Goal: Task Accomplishment & Management: Use online tool/utility

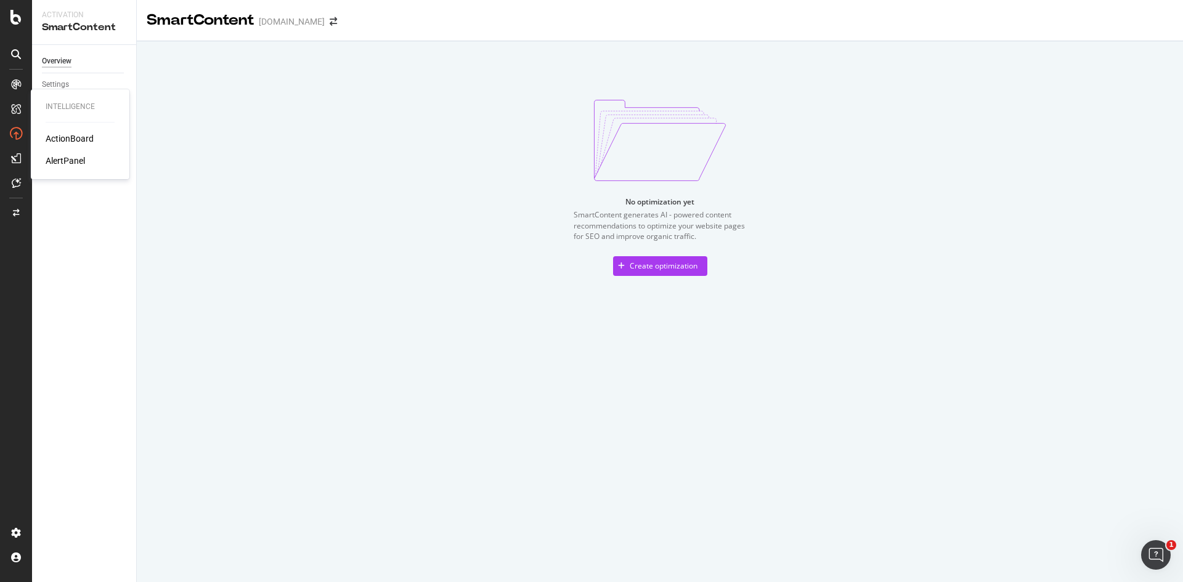
click at [62, 140] on div "ActionBoard" at bounding box center [70, 138] width 48 height 12
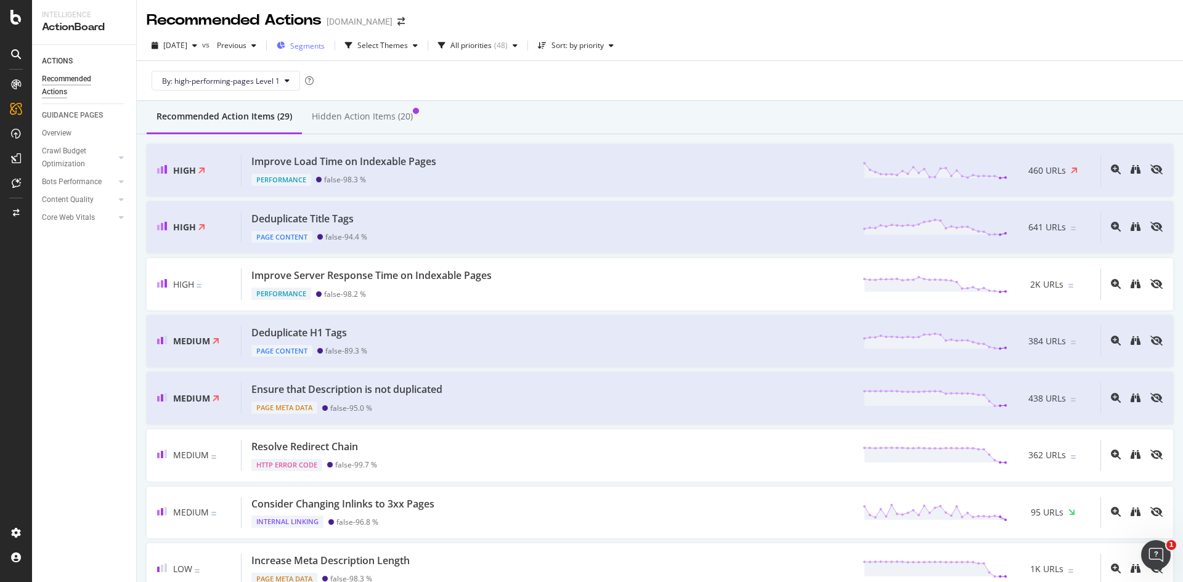
click at [325, 47] on span "Segments" at bounding box center [307, 46] width 34 height 10
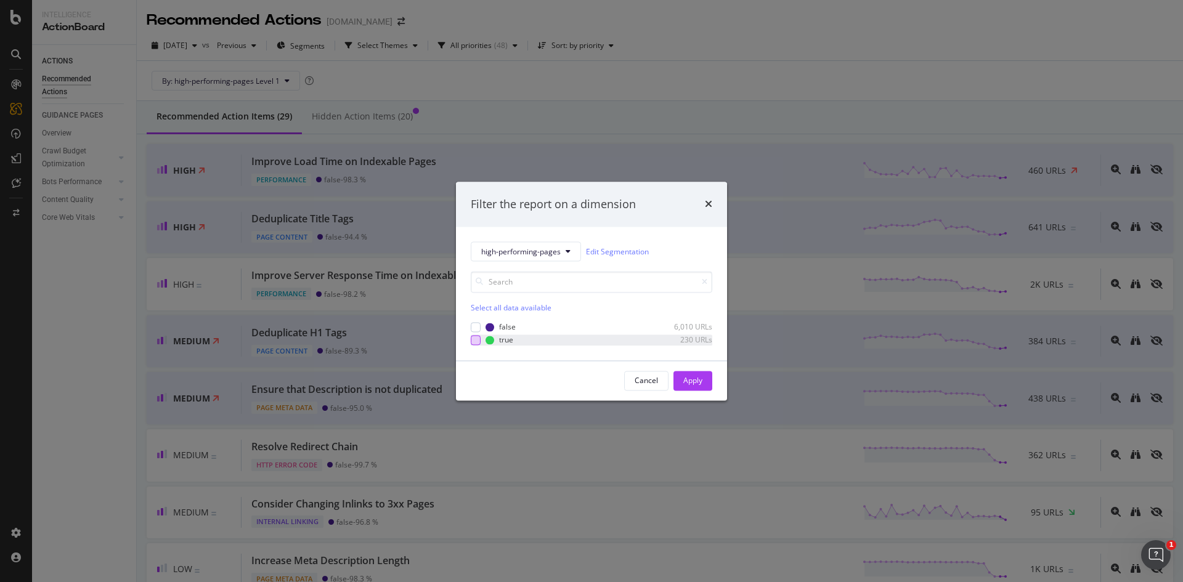
click at [476, 340] on div "modal" at bounding box center [476, 340] width 10 height 10
click at [686, 384] on div "Apply" at bounding box center [692, 380] width 19 height 10
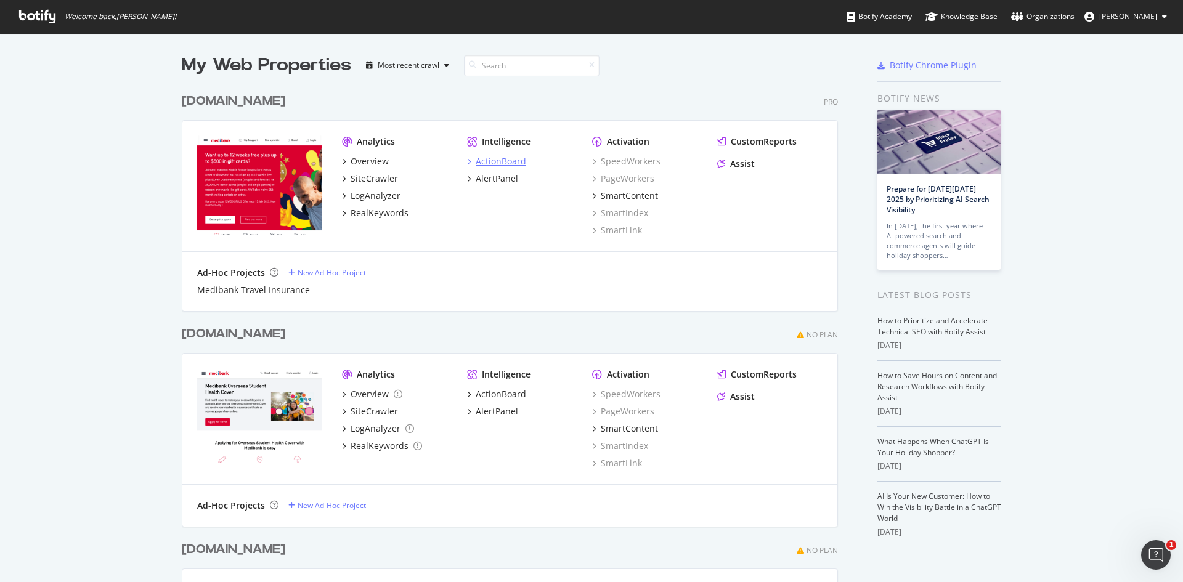
click at [487, 163] on div "ActionBoard" at bounding box center [501, 161] width 51 height 12
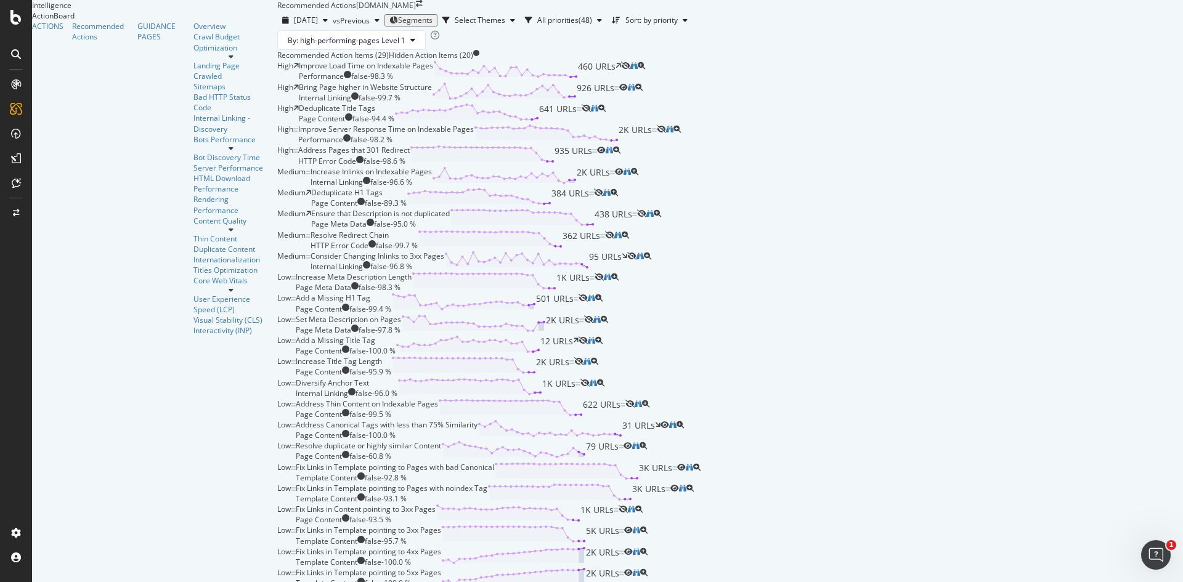
click at [398, 25] on span "Segments" at bounding box center [415, 20] width 34 height 10
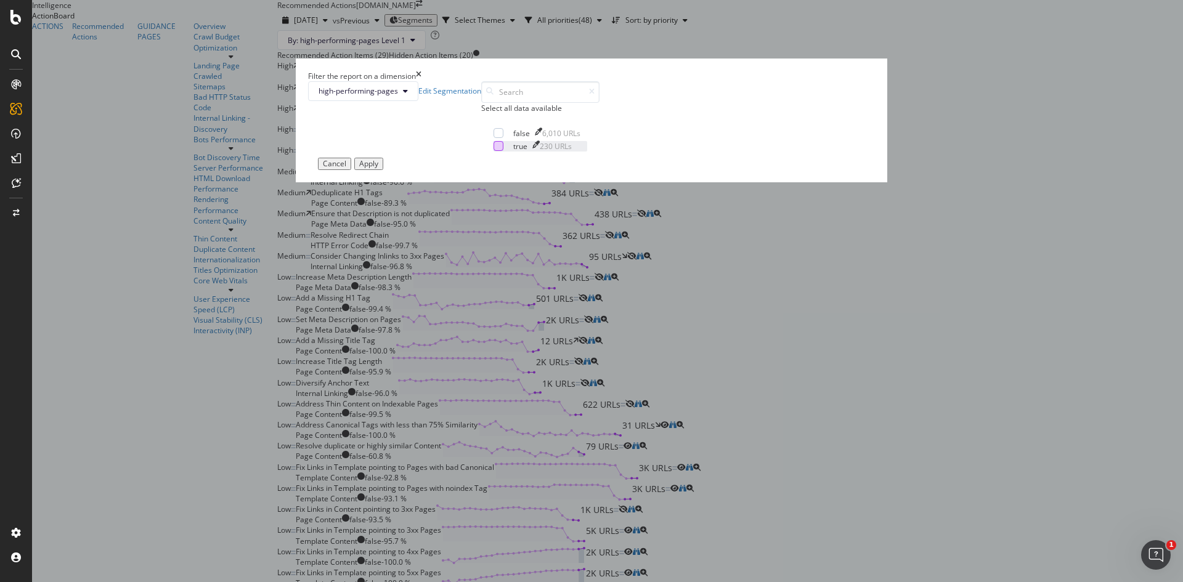
click at [493, 151] on div "modal" at bounding box center [498, 146] width 10 height 10
click at [378, 168] on div "Apply" at bounding box center [368, 164] width 19 height 9
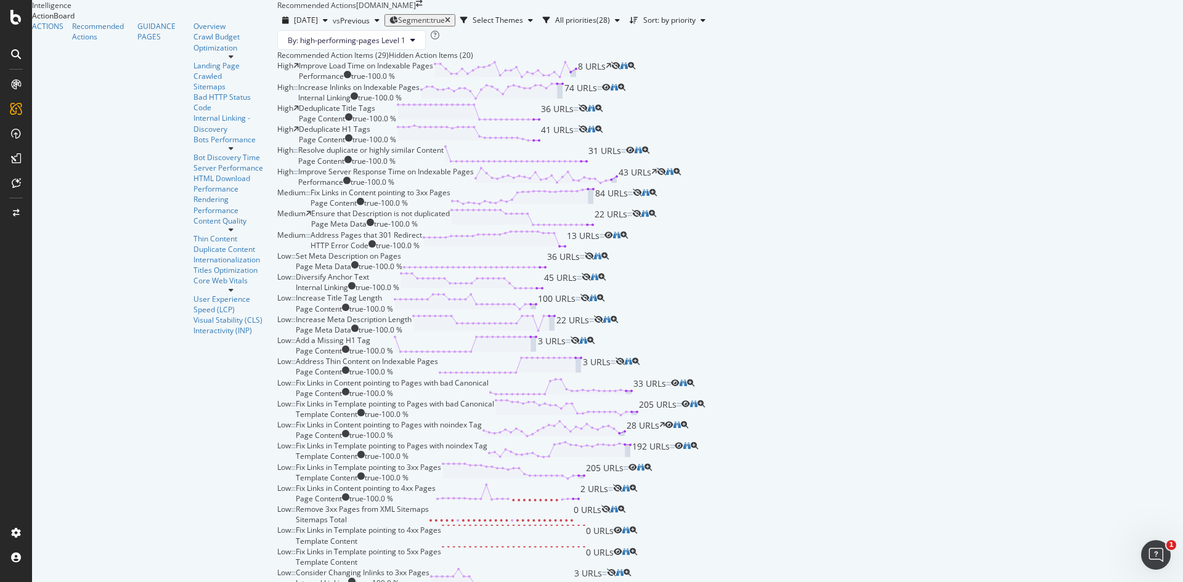
scroll to position [529, 0]
click at [610, 506] on icon "eye-slash" at bounding box center [605, 509] width 9 height 7
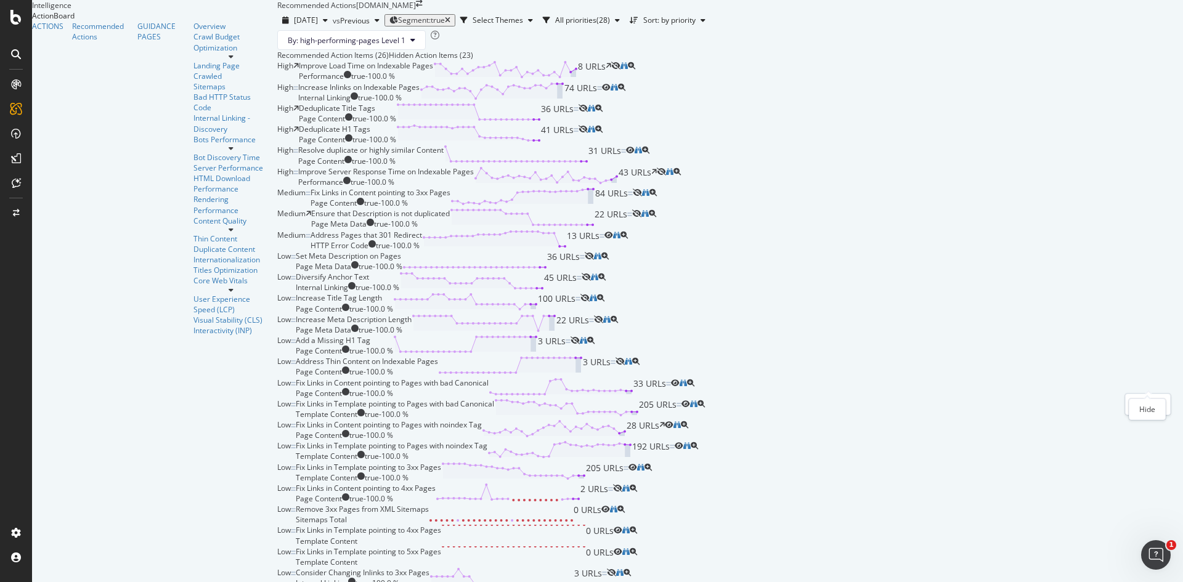
click at [1148, 254] on div at bounding box center [1148, 256] width 5 height 5
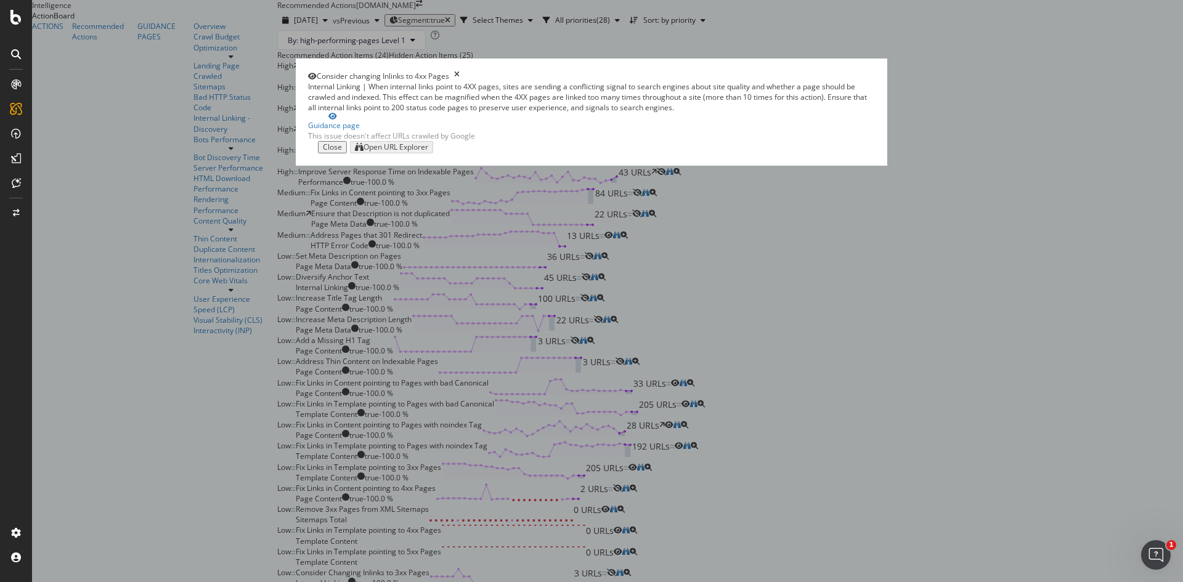
click at [342, 152] on div "Close" at bounding box center [332, 147] width 19 height 9
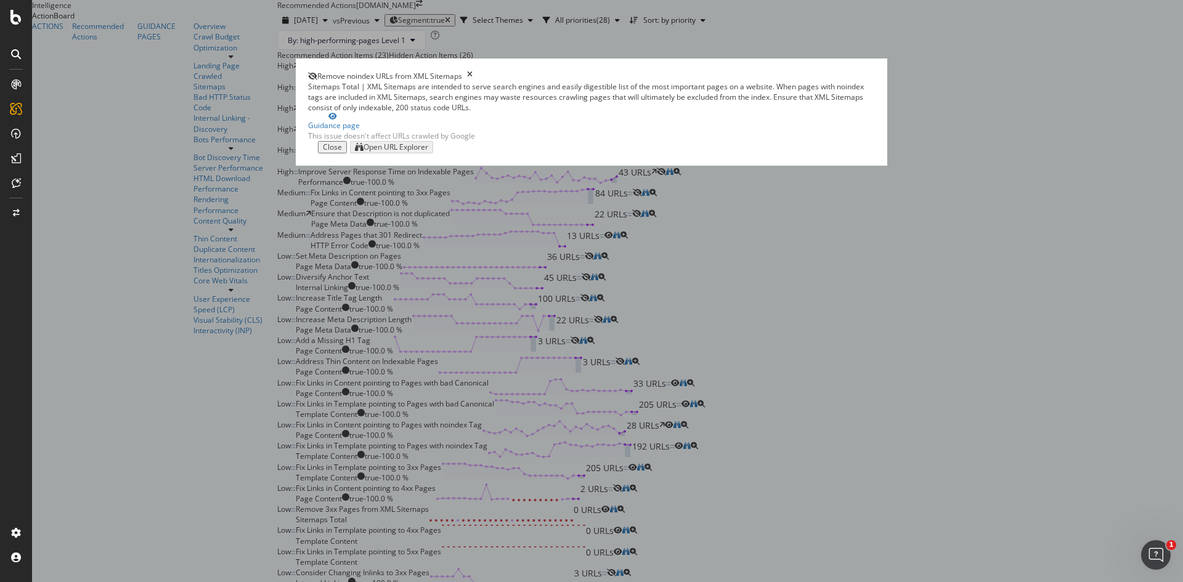
click at [342, 152] on div "Close" at bounding box center [332, 147] width 19 height 9
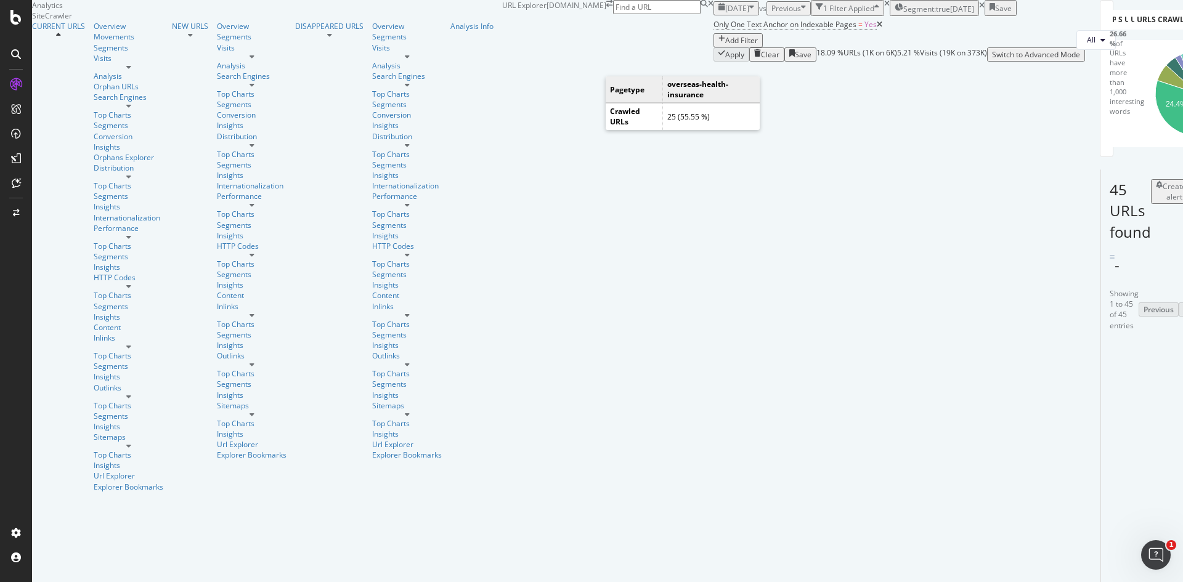
click at [822, 47] on div "Only One Text Anchor on Indexable Pages = Yes Add Filter" at bounding box center [898, 31] width 371 height 31
click at [1085, 62] on div "Pages By Content Size (Words, Content) Chart (by Value) Table Expand Export as …" at bounding box center [1085, 31] width 0 height 62
click at [761, 34] on div "2025 Sep. 28th vs Previous 1 Filter Applied Segment: true 2025-09-15 Save Only …" at bounding box center [898, 31] width 371 height 62
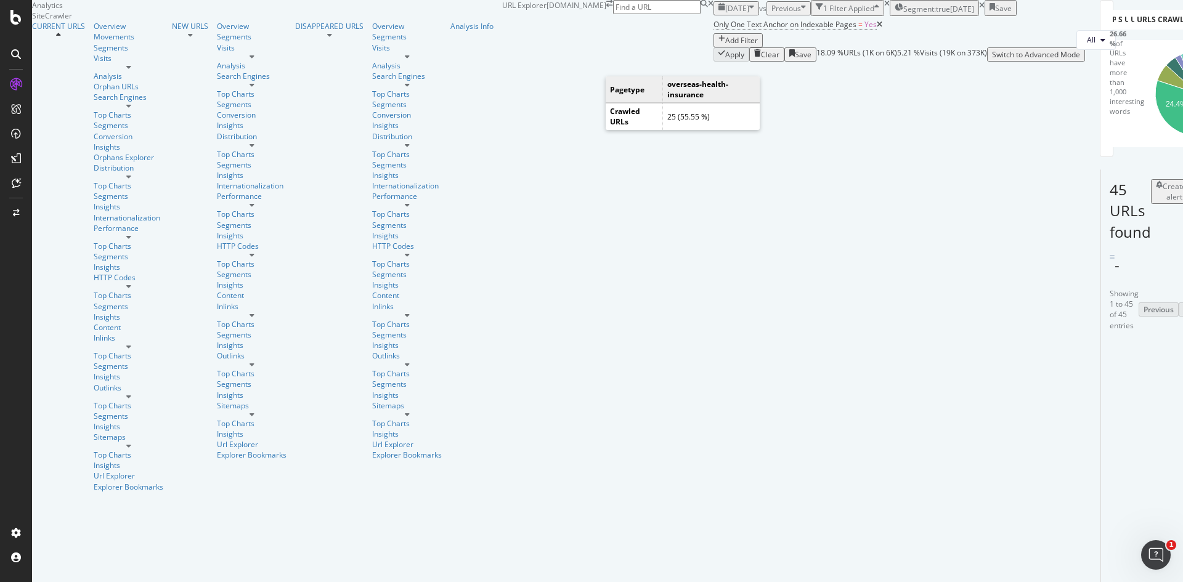
click at [789, 47] on div "Only One Text Anchor on Indexable Pages = Yes Add Filter" at bounding box center [898, 31] width 371 height 31
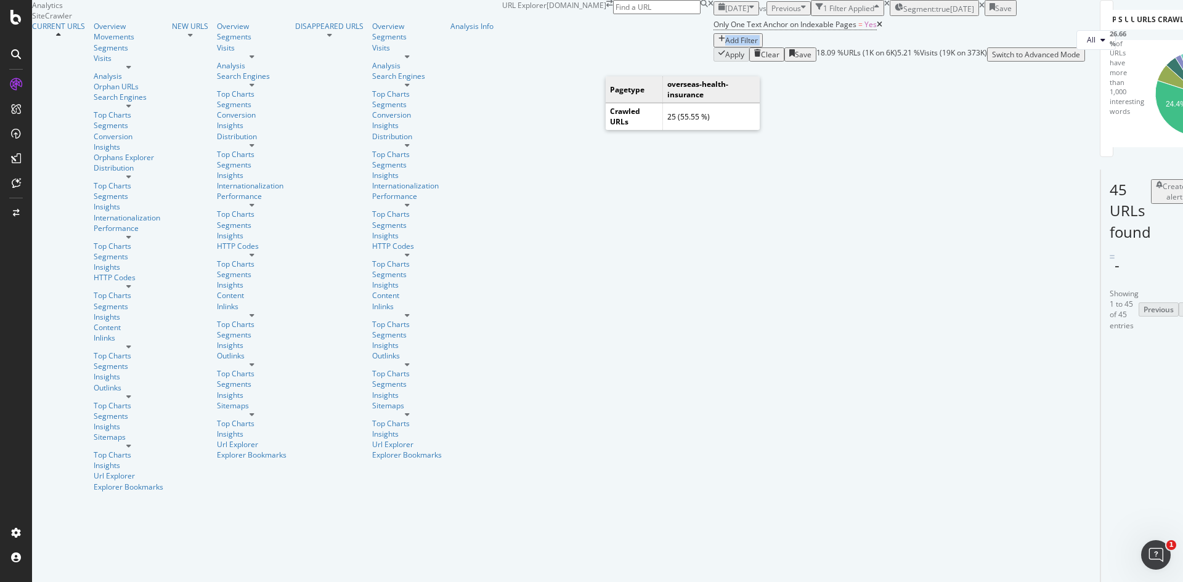
click at [789, 47] on div "Only One Text Anchor on Indexable Pages = Yes Add Filter" at bounding box center [898, 31] width 371 height 31
click at [713, 62] on div "Apply Clear Save 18.09 % URLs ( 1K on 6K ) 5.21 % Visits ( 19K on 373K ) Switch…" at bounding box center [898, 54] width 371 height 14
click at [725, 46] on div "Add Filter" at bounding box center [741, 40] width 33 height 10
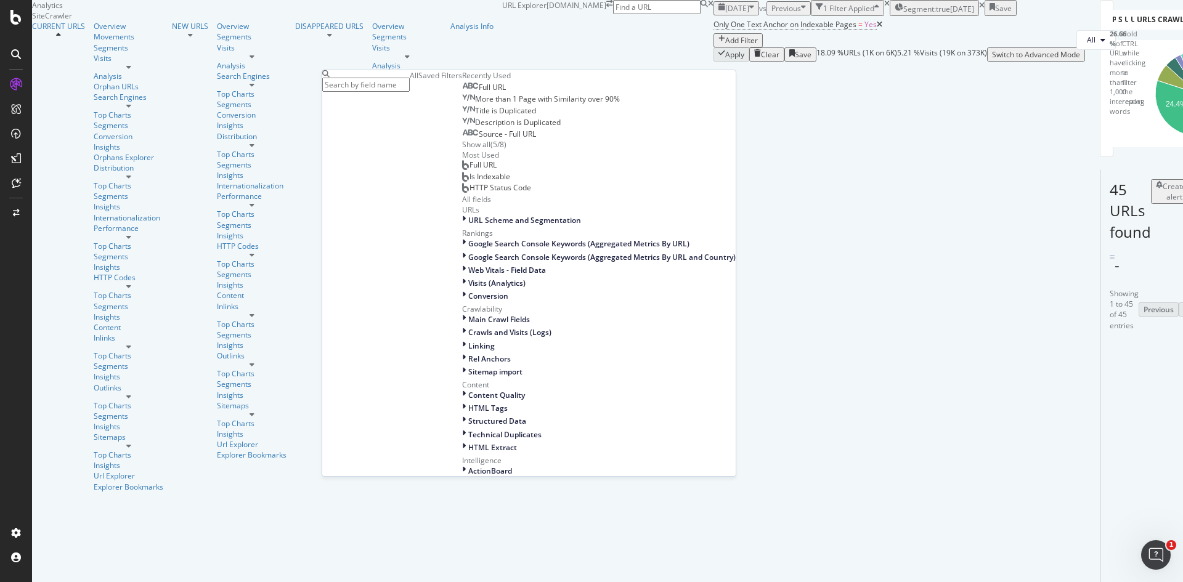
click at [479, 92] on span "Full URL" at bounding box center [492, 87] width 27 height 10
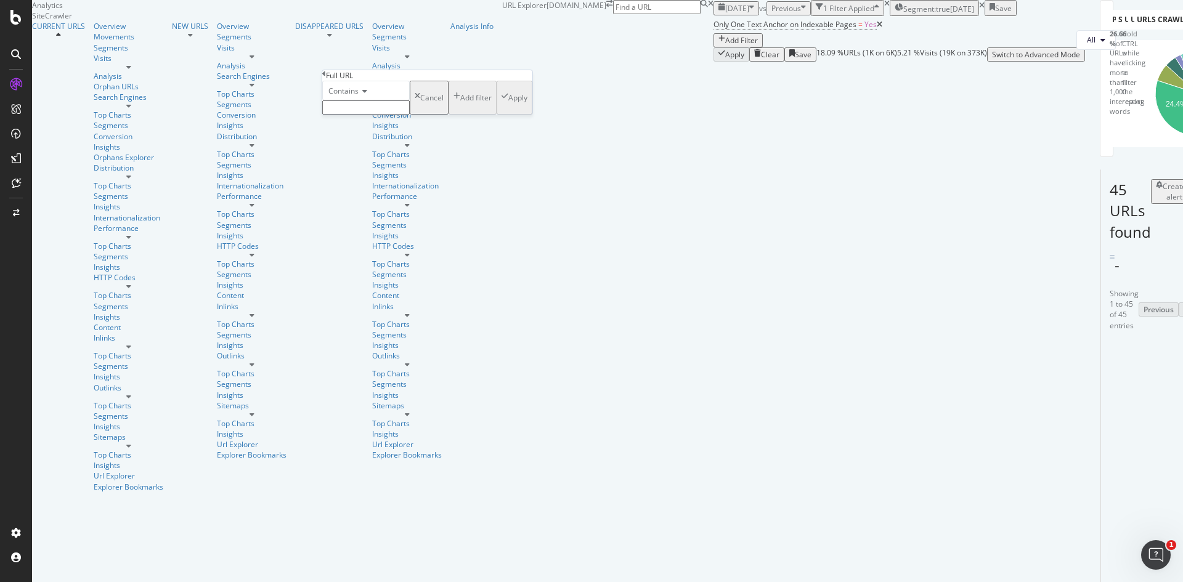
click at [410, 115] on input "text" at bounding box center [365, 107] width 87 height 14
type input "?"
click at [359, 96] on span "Contains" at bounding box center [343, 91] width 30 height 10
click at [379, 203] on span "Doesn't contain" at bounding box center [353, 198] width 54 height 10
click at [508, 107] on div "Apply" at bounding box center [517, 101] width 19 height 10
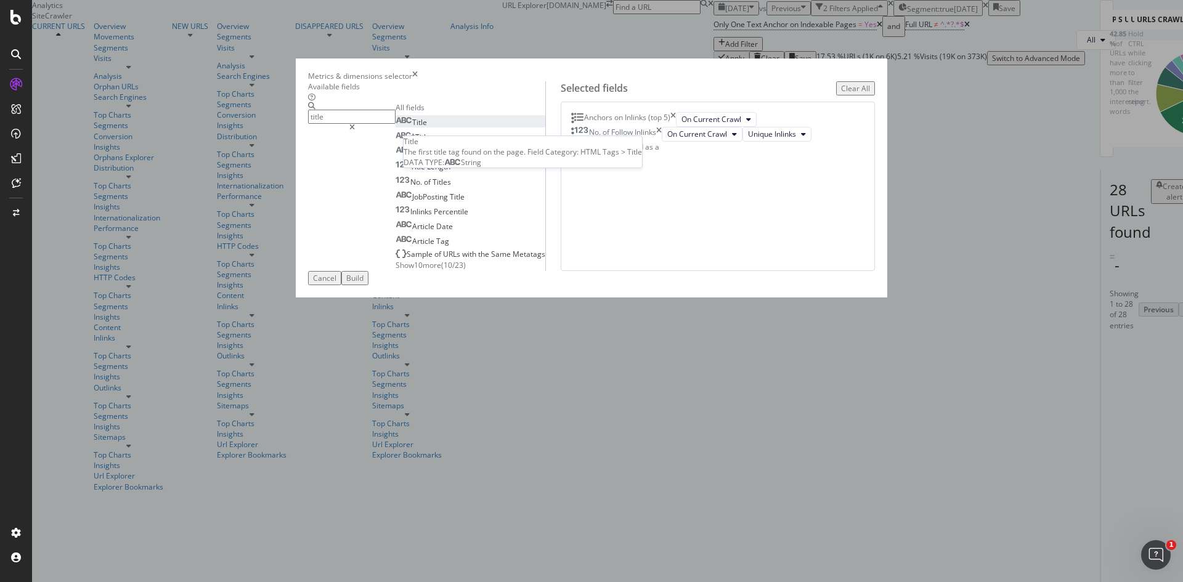
type input "title"
click at [427, 128] on div "Title" at bounding box center [410, 122] width 31 height 10
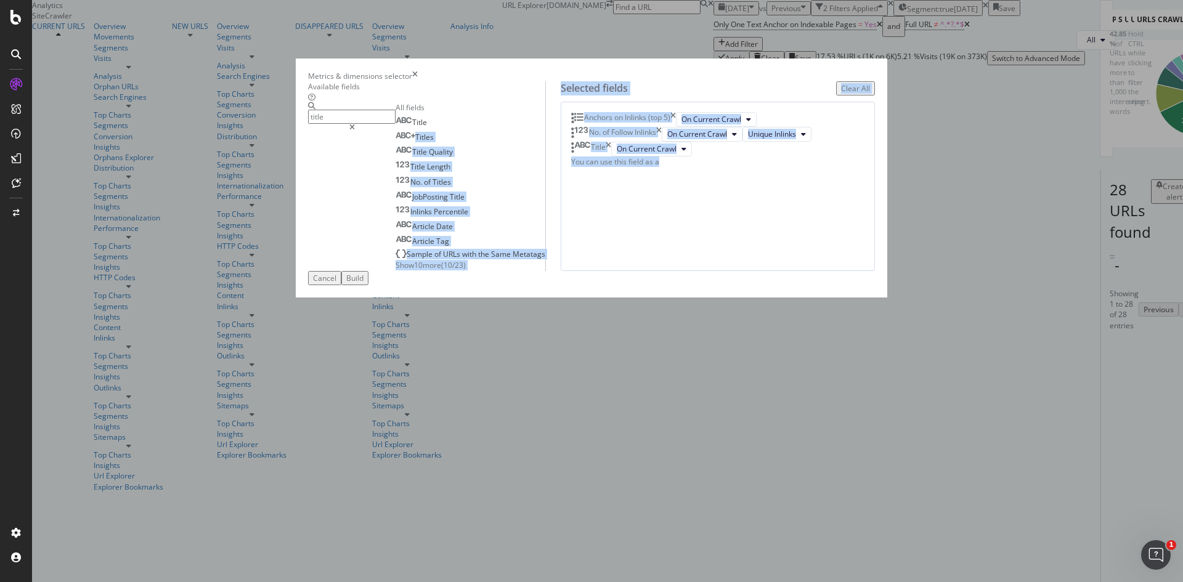
drag, startPoint x: 426, startPoint y: 185, endPoint x: 670, endPoint y: 310, distance: 274.9
click at [670, 271] on div "Available fields title All fields Title Titles Title Quality Title Length No. o…" at bounding box center [591, 176] width 567 height 190
click at [427, 128] on div "Title" at bounding box center [410, 122] width 31 height 10
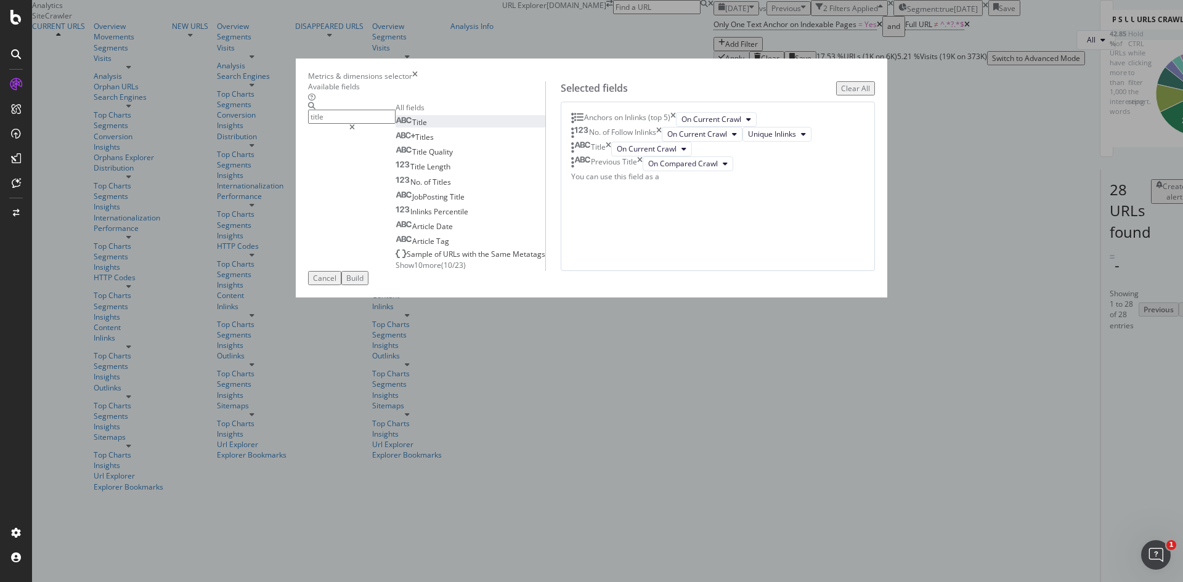
click at [642, 171] on icon "times" at bounding box center [640, 163] width 6 height 15
click at [395, 124] on input "title" at bounding box center [351, 117] width 87 height 14
click at [363, 283] on div "Build" at bounding box center [354, 278] width 17 height 10
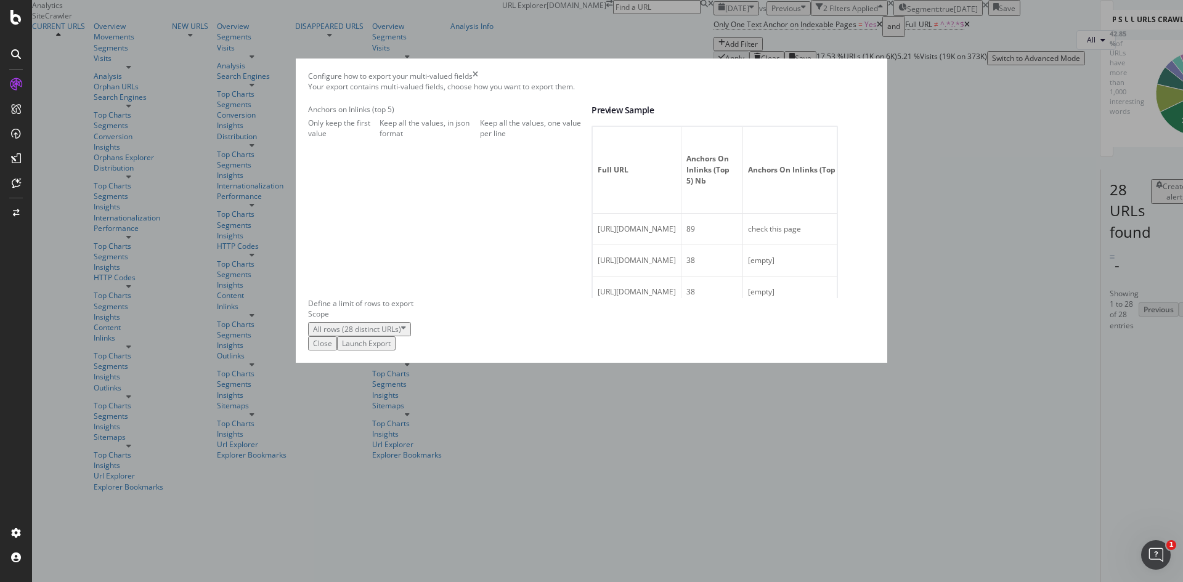
click at [379, 139] on div "Keep all the values, in json format" at bounding box center [379, 128] width 0 height 21
click at [787, 337] on div "Your export contains multi-valued fields, choose how you want to export them. A…" at bounding box center [591, 209] width 567 height 256
click at [391, 349] on div "Launch Export" at bounding box center [366, 343] width 49 height 10
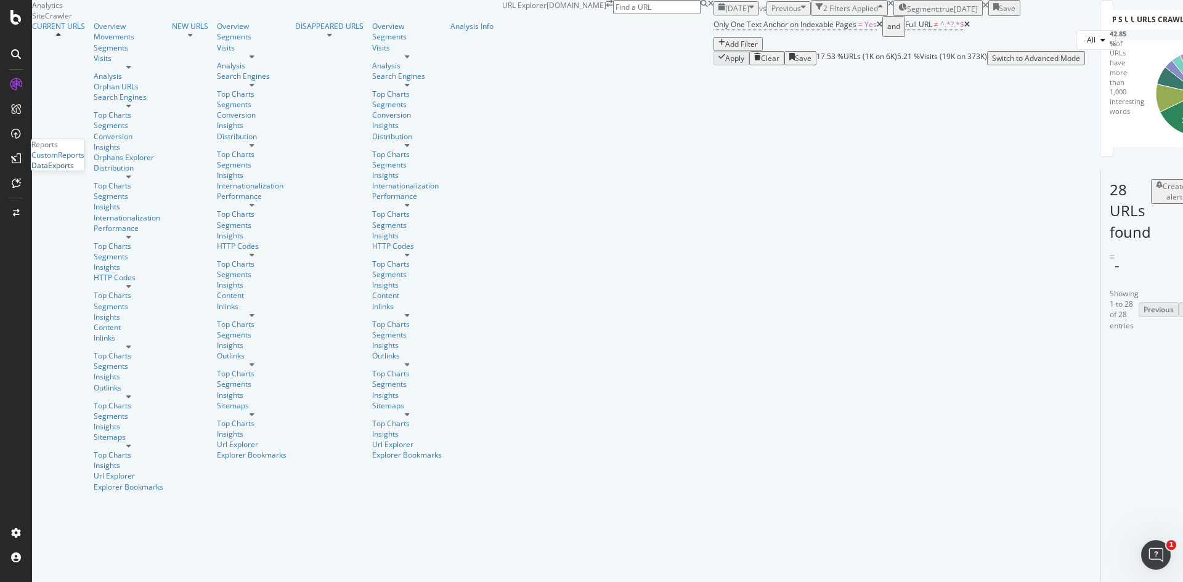
click at [74, 171] on div "DataExports" at bounding box center [52, 165] width 43 height 10
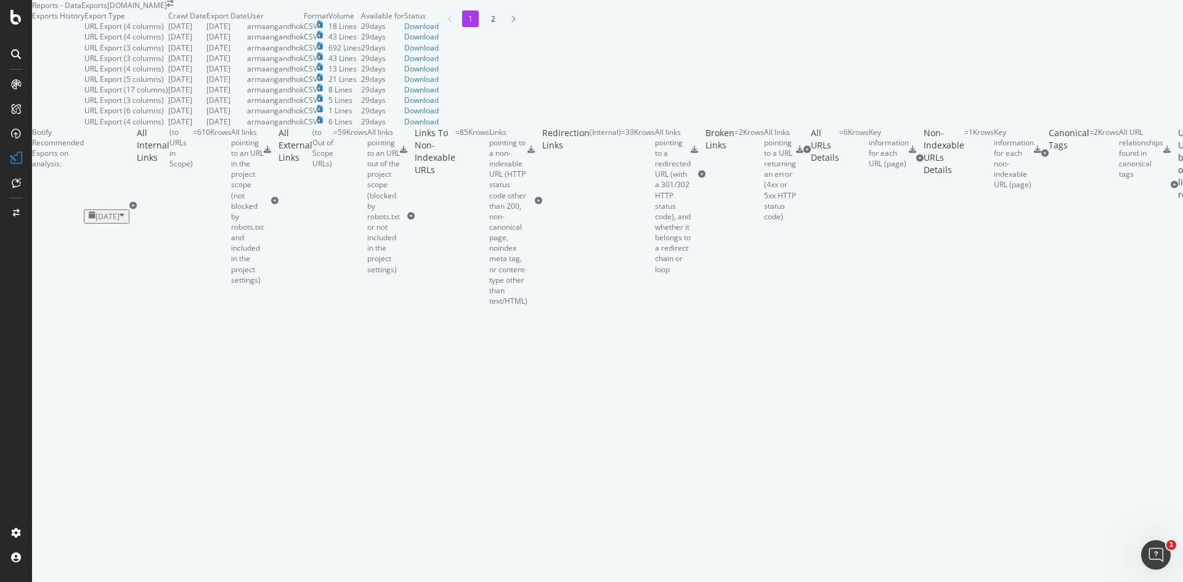
click at [485, 27] on li "2" at bounding box center [493, 18] width 17 height 17
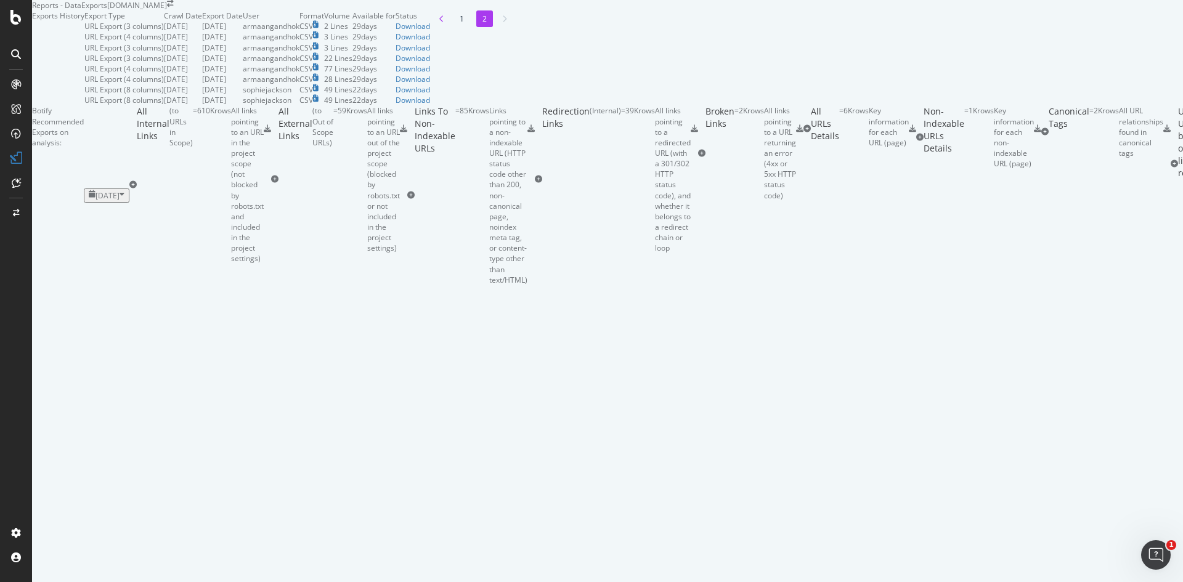
click at [439, 23] on icon at bounding box center [441, 18] width 5 height 7
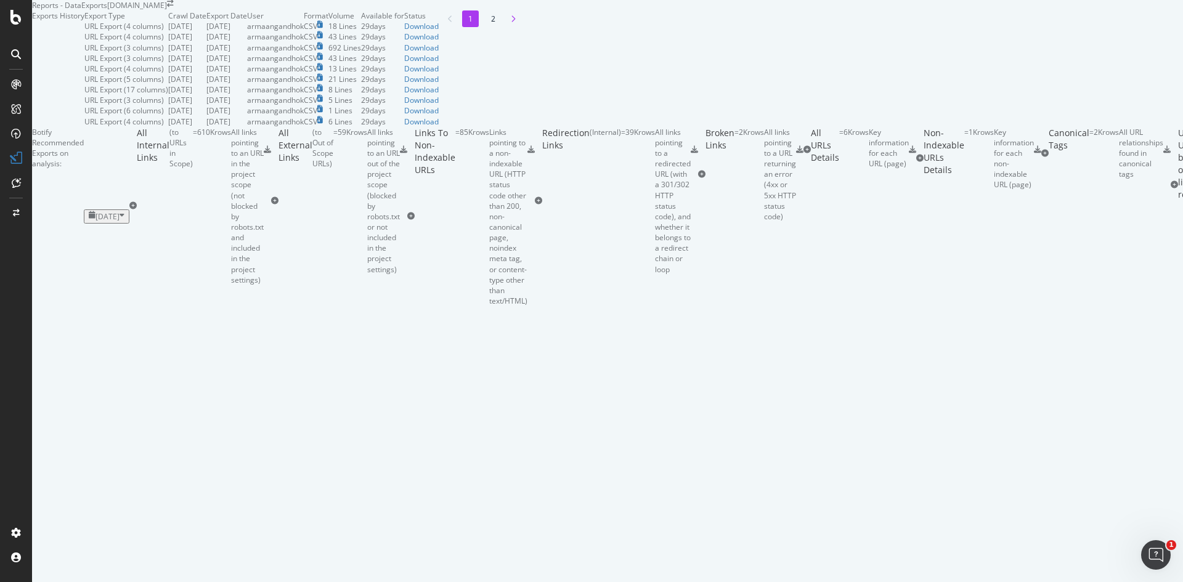
click at [511, 23] on icon at bounding box center [513, 18] width 5 height 7
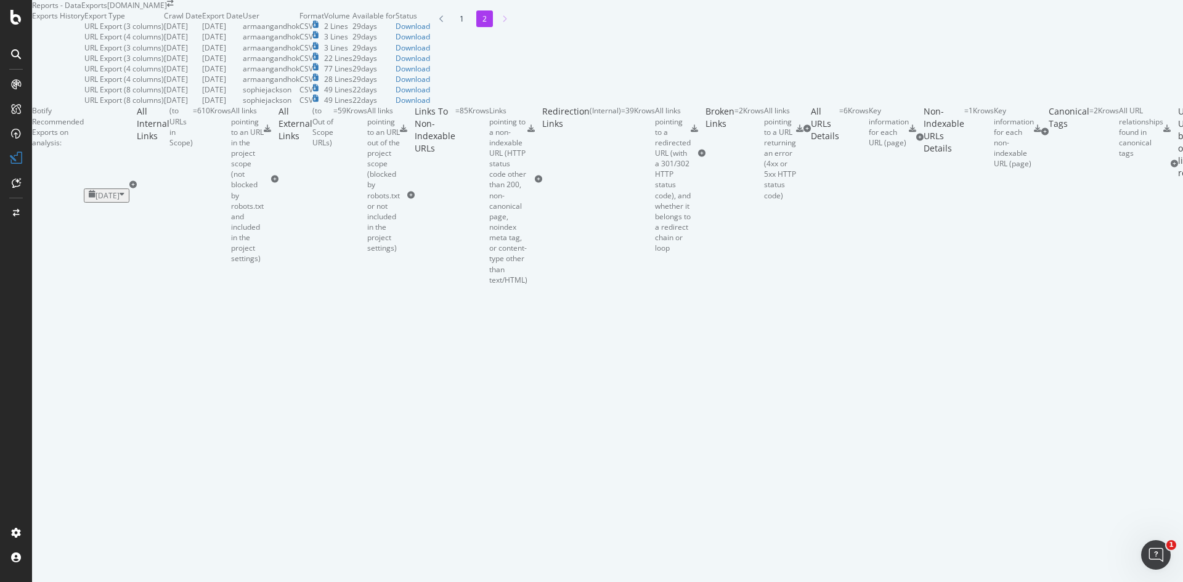
click at [499, 27] on div at bounding box center [504, 18] width 11 height 17
click at [430, 84] on div "Download" at bounding box center [412, 79] width 34 height 10
click at [430, 74] on div "Download" at bounding box center [412, 68] width 34 height 10
click at [430, 63] on div "Download" at bounding box center [412, 58] width 34 height 10
click at [430, 53] on div "Download" at bounding box center [412, 48] width 34 height 10
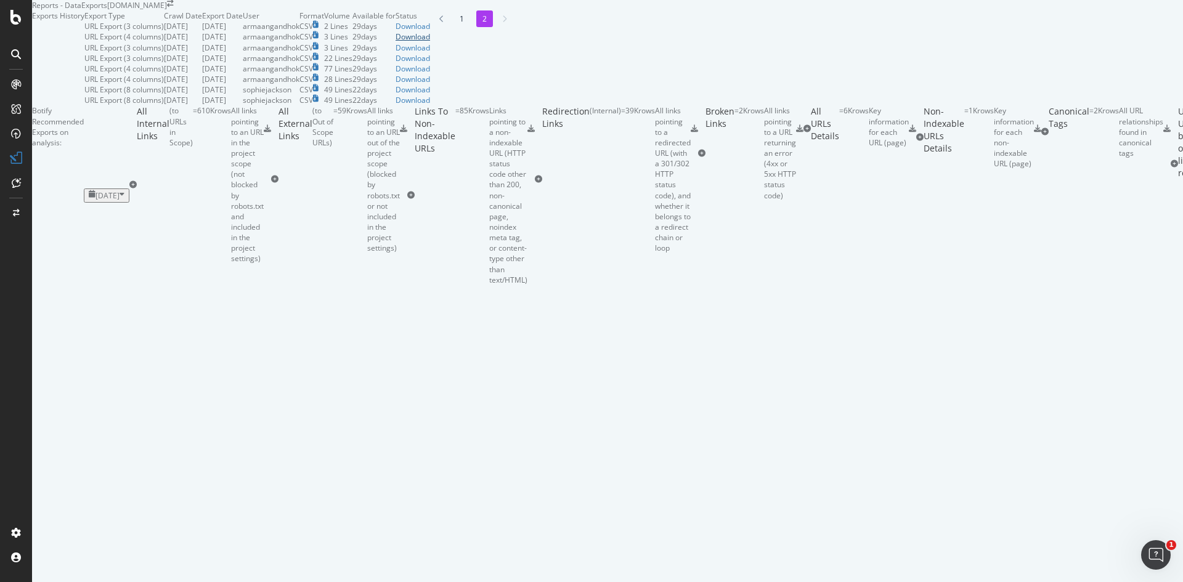
click at [430, 42] on div "Download" at bounding box center [412, 36] width 34 height 10
click at [430, 31] on div "Download" at bounding box center [412, 26] width 34 height 10
click at [453, 27] on li "1" at bounding box center [461, 18] width 17 height 17
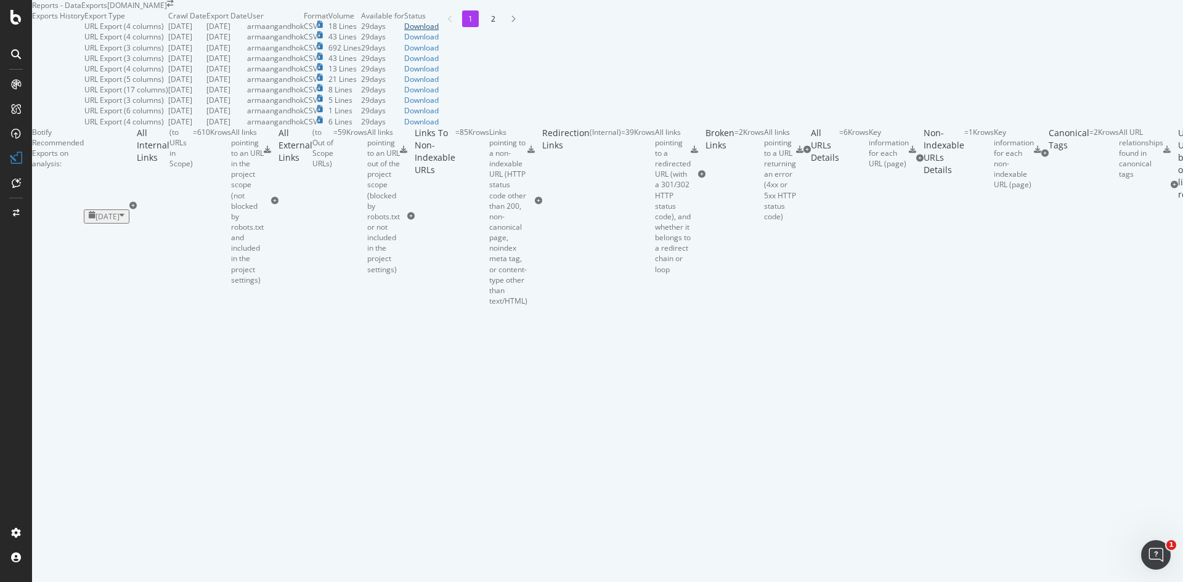
click at [439, 31] on div "Download" at bounding box center [421, 26] width 34 height 10
click at [439, 42] on div "Download" at bounding box center [421, 36] width 34 height 10
click at [439, 53] on div "Download" at bounding box center [421, 48] width 34 height 10
click at [439, 63] on div "Download" at bounding box center [421, 58] width 34 height 10
click at [439, 74] on div "Download" at bounding box center [421, 68] width 34 height 10
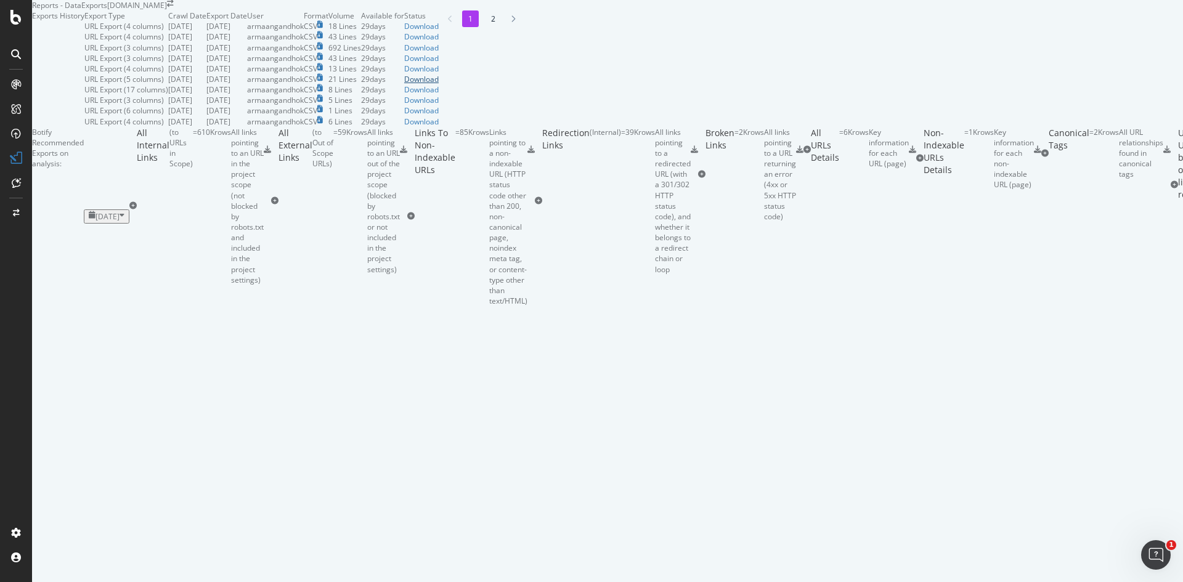
click at [439, 84] on div "Download" at bounding box center [421, 79] width 34 height 10
click at [439, 95] on div "Download" at bounding box center [421, 89] width 34 height 10
click at [439, 105] on div "Download" at bounding box center [421, 100] width 34 height 10
click at [439, 116] on div "Download" at bounding box center [421, 110] width 34 height 10
click at [439, 127] on div "Download" at bounding box center [421, 121] width 34 height 10
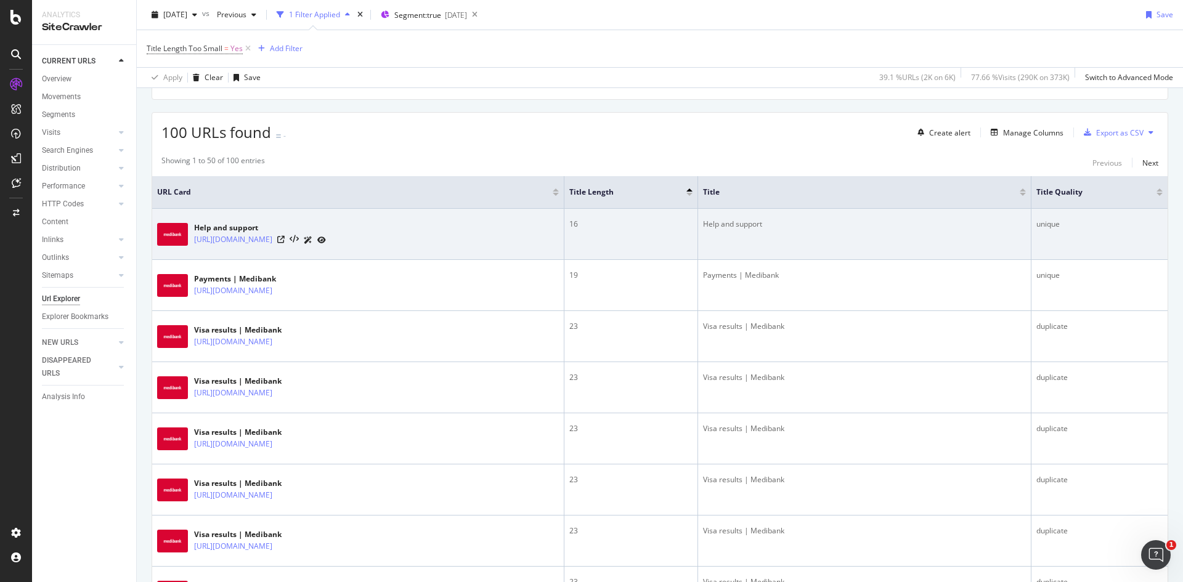
scroll to position [28, 0]
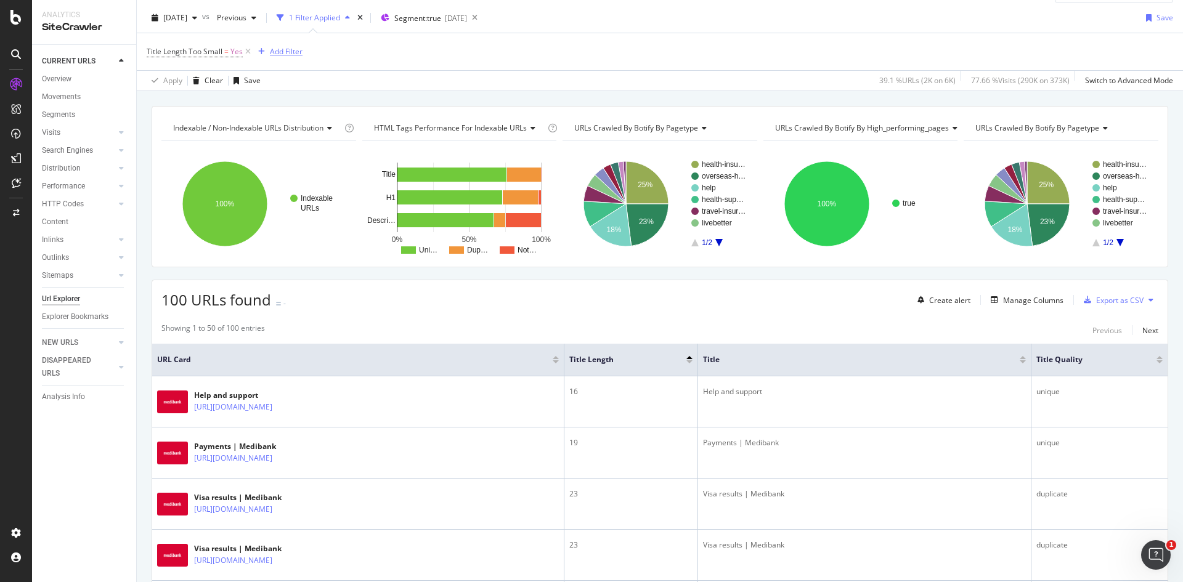
click at [299, 47] on div "Add Filter" at bounding box center [286, 51] width 33 height 10
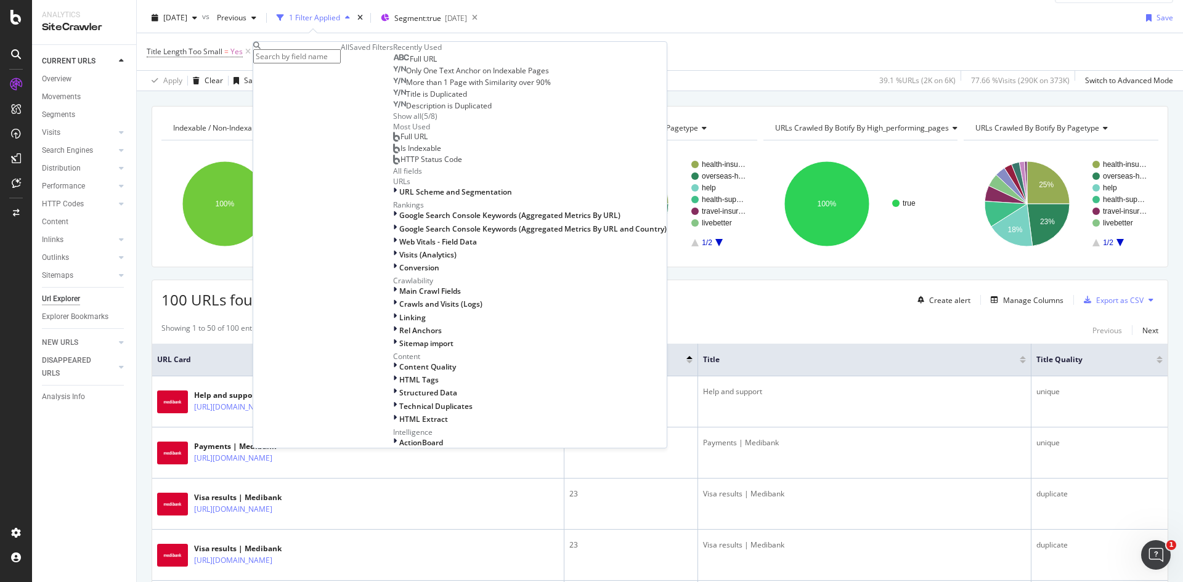
click at [393, 64] on div "Full URL" at bounding box center [415, 59] width 44 height 10
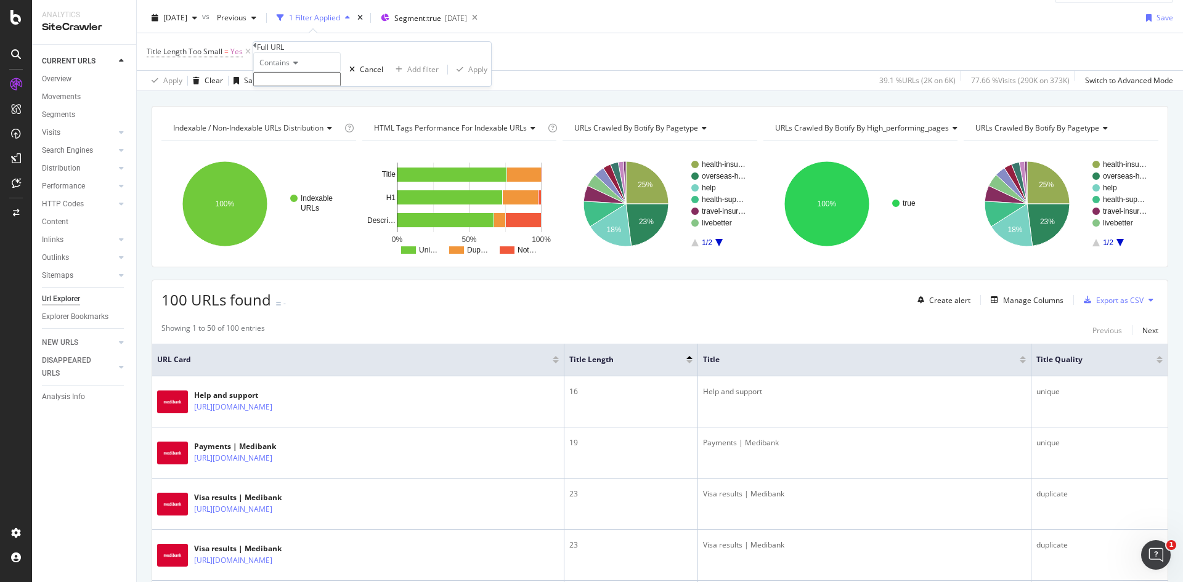
click at [290, 68] on span "Contains" at bounding box center [274, 62] width 30 height 10
click at [327, 176] on div "Doesn't contain" at bounding box center [297, 169] width 86 height 13
click at [326, 86] on input "text" at bounding box center [296, 79] width 87 height 14
type input "?"
click at [456, 77] on icon "button" at bounding box center [459, 73] width 7 height 7
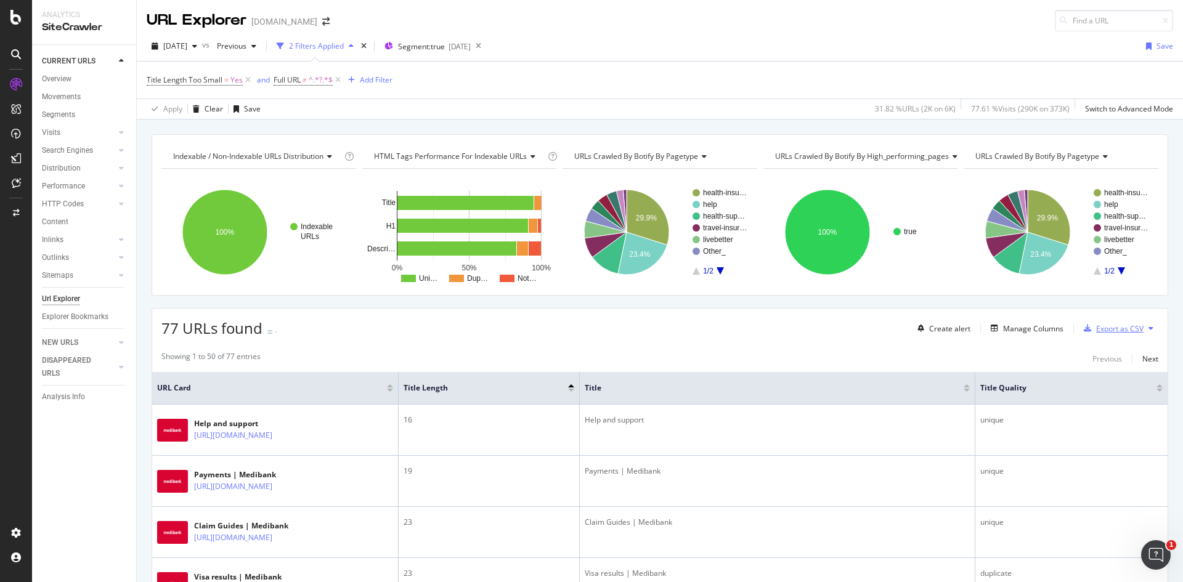
click at [1100, 330] on div "Export as CSV" at bounding box center [1119, 328] width 47 height 10
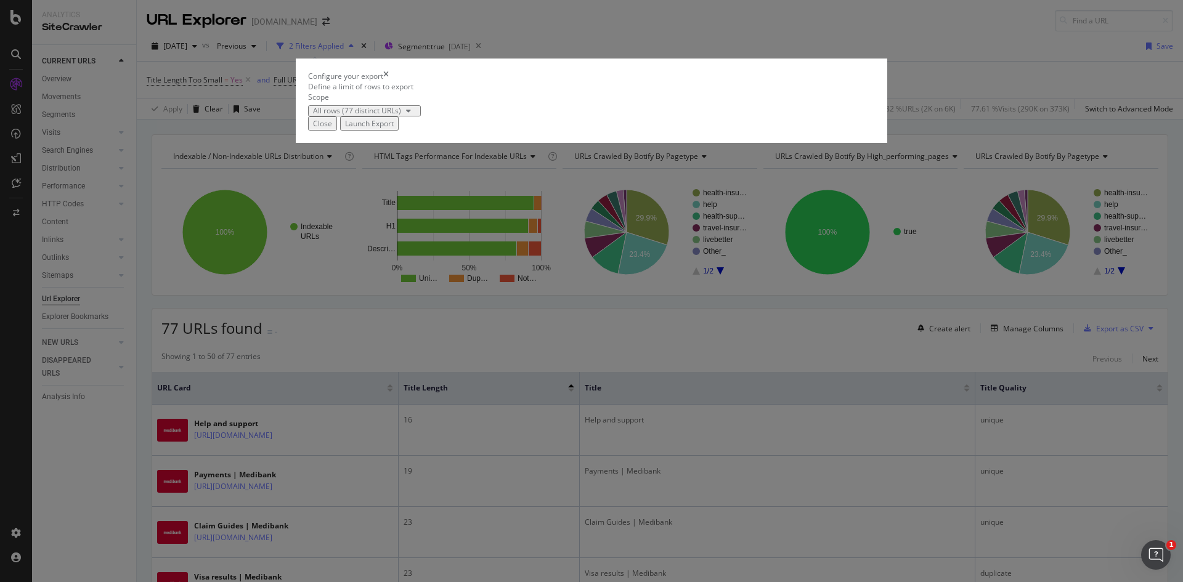
click at [394, 129] on div "Launch Export" at bounding box center [369, 123] width 49 height 10
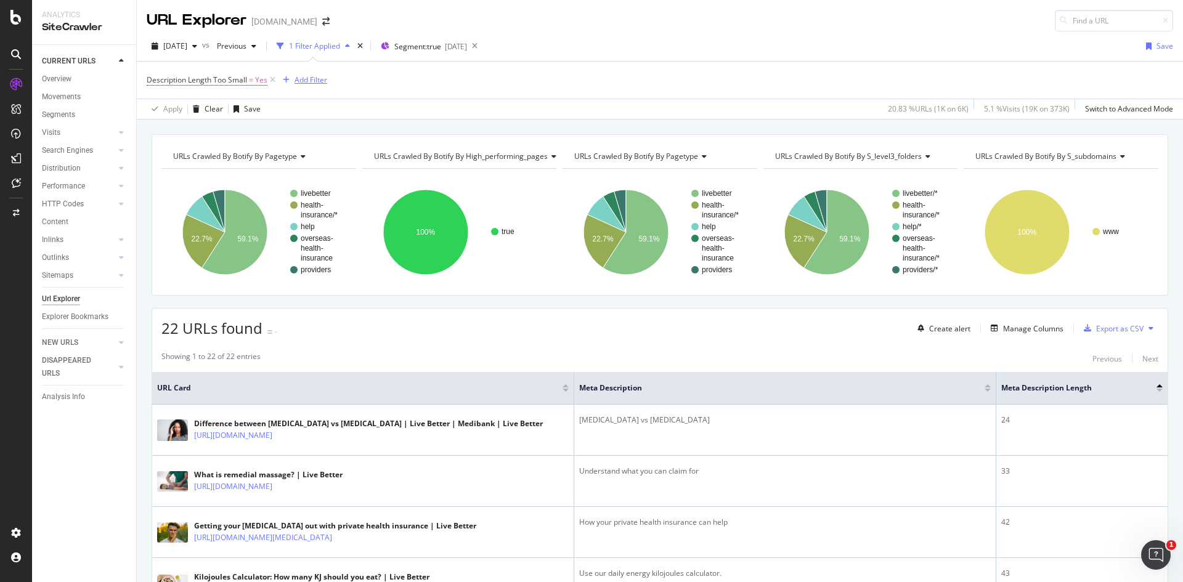
click at [299, 75] on div "Add Filter" at bounding box center [310, 80] width 33 height 10
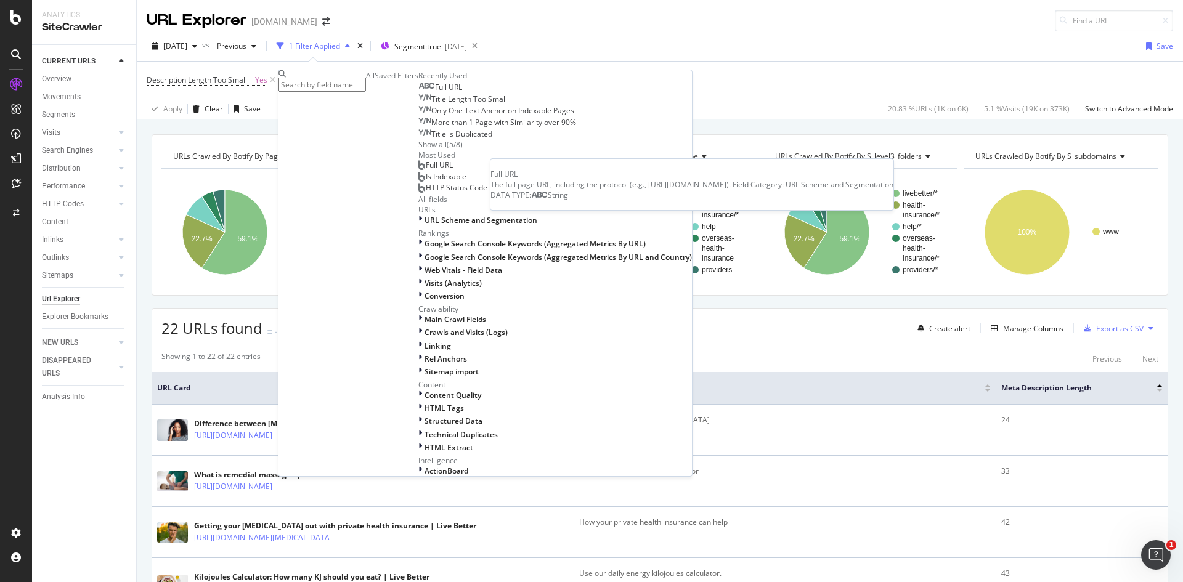
click at [418, 92] on div "Full URL" at bounding box center [440, 88] width 44 height 10
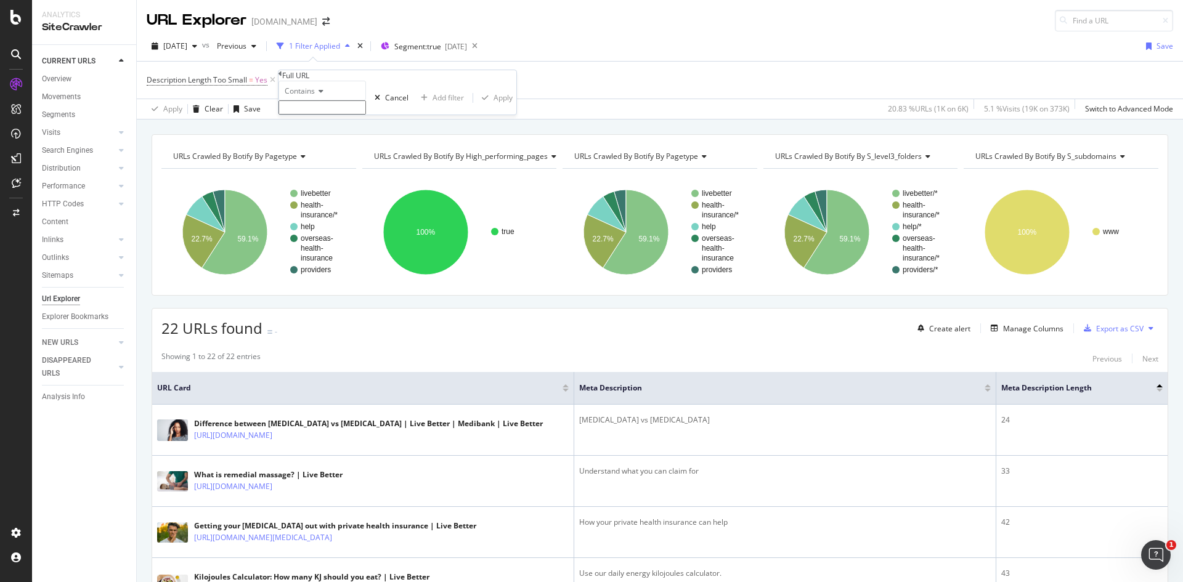
click at [320, 95] on icon at bounding box center [319, 90] width 9 height 7
click at [357, 205] on div "Doesn't contain" at bounding box center [322, 198] width 86 height 13
click at [339, 115] on input "text" at bounding box center [321, 107] width 87 height 14
type input "?"
click at [493, 107] on div "Apply" at bounding box center [502, 101] width 19 height 10
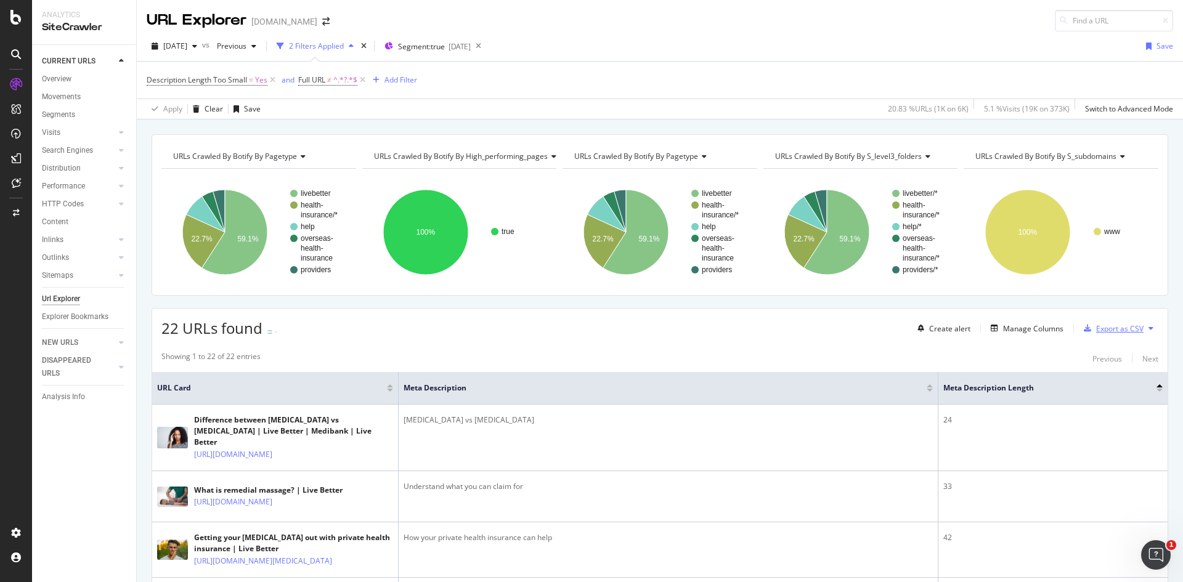
click at [1117, 328] on div "Export as CSV" at bounding box center [1119, 328] width 47 height 10
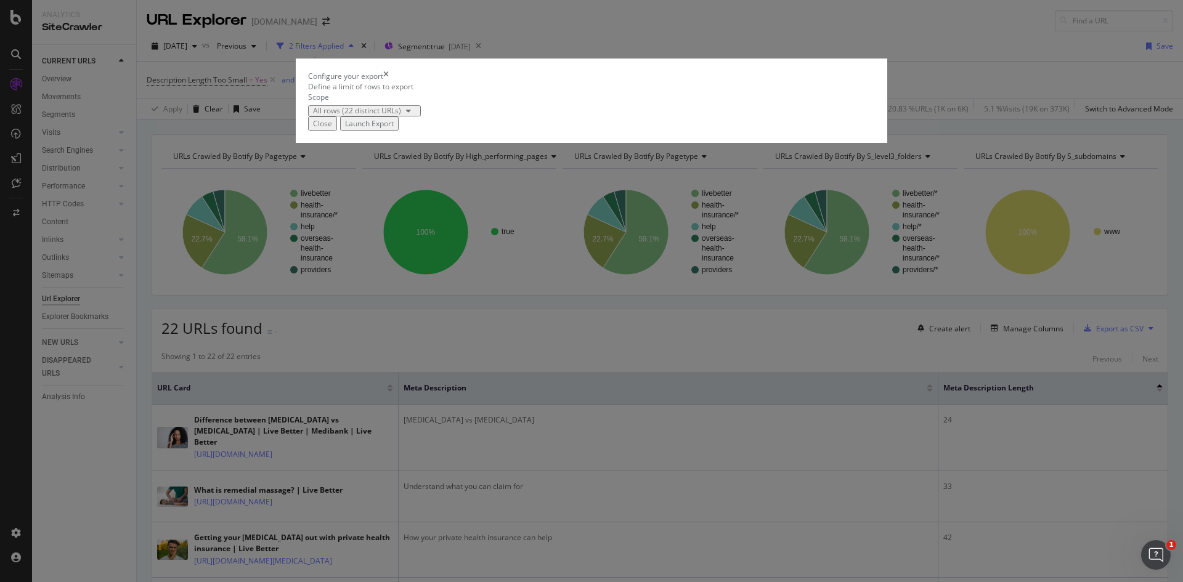
click at [394, 129] on div "Launch Export" at bounding box center [369, 123] width 49 height 10
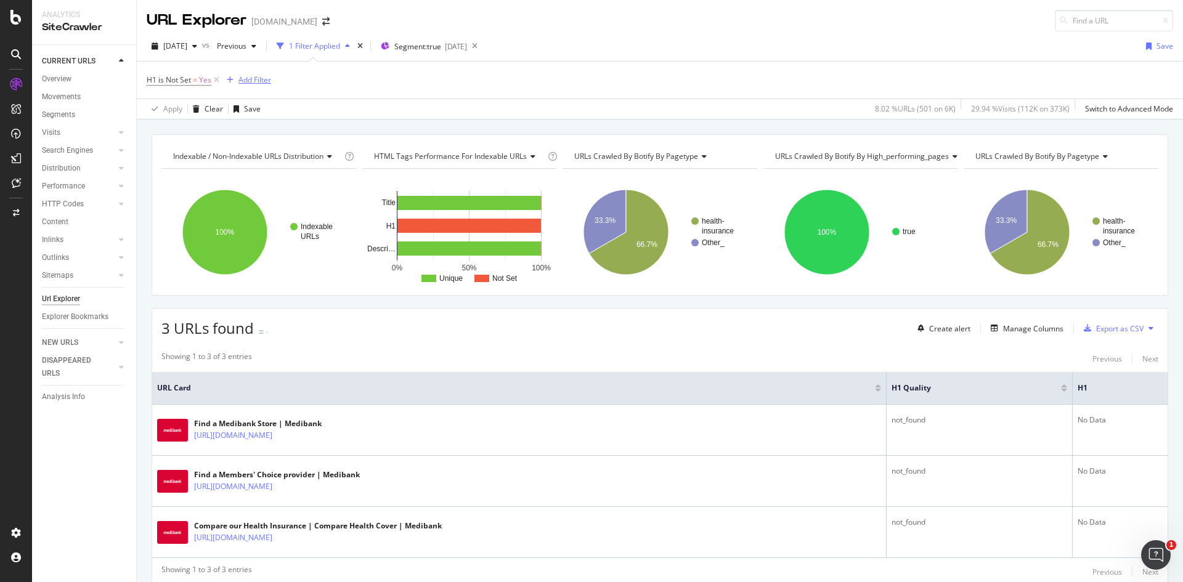
click at [264, 76] on div "Add Filter" at bounding box center [254, 80] width 33 height 10
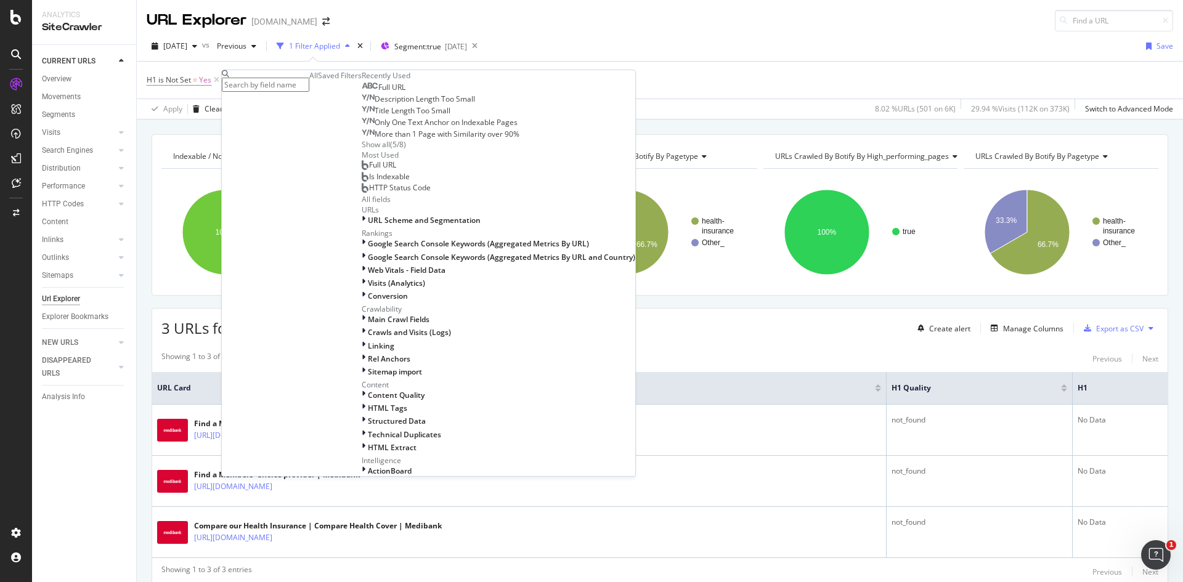
click at [362, 92] on div "Full URL" at bounding box center [384, 88] width 44 height 10
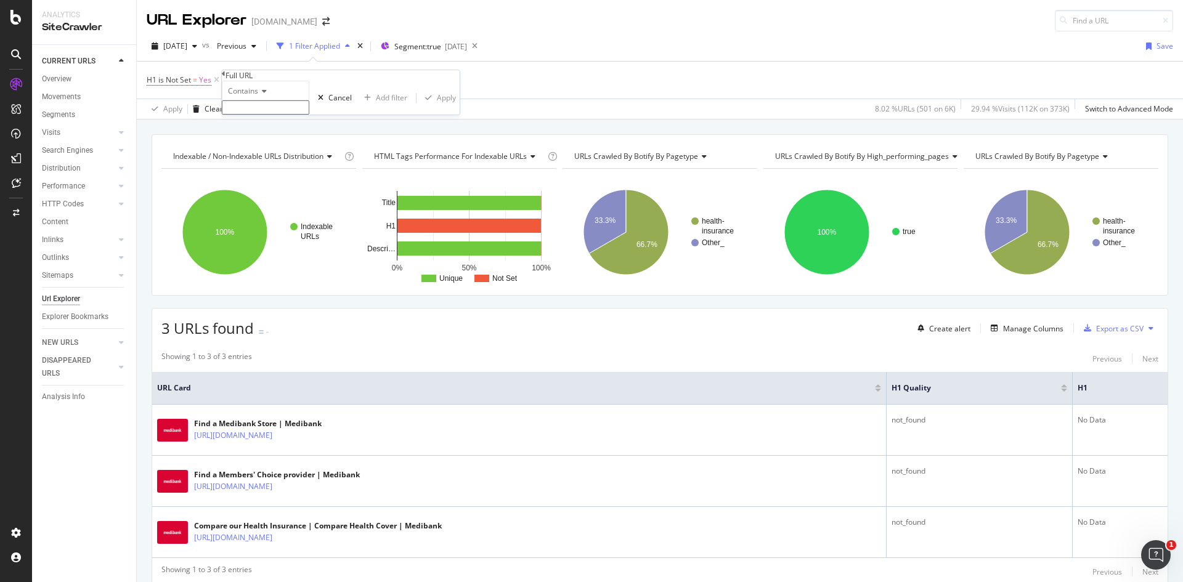
click at [258, 96] on span "Contains" at bounding box center [243, 91] width 30 height 10
click at [271, 203] on span "Doesn't contain" at bounding box center [252, 198] width 54 height 10
click at [265, 115] on input "text" at bounding box center [265, 107] width 87 height 14
type input "?"
click at [437, 107] on div "Apply" at bounding box center [446, 101] width 19 height 10
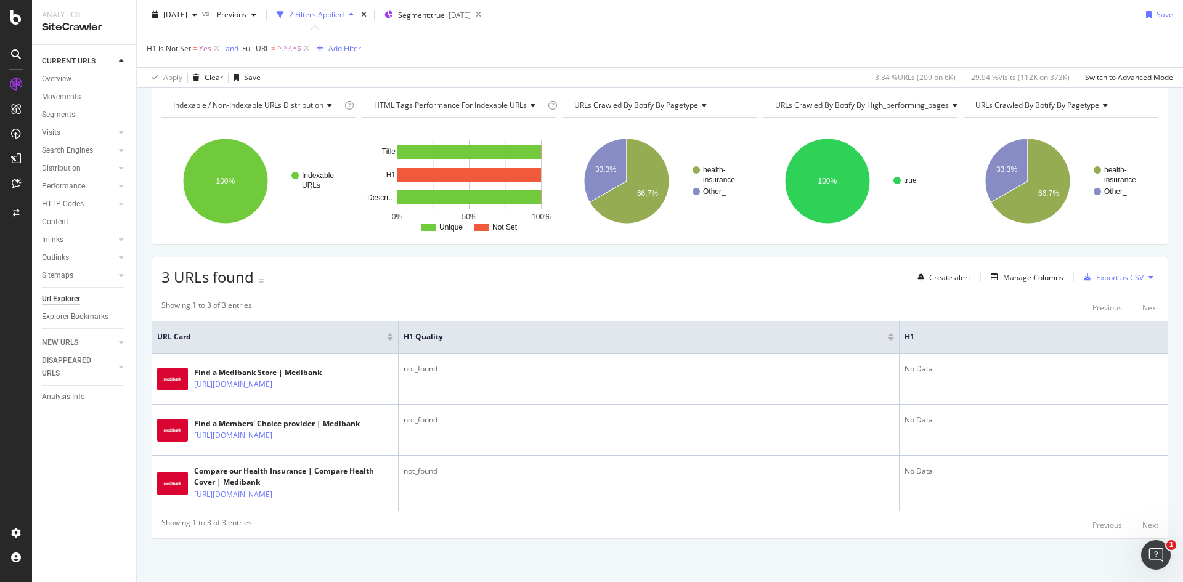
scroll to position [47, 0]
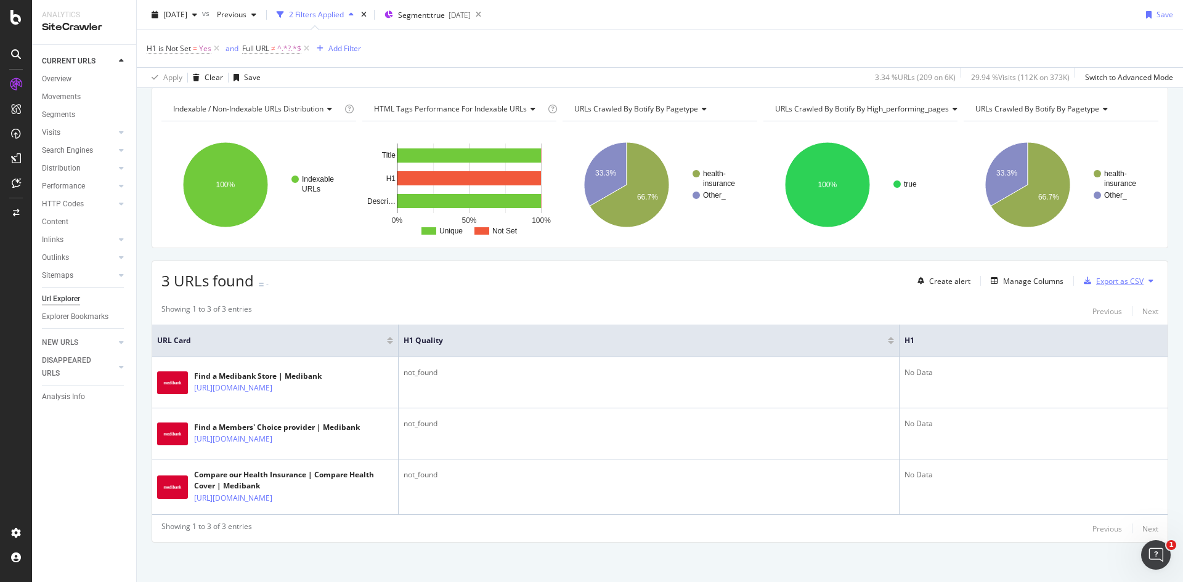
click at [1125, 287] on div "Export as CSV" at bounding box center [1111, 281] width 65 height 18
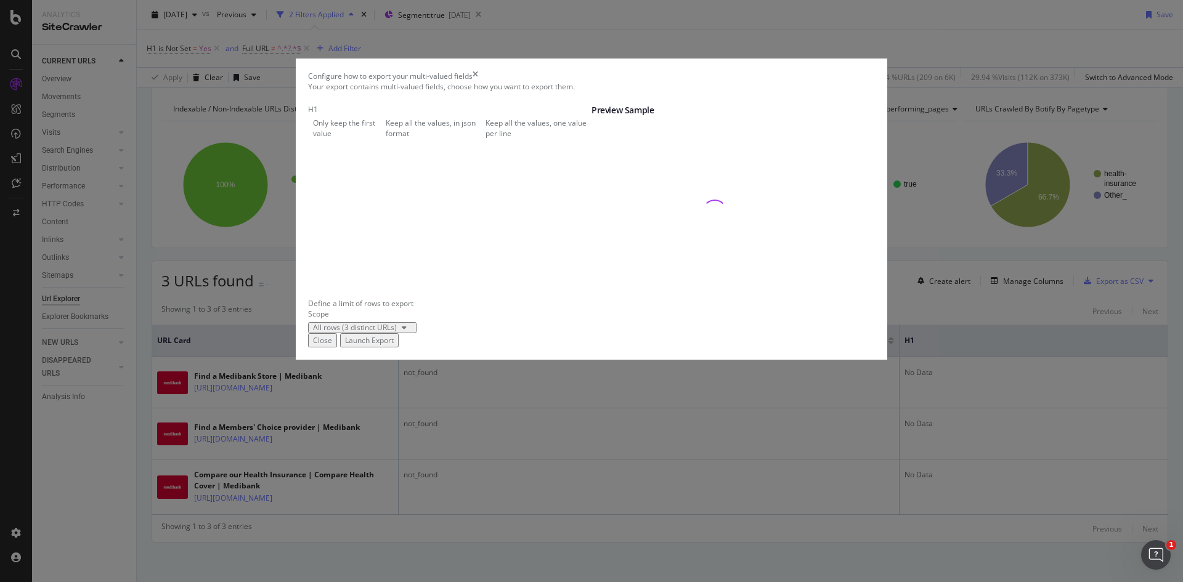
click at [394, 346] on div "Launch Export" at bounding box center [369, 340] width 49 height 10
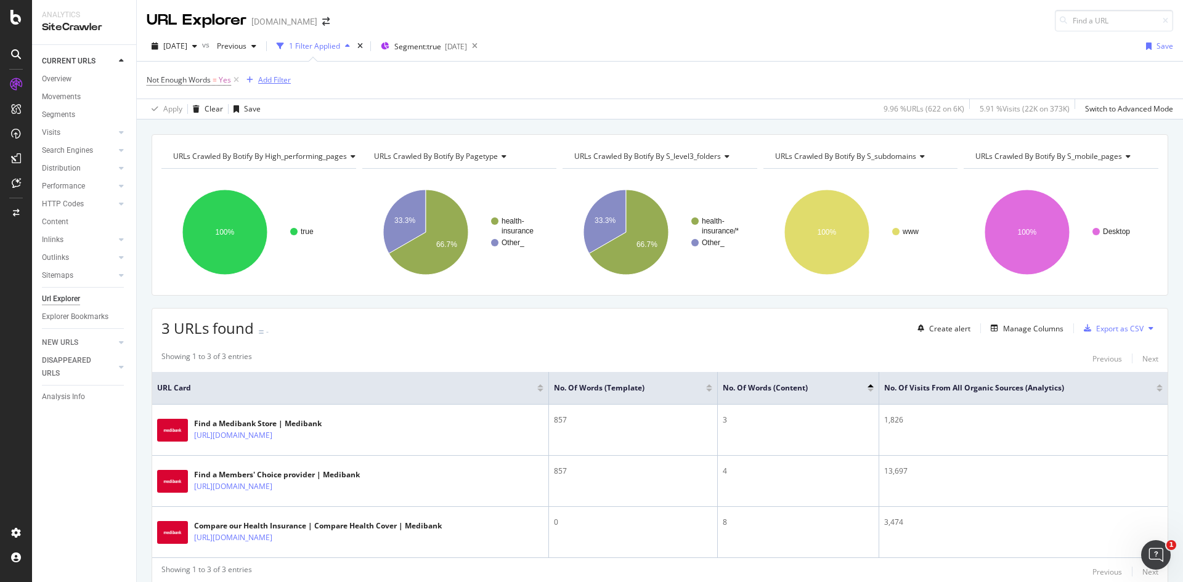
click at [267, 78] on div "Add Filter" at bounding box center [274, 80] width 33 height 10
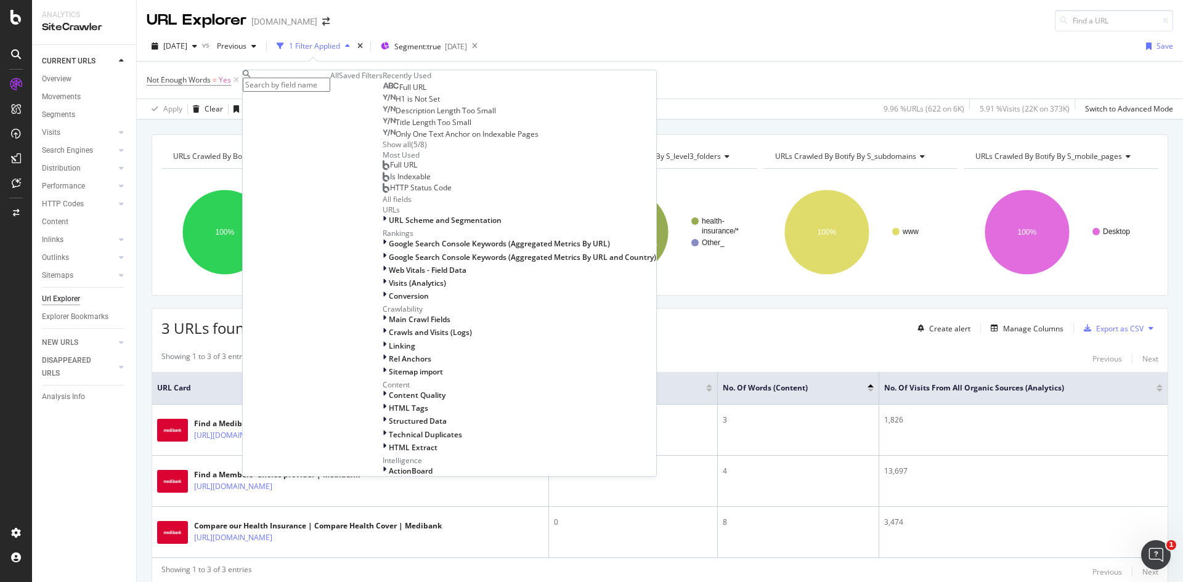
click at [383, 92] on div "Full URL" at bounding box center [405, 88] width 44 height 10
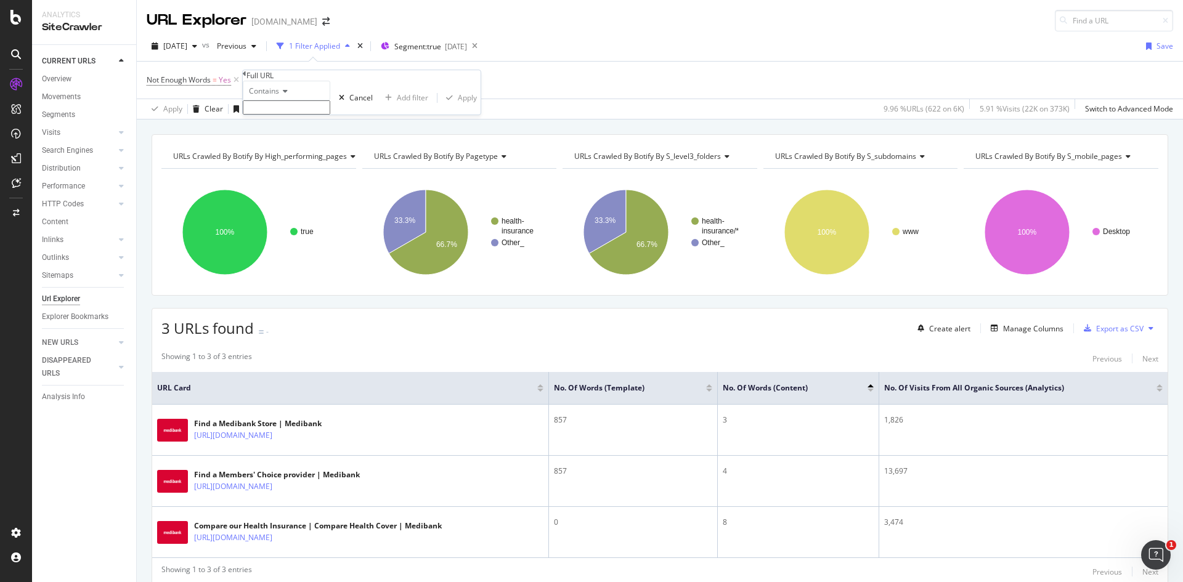
click at [286, 100] on div "Contains" at bounding box center [286, 91] width 87 height 20
click at [296, 203] on span "Doesn't contain" at bounding box center [273, 198] width 54 height 10
click at [299, 115] on div "Doesn't contain Cancel Add filter Apply" at bounding box center [362, 98] width 238 height 34
click at [292, 115] on input "text" at bounding box center [286, 107] width 87 height 14
type input "?"
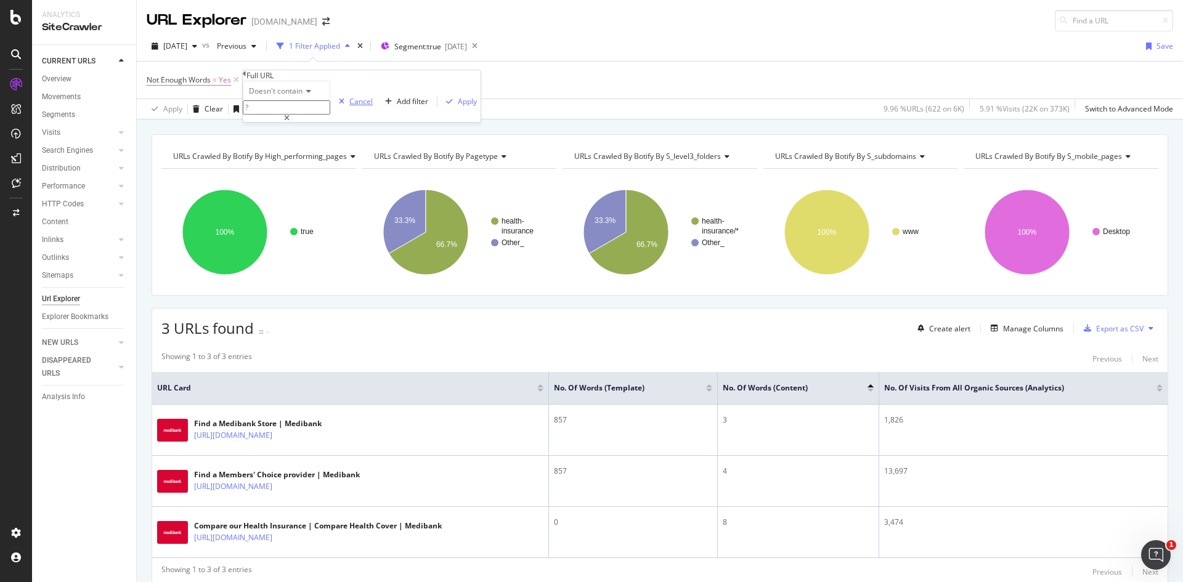
click at [349, 107] on div "Cancel" at bounding box center [360, 101] width 23 height 10
click at [1108, 331] on div "Export as CSV" at bounding box center [1119, 328] width 47 height 10
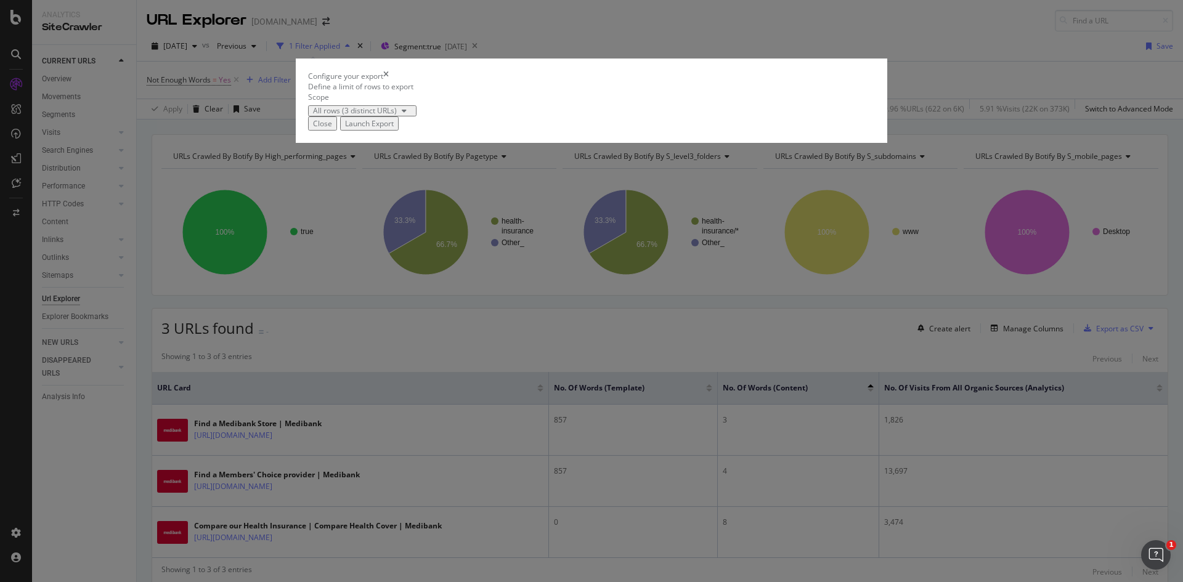
click at [394, 129] on div "Launch Export" at bounding box center [369, 123] width 49 height 10
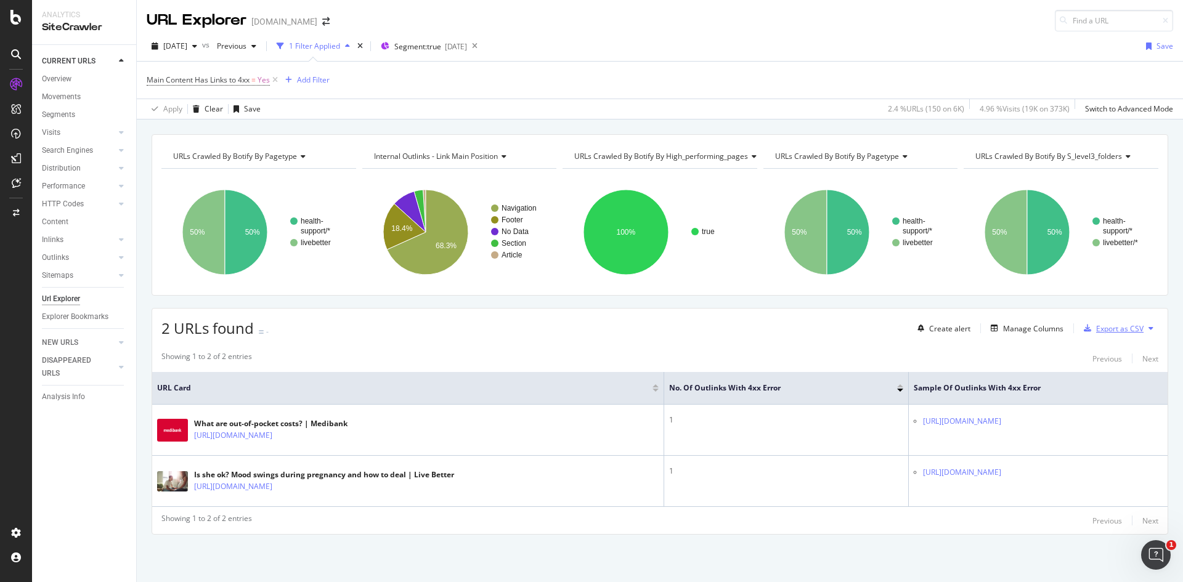
click at [1103, 326] on div "Export as CSV" at bounding box center [1119, 328] width 47 height 10
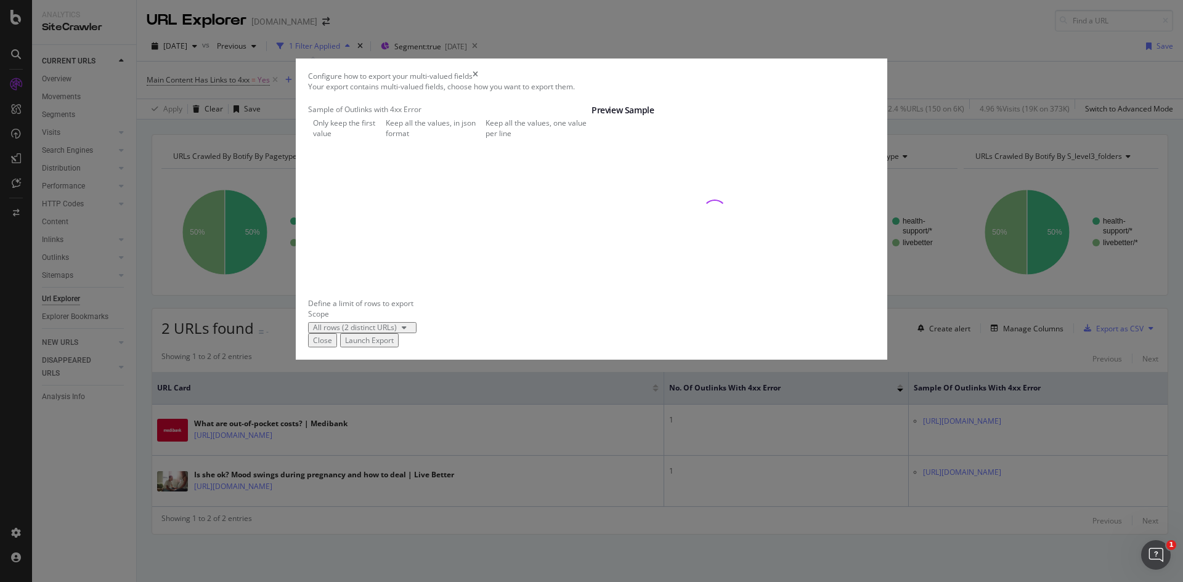
click at [458, 139] on div "Keep all the values, in json format" at bounding box center [433, 128] width 95 height 21
click at [394, 346] on div "Launch Export" at bounding box center [369, 340] width 49 height 10
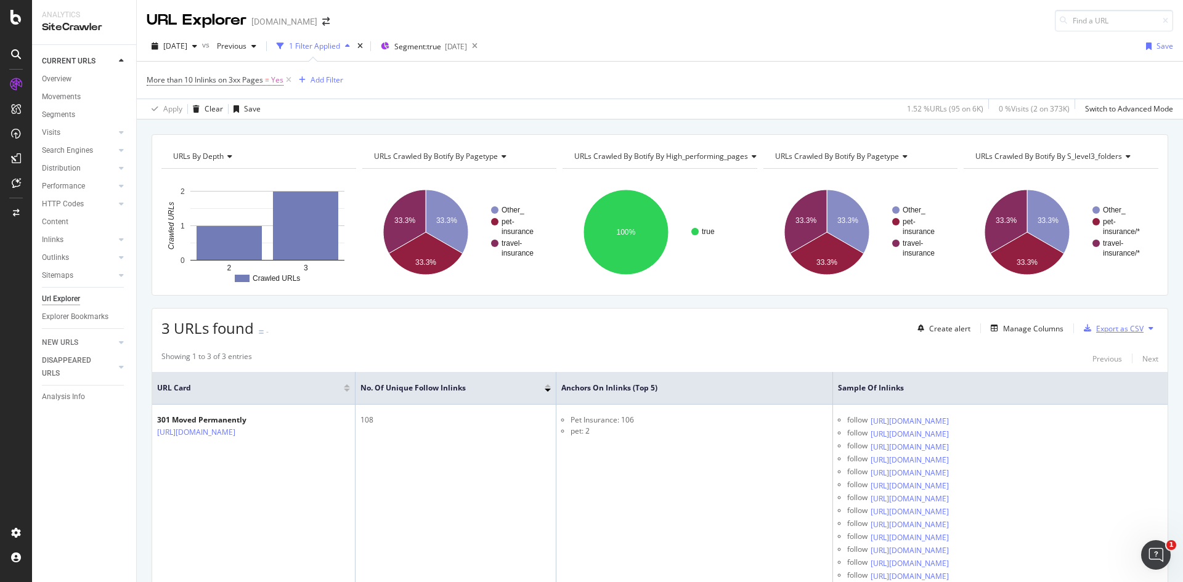
click at [1096, 331] on div "Export as CSV" at bounding box center [1119, 328] width 47 height 10
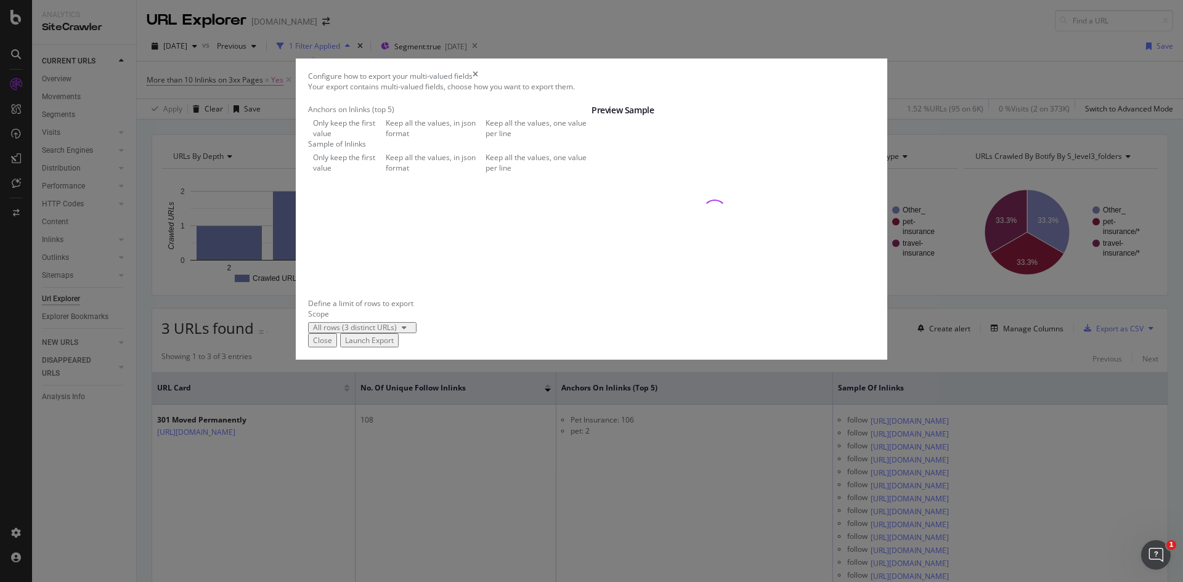
click at [485, 139] on div "Keep all the values, one value per line" at bounding box center [538, 128] width 106 height 21
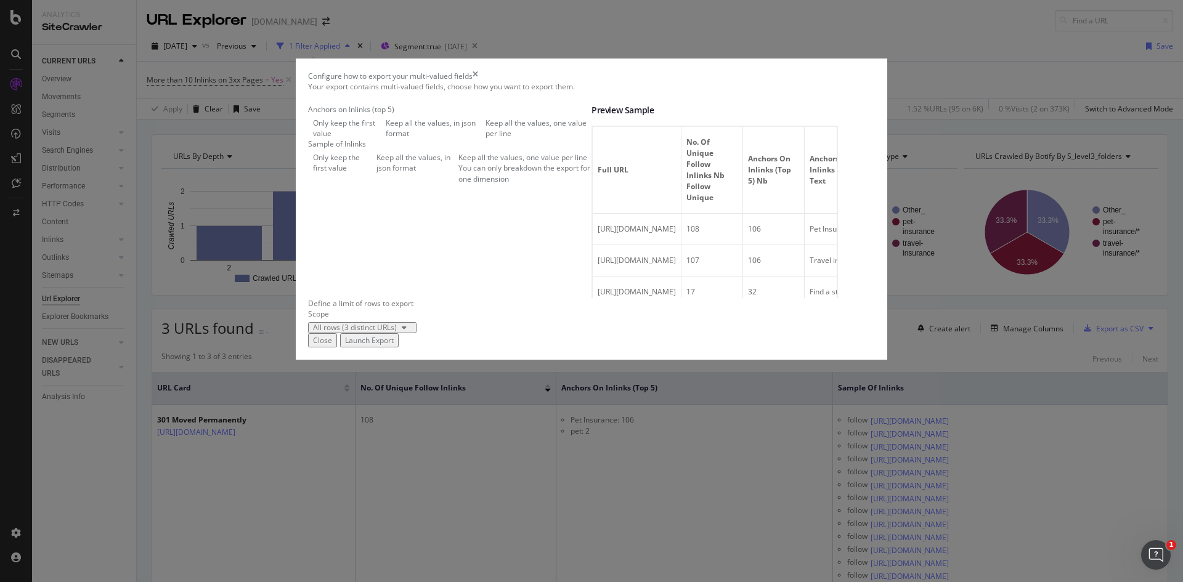
click at [394, 346] on div "Launch Export" at bounding box center [369, 340] width 49 height 10
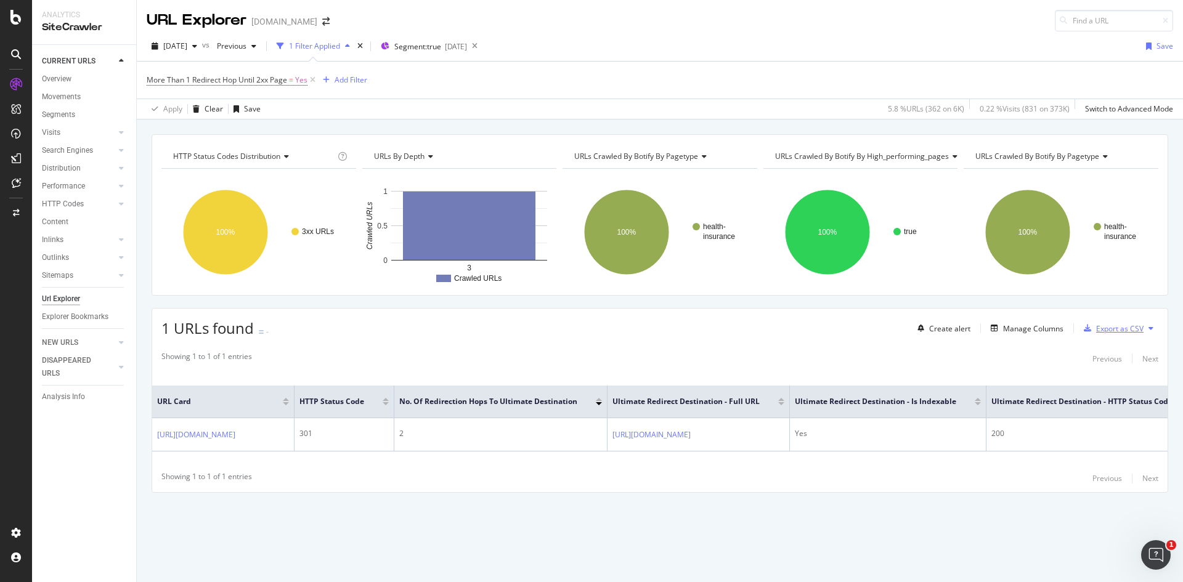
click at [1114, 334] on div "Export as CSV" at bounding box center [1111, 328] width 65 height 18
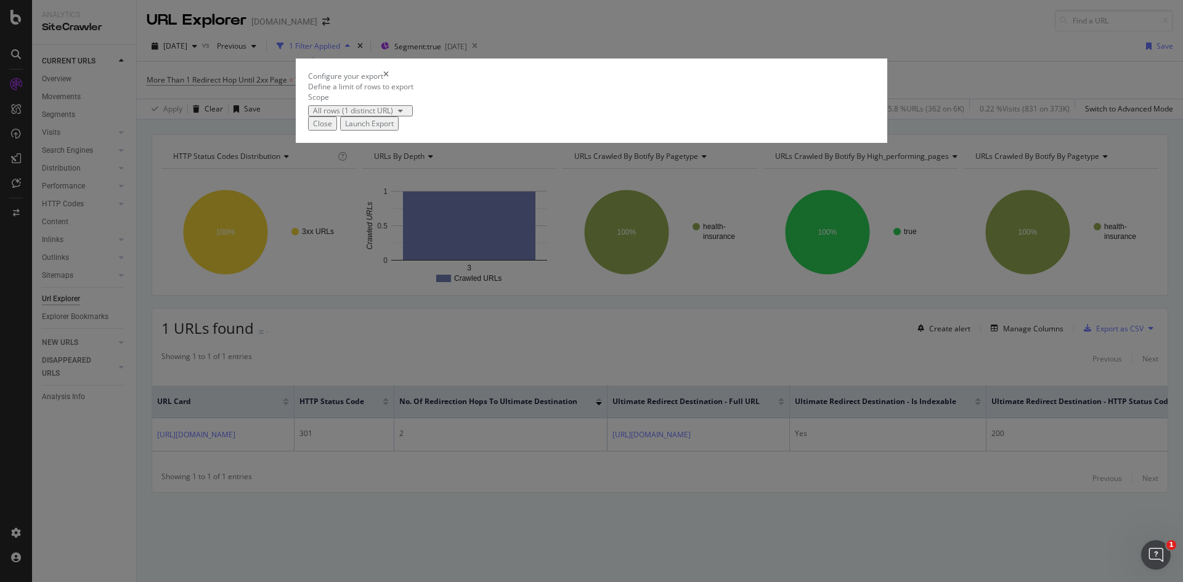
click at [394, 129] on div "Launch Export" at bounding box center [369, 123] width 49 height 10
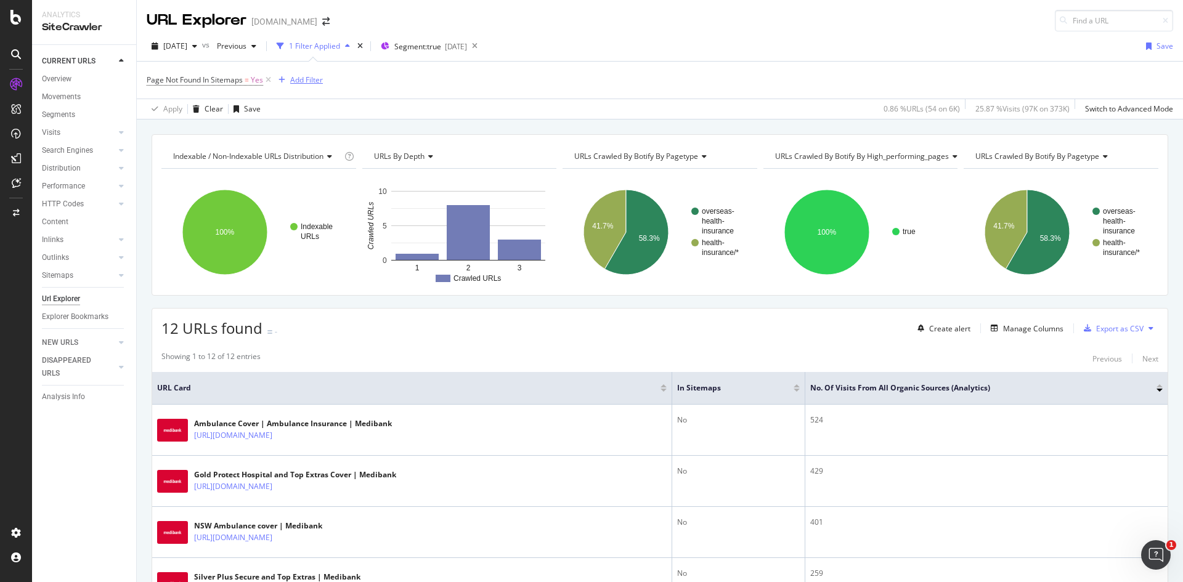
click at [305, 83] on div "Add Filter" at bounding box center [306, 80] width 33 height 10
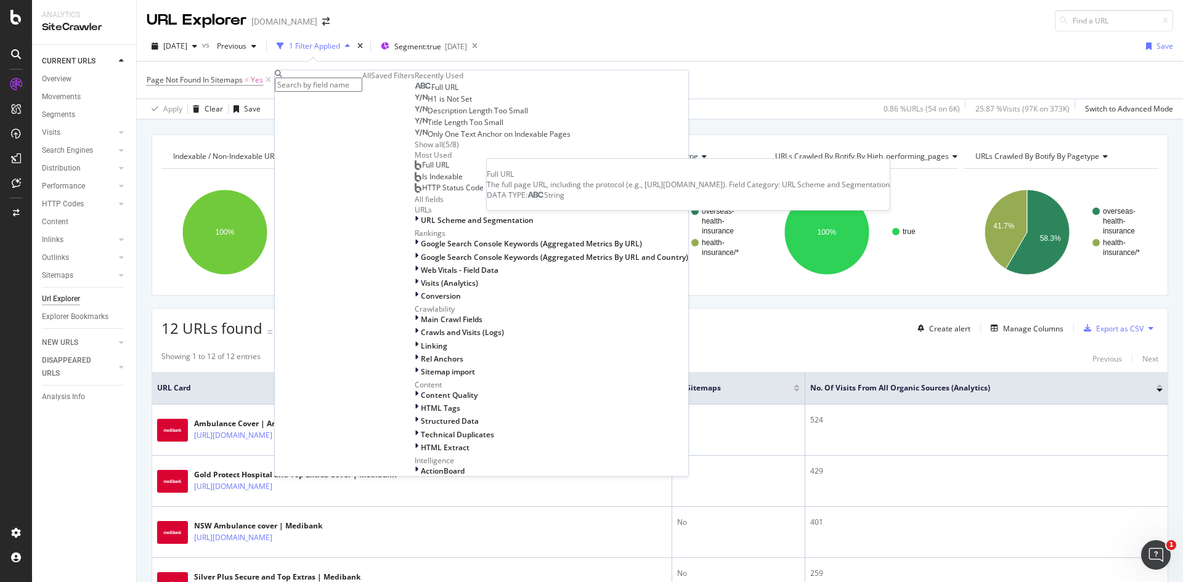
click at [431, 92] on span "Full URL" at bounding box center [444, 87] width 27 height 10
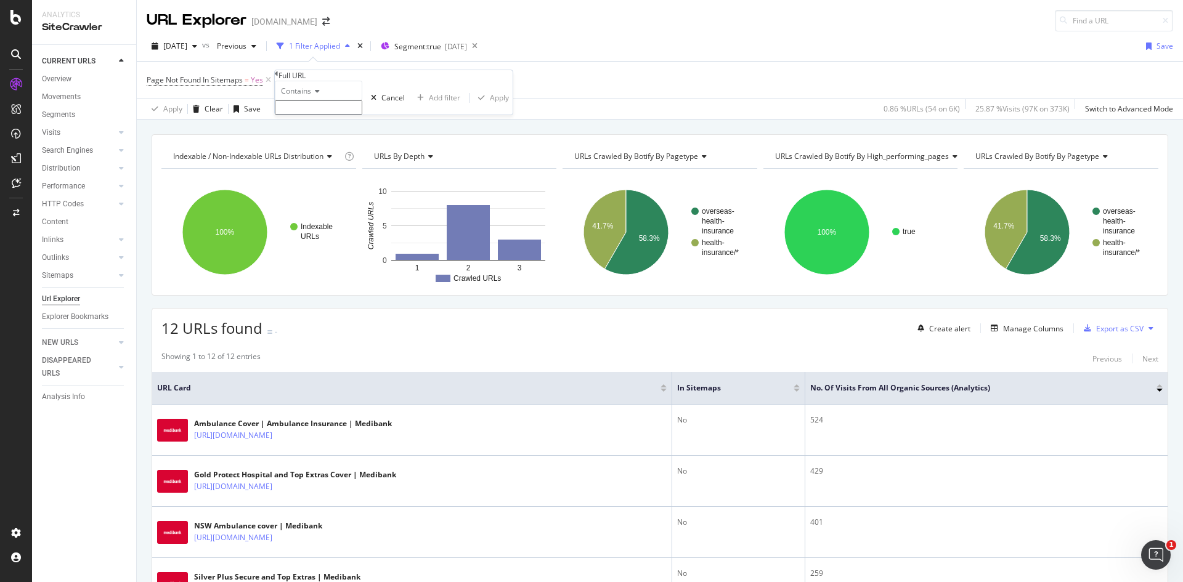
click at [304, 96] on span "Contains" at bounding box center [296, 91] width 30 height 10
click at [345, 205] on div "Doesn't contain" at bounding box center [318, 198] width 86 height 13
click at [333, 115] on input "text" at bounding box center [318, 107] width 87 height 14
type input "?"
click at [426, 122] on div "Doesn't contain ? Cancel Add filter Apply" at bounding box center [394, 101] width 238 height 41
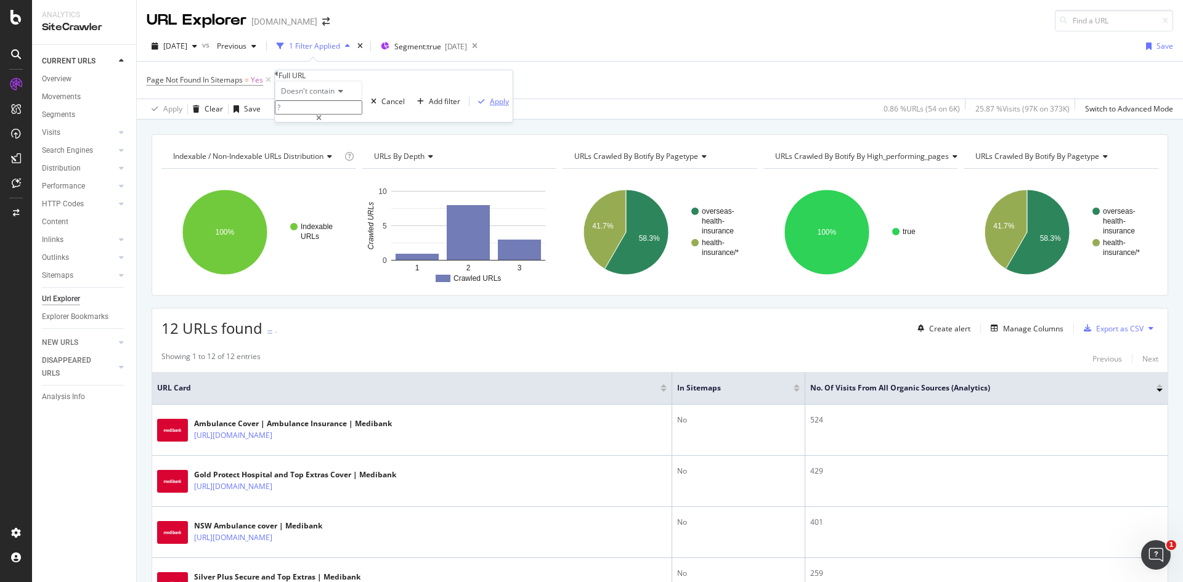
click at [490, 107] on div "Apply" at bounding box center [499, 101] width 19 height 10
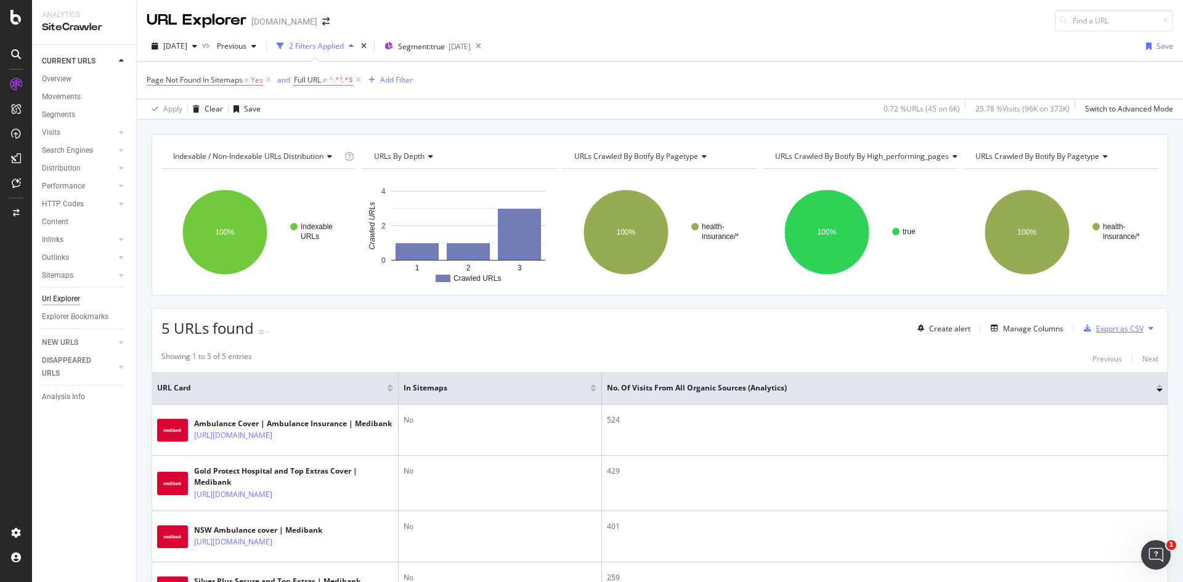
click at [1110, 326] on div "Export as CSV" at bounding box center [1119, 328] width 47 height 10
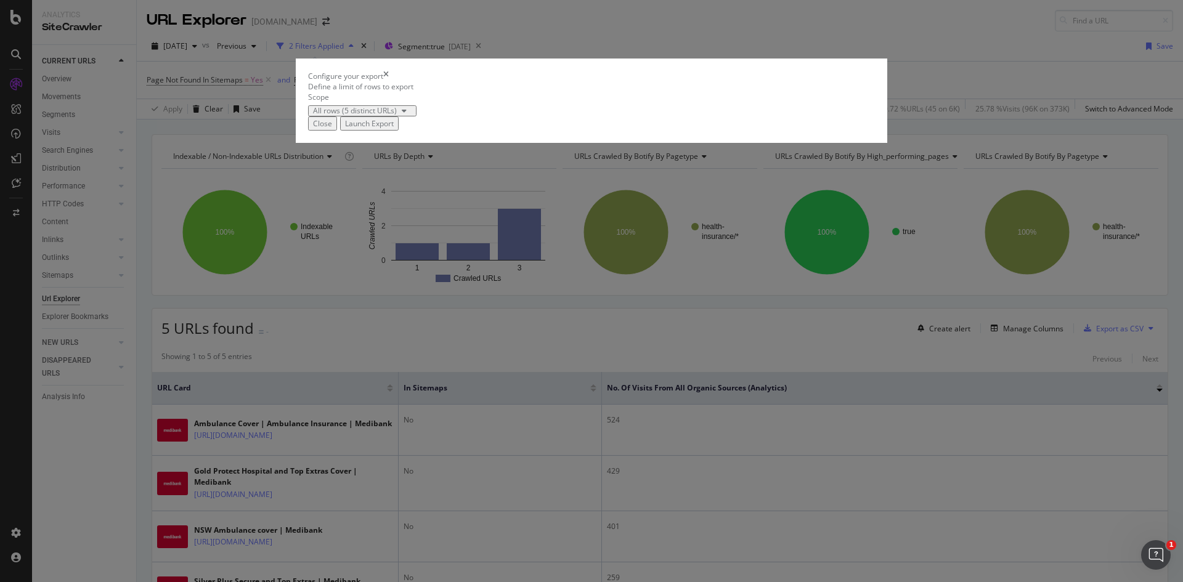
click at [394, 129] on div "Launch Export" at bounding box center [369, 123] width 49 height 10
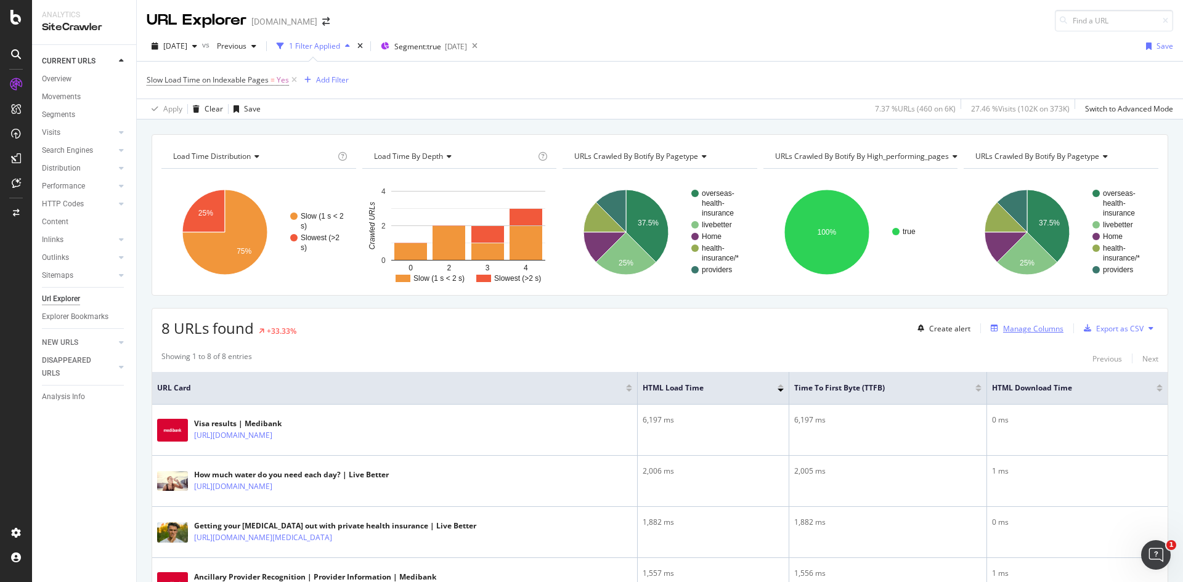
click at [1011, 329] on div "Manage Columns" at bounding box center [1033, 328] width 60 height 10
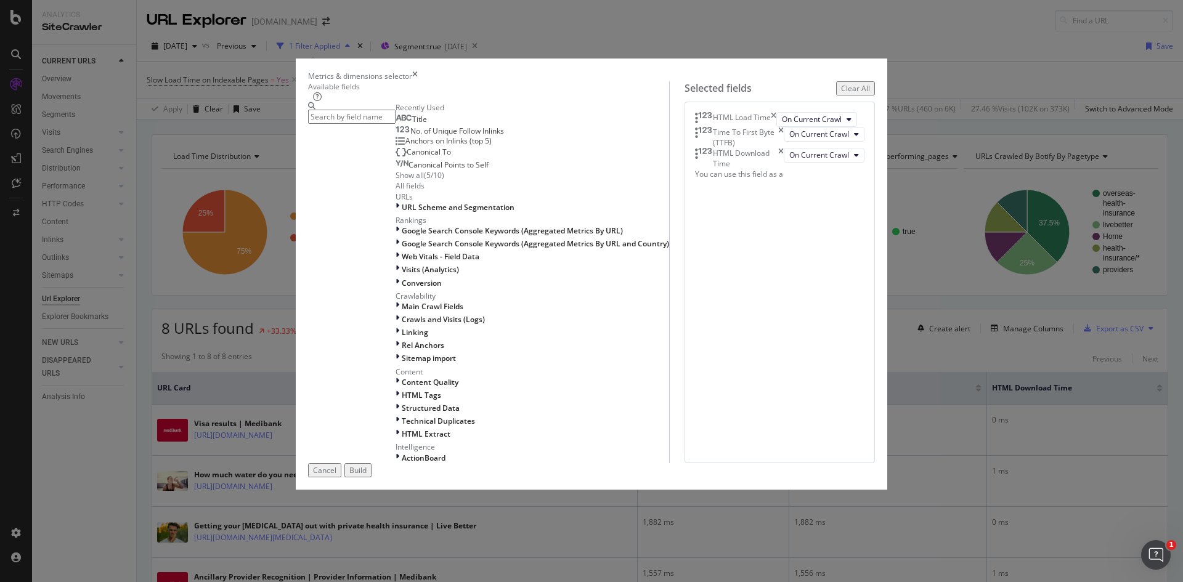
click at [400, 124] on div "Title" at bounding box center [410, 120] width 31 height 10
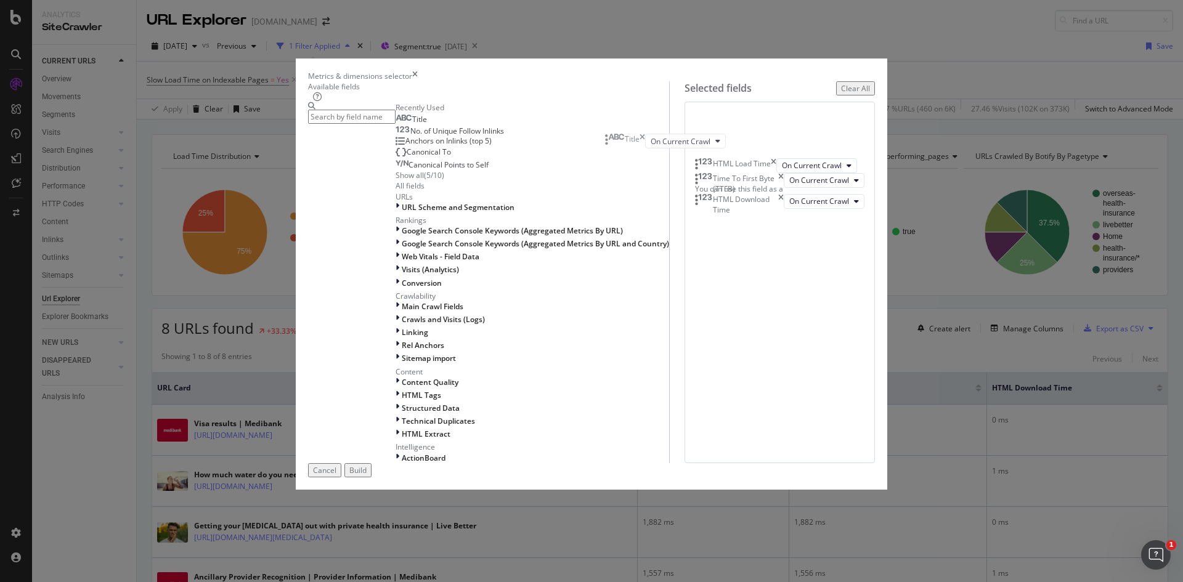
drag, startPoint x: 769, startPoint y: 289, endPoint x: 760, endPoint y: 144, distance: 145.1
click at [760, 144] on body "Analytics SiteCrawler CURRENT URLS Overview Movements Segments Visits Analysis …" at bounding box center [591, 291] width 1183 height 582
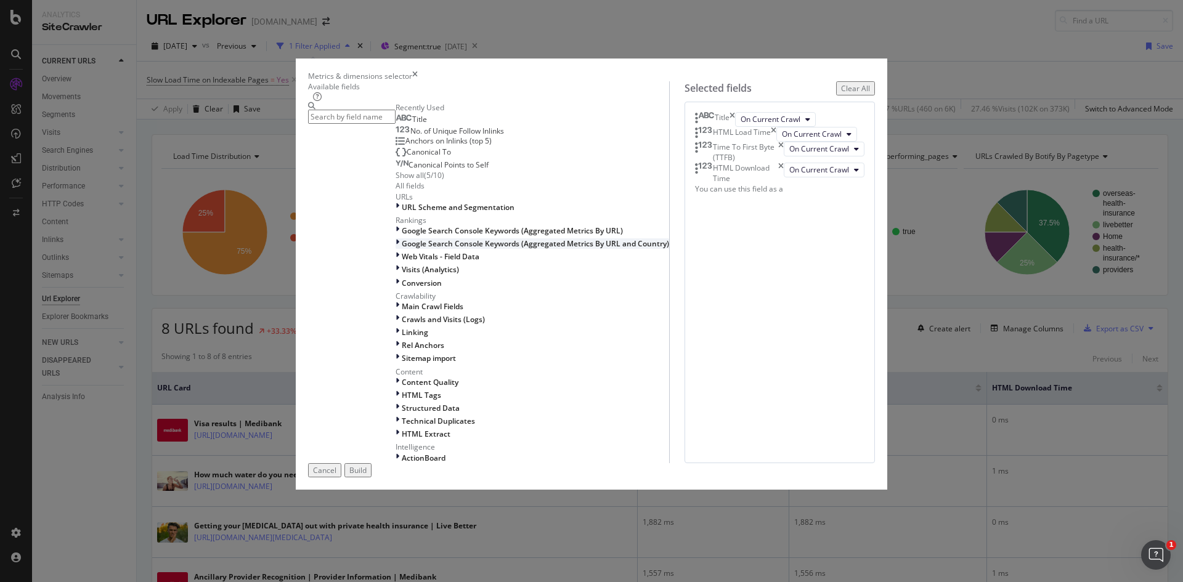
scroll to position [78, 0]
click at [395, 262] on icon "modal" at bounding box center [397, 256] width 4 height 10
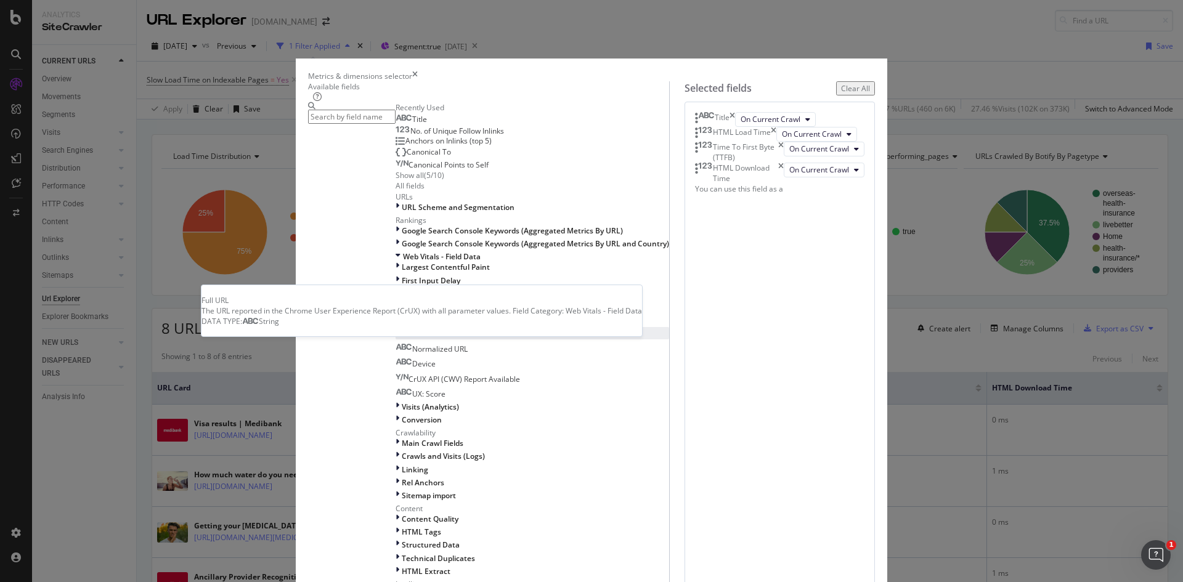
scroll to position [197, 0]
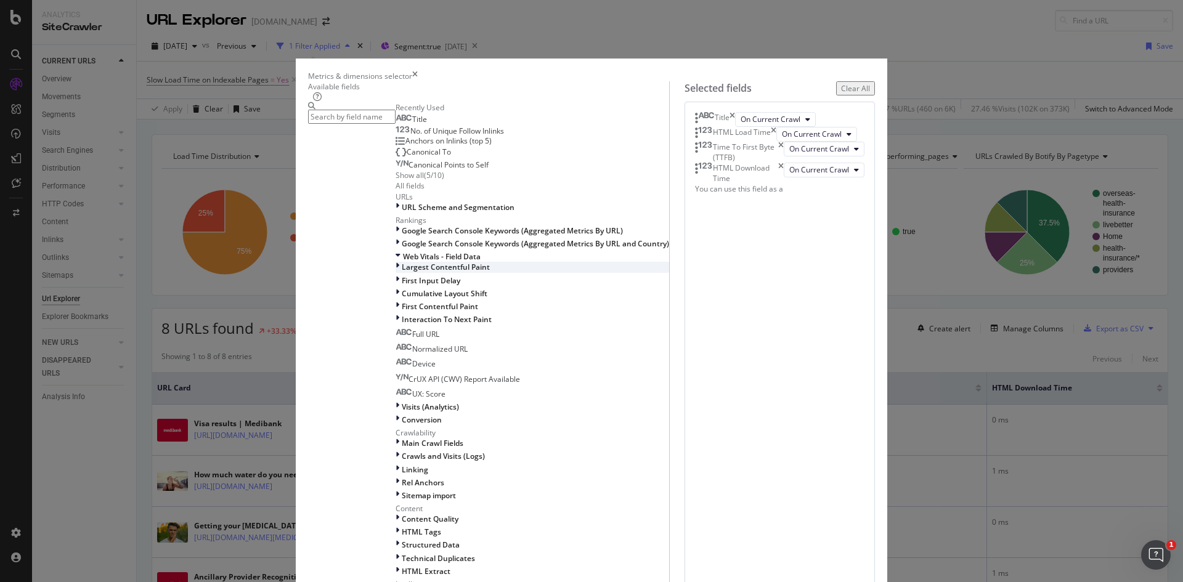
click at [395, 262] on icon "modal" at bounding box center [397, 267] width 4 height 10
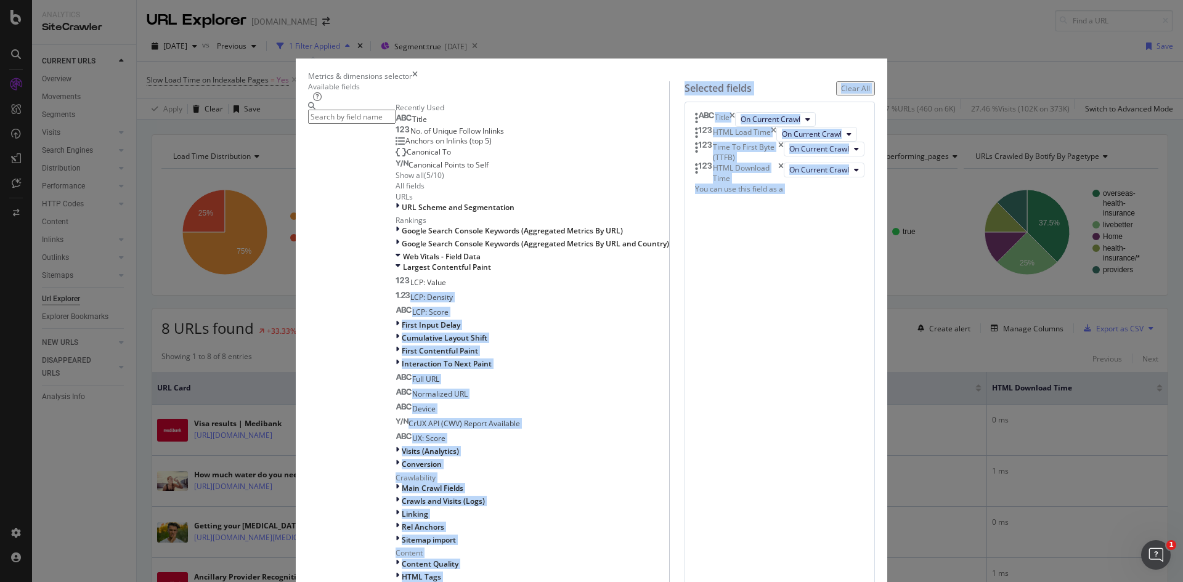
drag, startPoint x: 415, startPoint y: 255, endPoint x: 700, endPoint y: 330, distance: 294.8
click at [700, 330] on div "Available fields Recently Used Title No. of Unique Follow Inlinks Anchors on In…" at bounding box center [591, 363] width 567 height 564
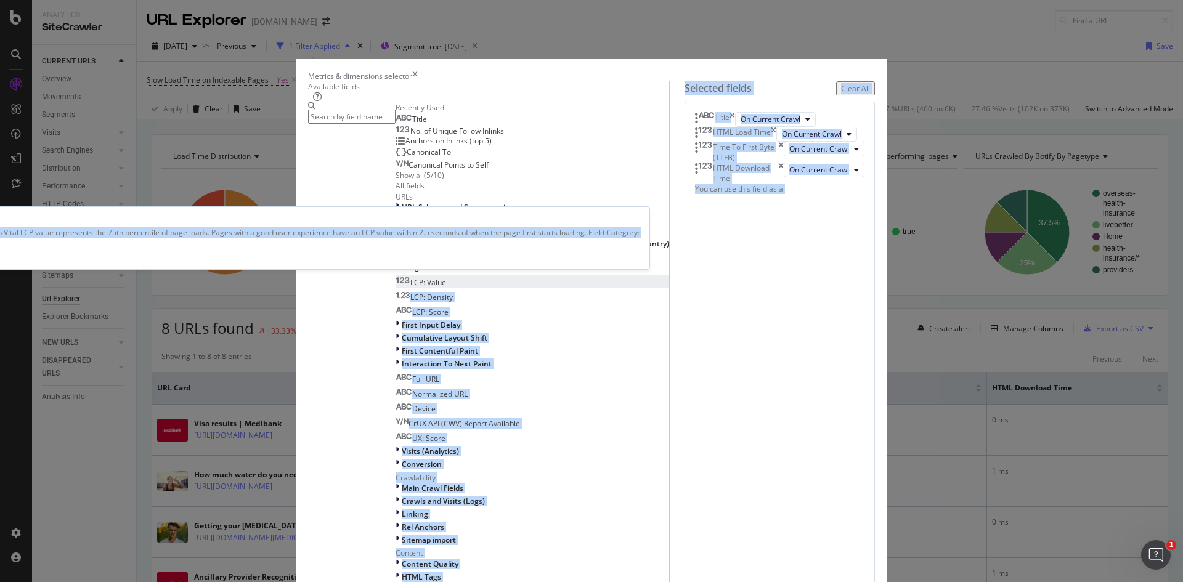
click at [440, 277] on div "LCP: Value" at bounding box center [420, 282] width 51 height 10
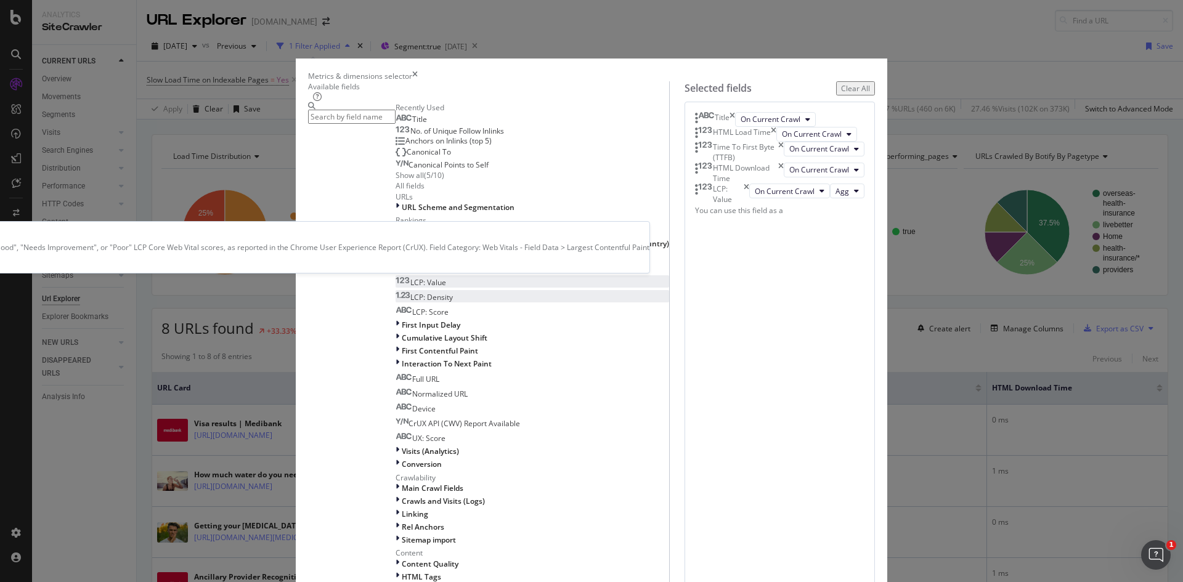
click at [440, 292] on div "LCP: Density" at bounding box center [423, 297] width 57 height 10
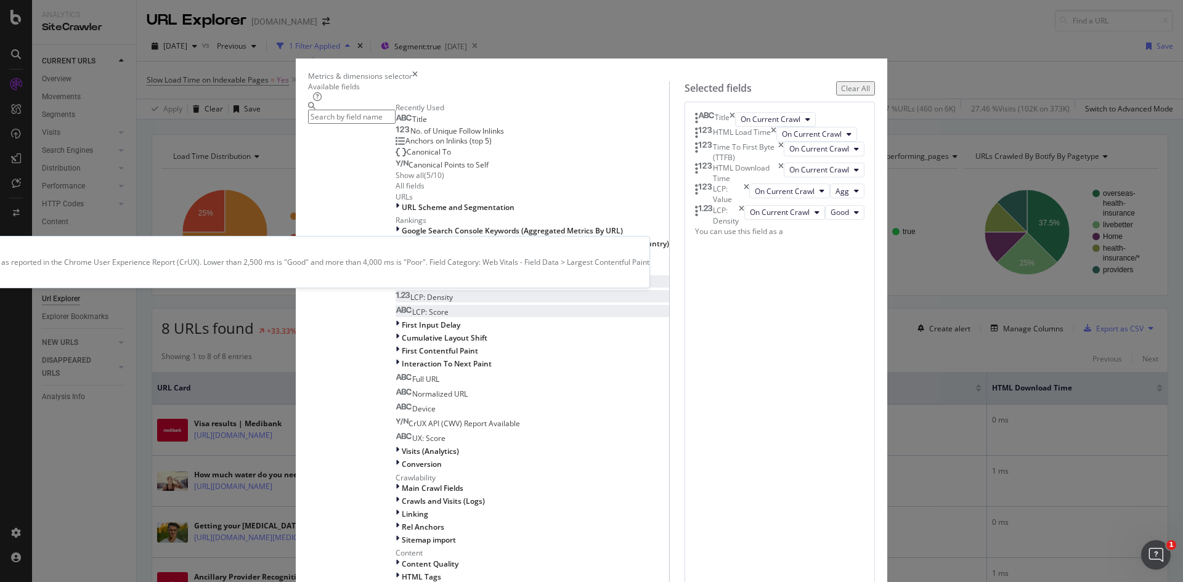
click at [427, 307] on div "LCP: Score" at bounding box center [421, 312] width 53 height 10
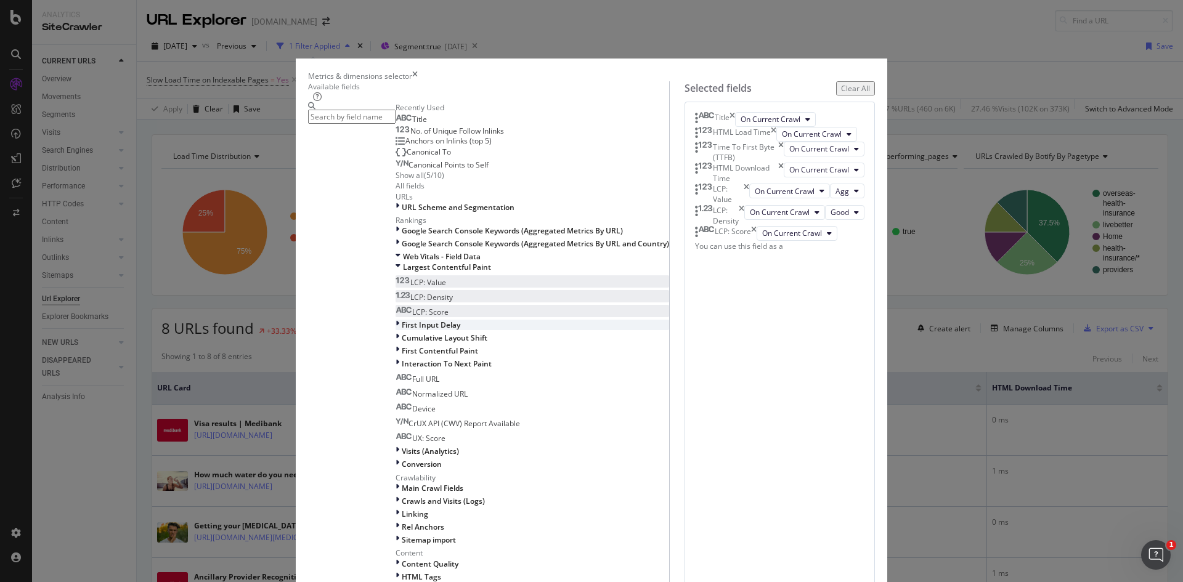
click at [395, 320] on icon "modal" at bounding box center [397, 325] width 4 height 10
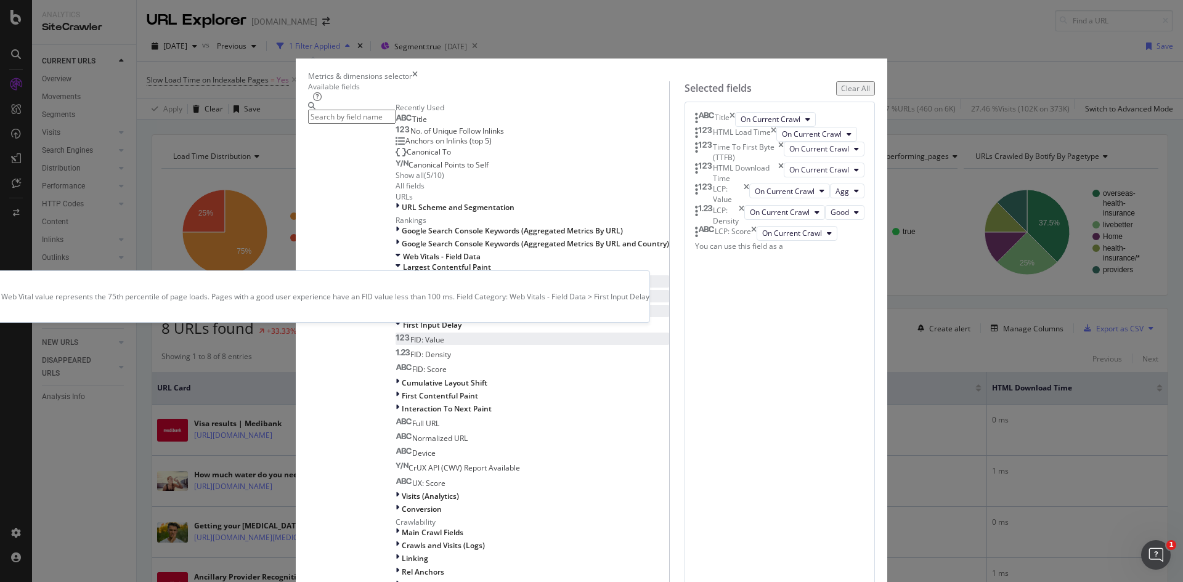
click at [410, 334] on span "FID: Value" at bounding box center [427, 339] width 34 height 10
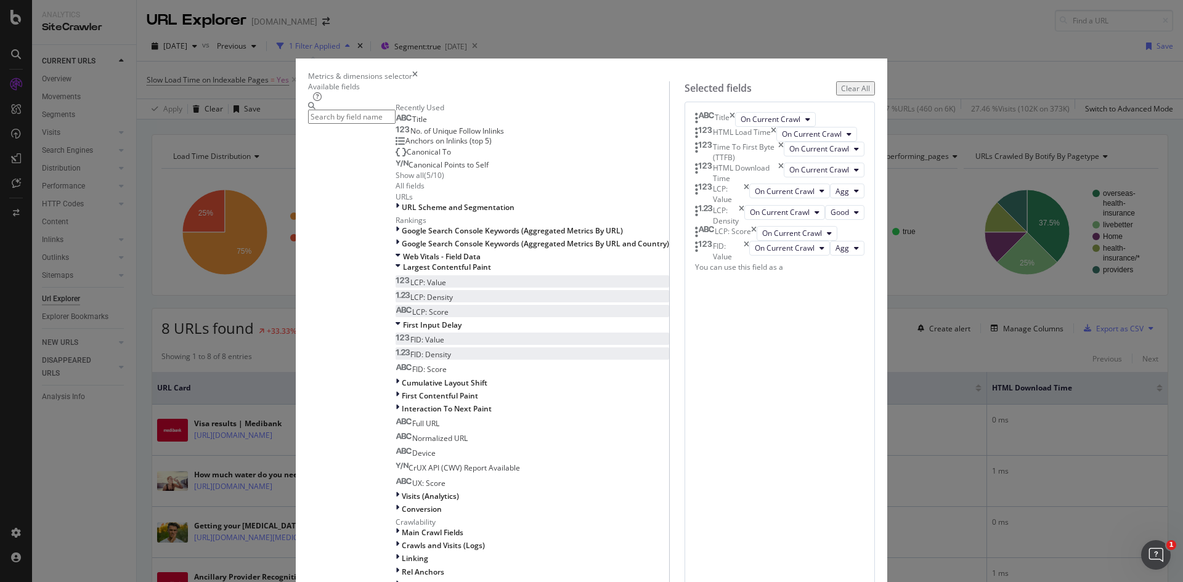
click at [413, 349] on span "FID: Density" at bounding box center [430, 354] width 41 height 10
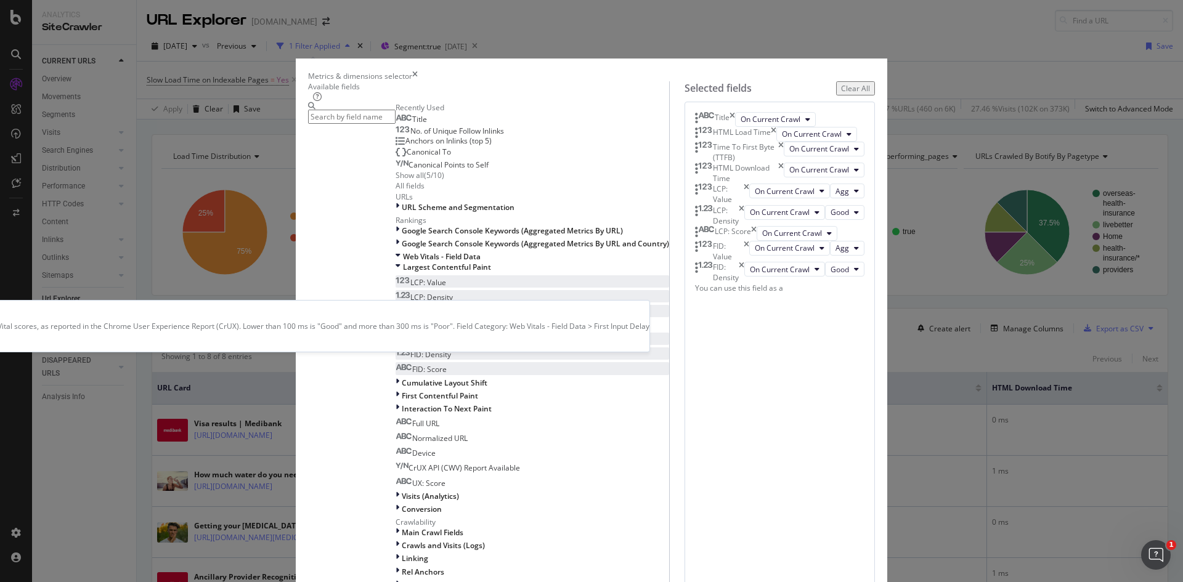
click at [413, 364] on div "FID: Score" at bounding box center [420, 369] width 51 height 10
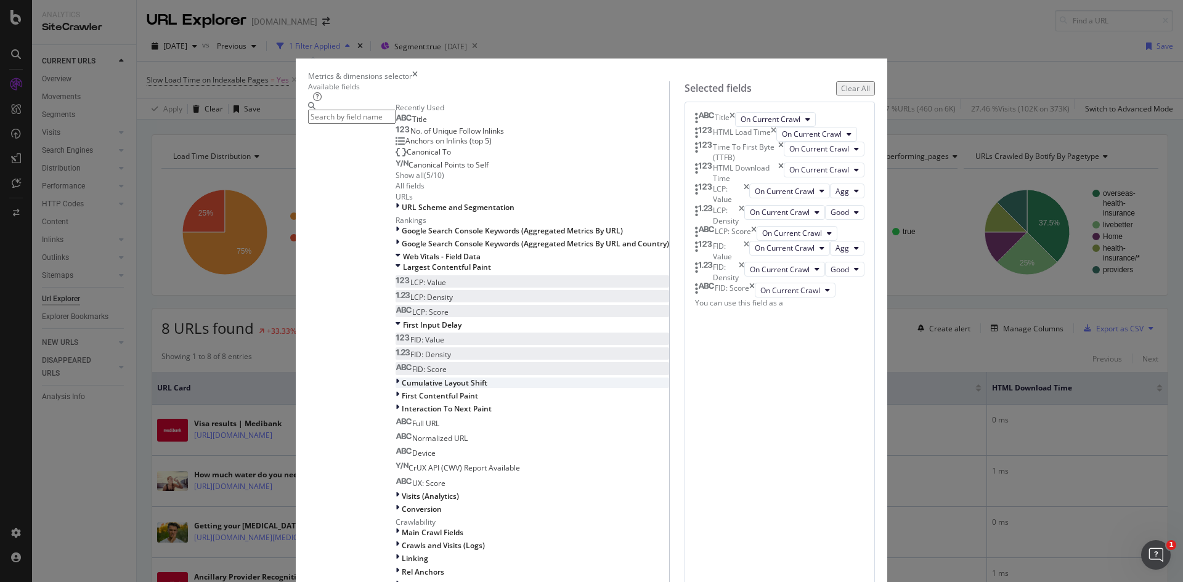
click at [395, 378] on icon "modal" at bounding box center [397, 383] width 4 height 10
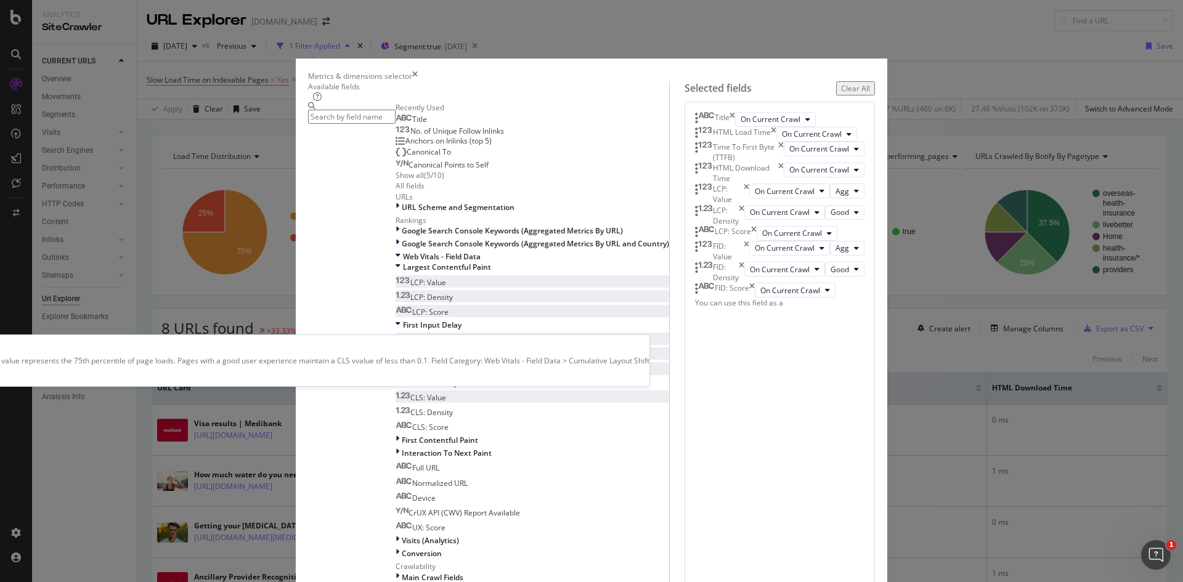
click at [410, 392] on span "CLS: Value" at bounding box center [428, 397] width 36 height 10
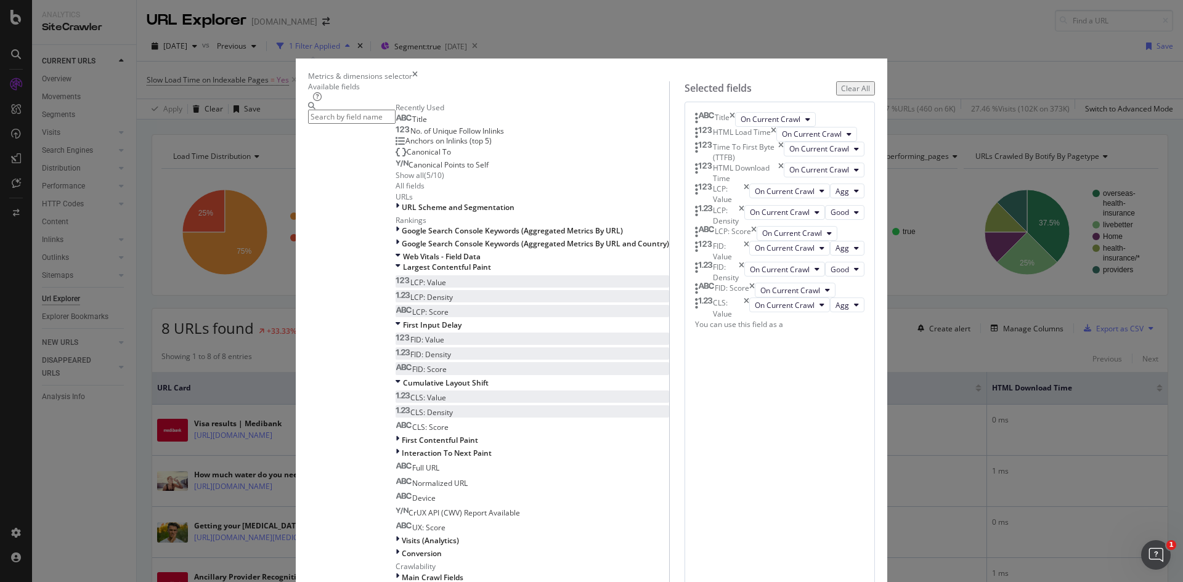
click at [417, 407] on span "CLS: Density" at bounding box center [431, 412] width 43 height 10
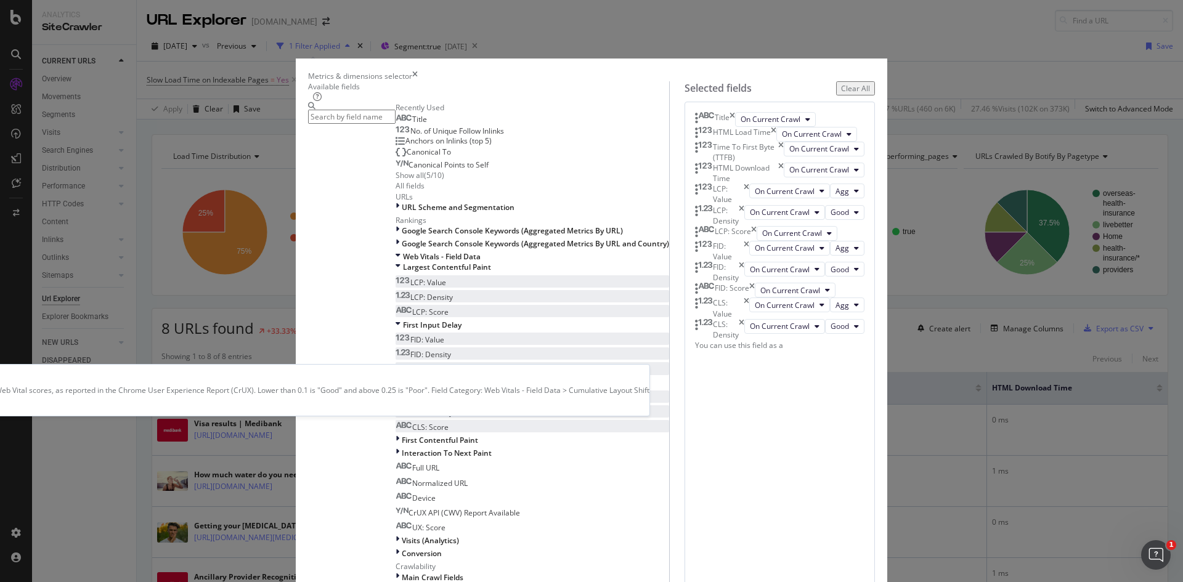
click at [418, 422] on div "CLS: Score" at bounding box center [421, 427] width 53 height 10
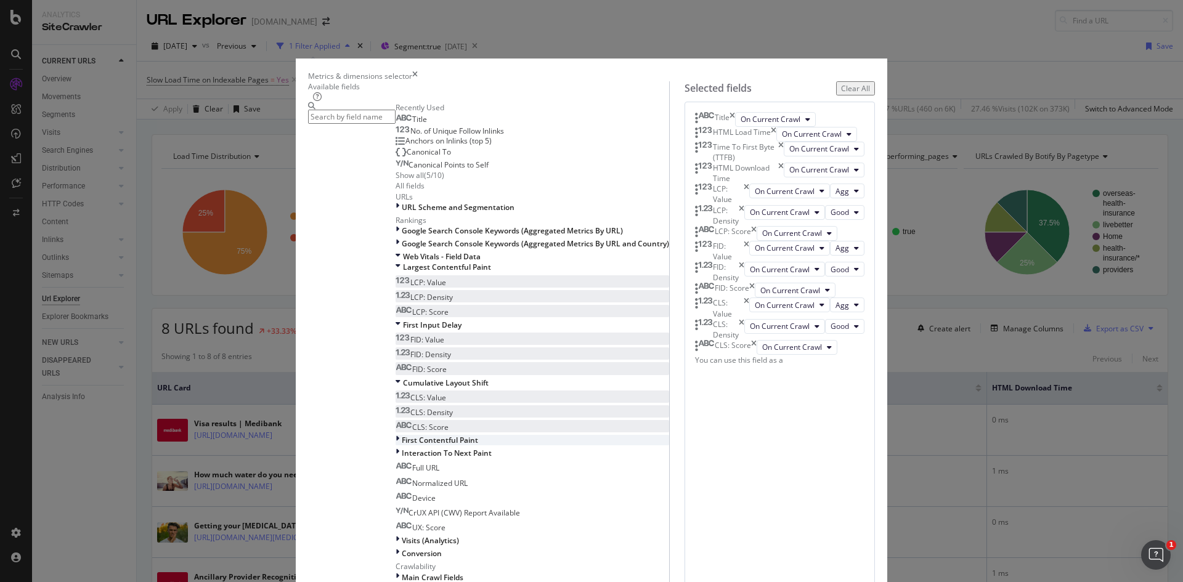
click at [395, 435] on icon "modal" at bounding box center [397, 440] width 4 height 10
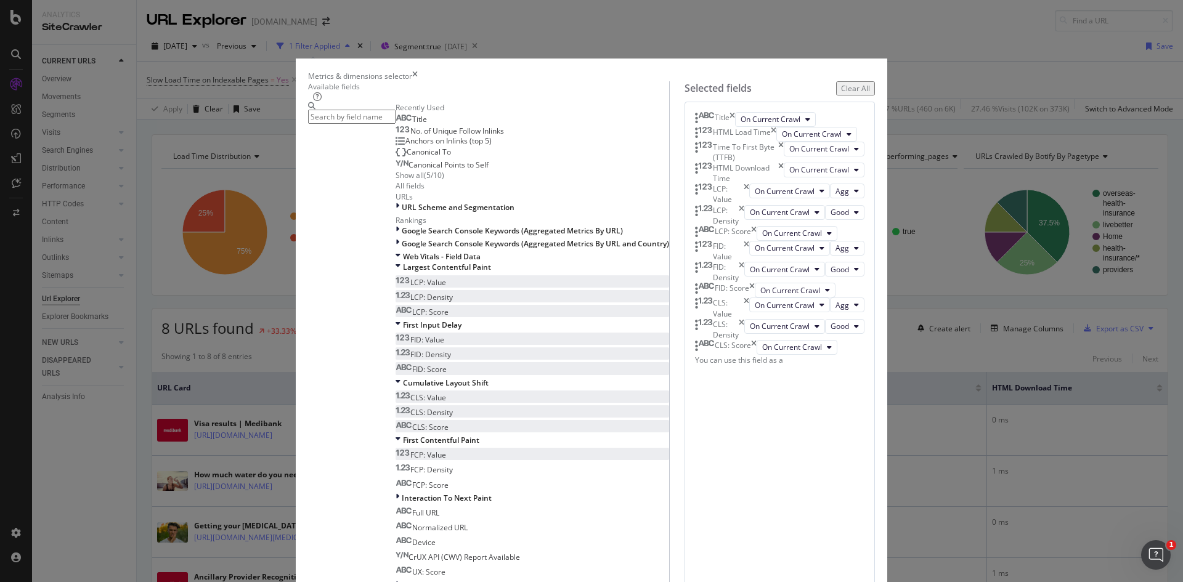
click at [410, 450] on span "FCP: Value" at bounding box center [428, 455] width 36 height 10
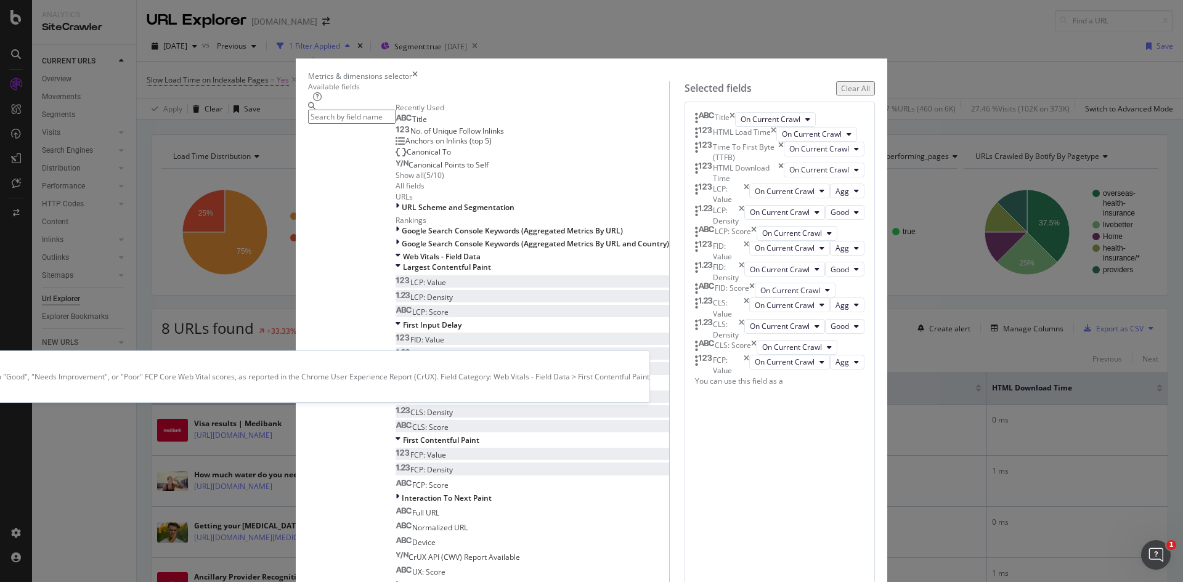
click at [419, 464] on span "FCP: Density" at bounding box center [431, 469] width 43 height 10
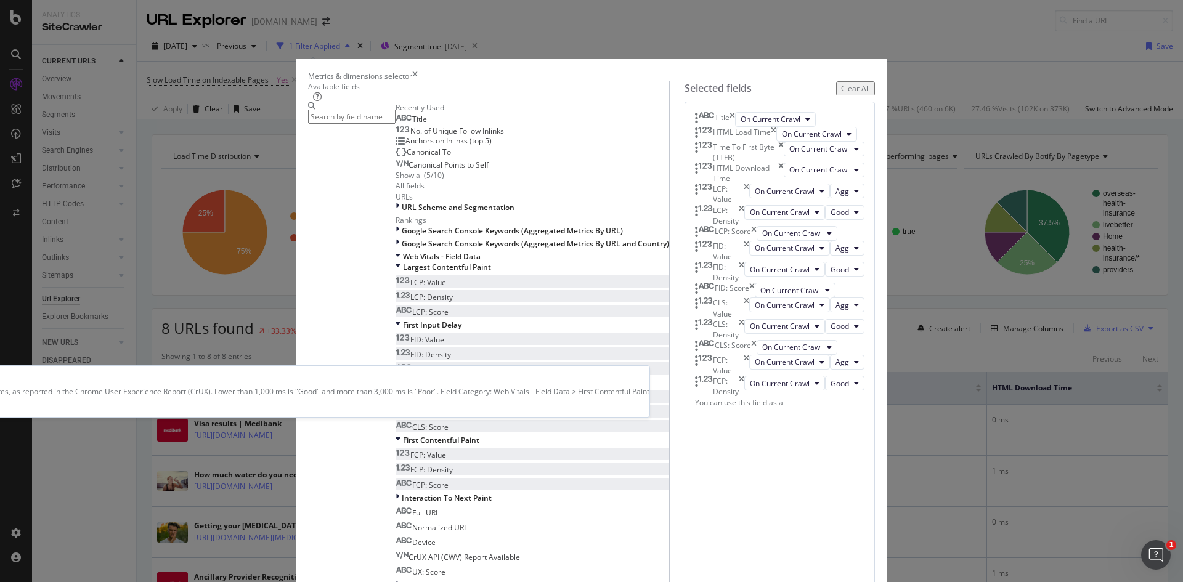
click at [419, 480] on div "FCP: Score" at bounding box center [421, 485] width 53 height 10
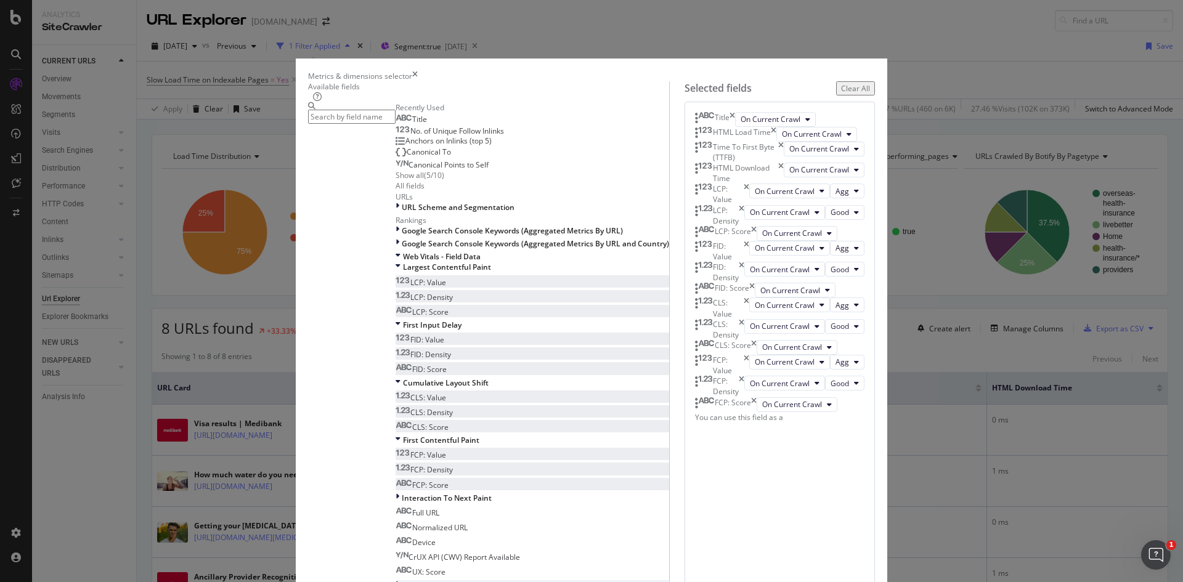
scroll to position [456, 0]
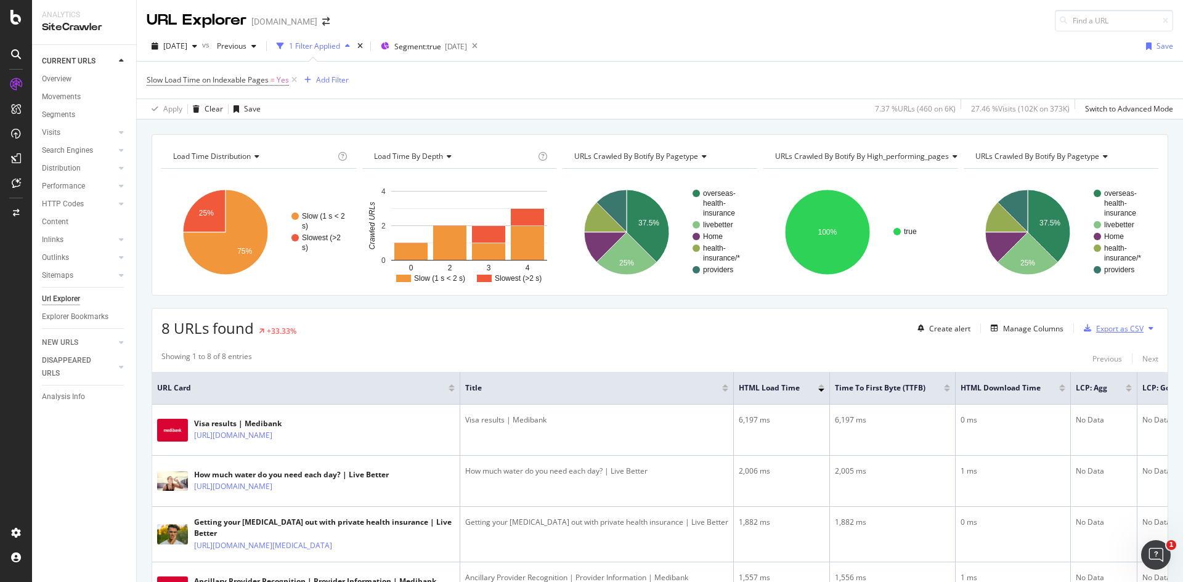
click at [1106, 325] on div "Export as CSV" at bounding box center [1119, 328] width 47 height 10
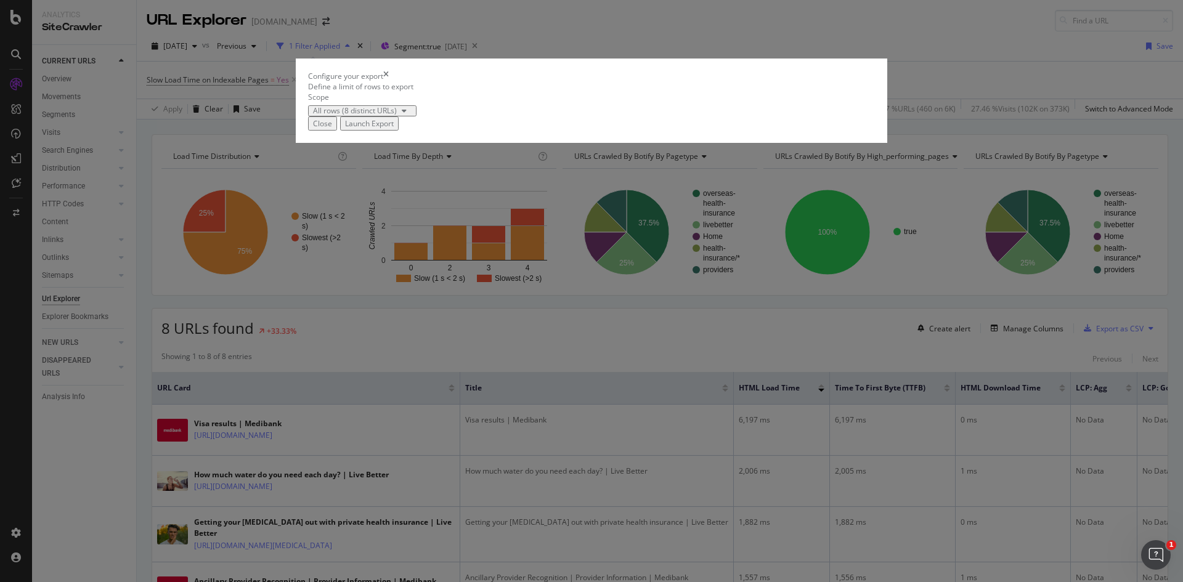
click at [394, 129] on div "Launch Export" at bounding box center [369, 123] width 49 height 10
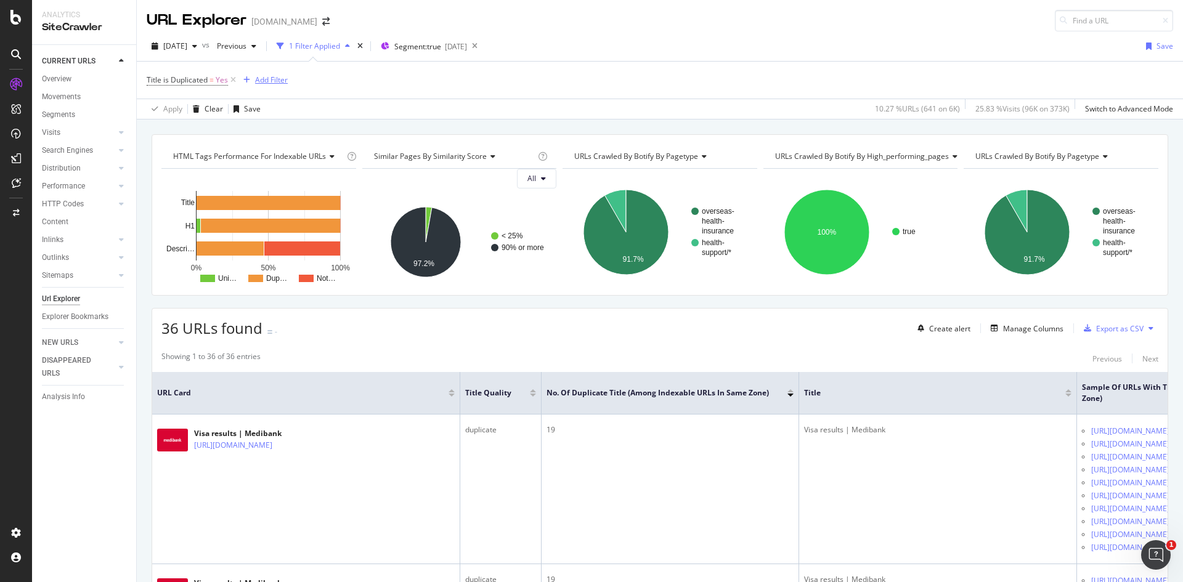
click at [276, 78] on div "Add Filter" at bounding box center [271, 80] width 33 height 10
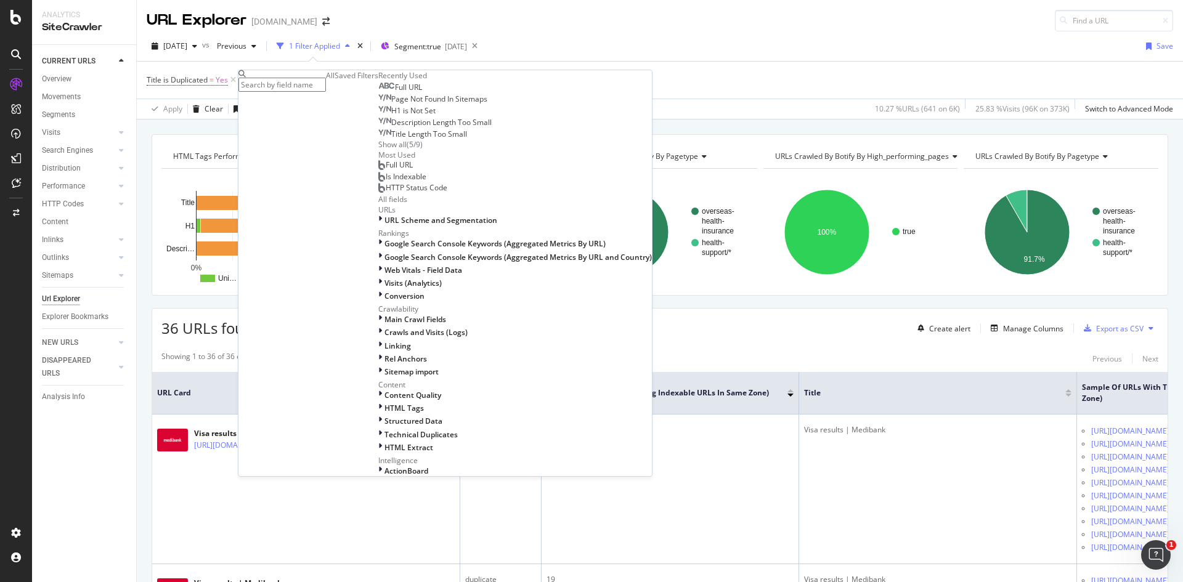
click at [378, 92] on div "Full URL" at bounding box center [400, 88] width 44 height 10
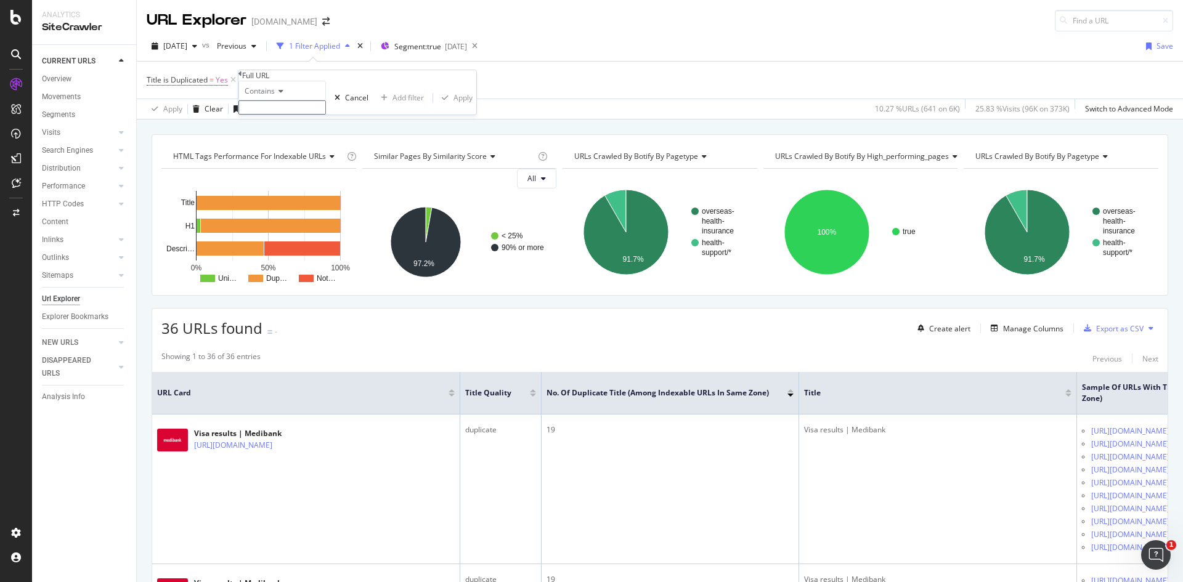
click at [326, 115] on input "text" at bounding box center [281, 107] width 87 height 14
click at [265, 96] on span "Contains" at bounding box center [260, 91] width 30 height 10
click at [320, 205] on div "Doesn't contain" at bounding box center [282, 198] width 86 height 13
click at [293, 100] on div "Doesn't contain" at bounding box center [281, 91] width 87 height 20
click at [326, 100] on div "Doesn't contain" at bounding box center [281, 91] width 87 height 20
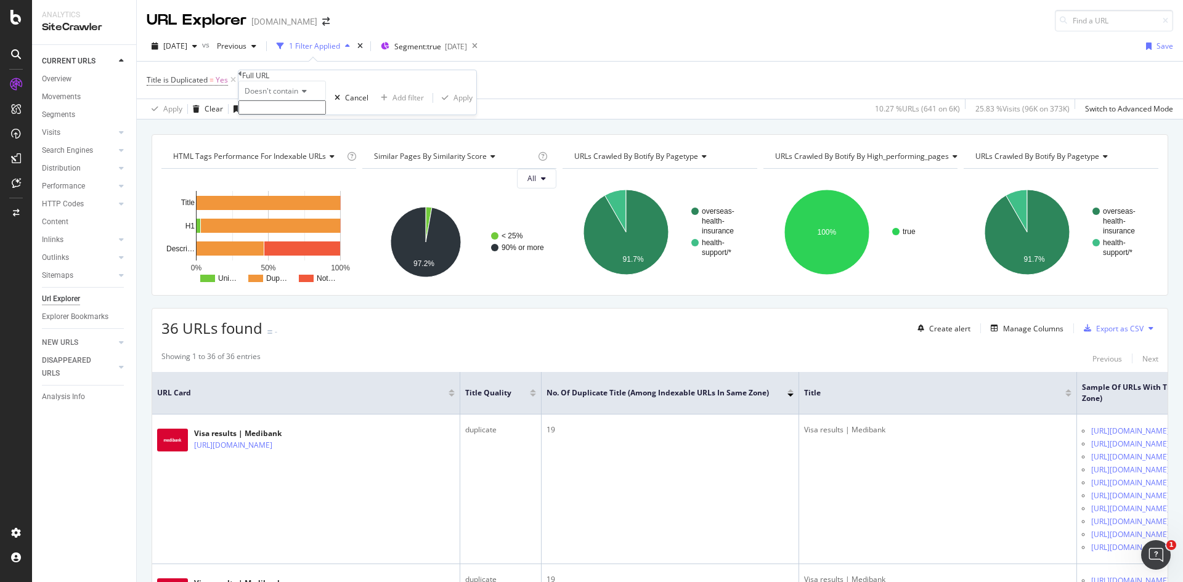
click at [326, 115] on input "text" at bounding box center [281, 107] width 87 height 14
type input "?"
click at [453, 107] on div "Apply" at bounding box center [462, 101] width 19 height 10
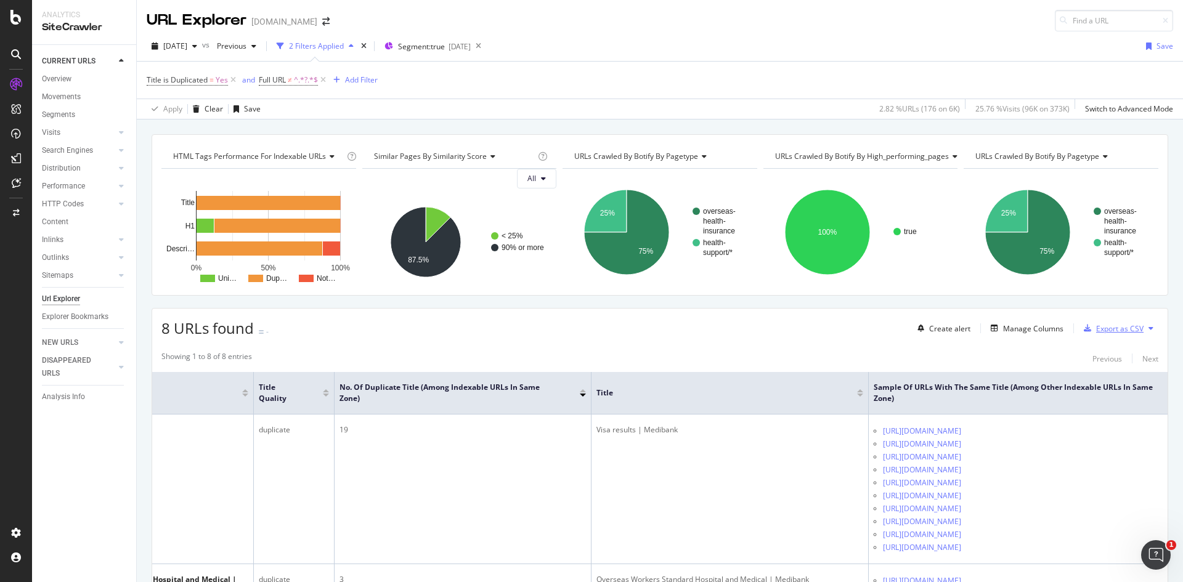
click at [1096, 327] on div "Export as CSV" at bounding box center [1119, 328] width 47 height 10
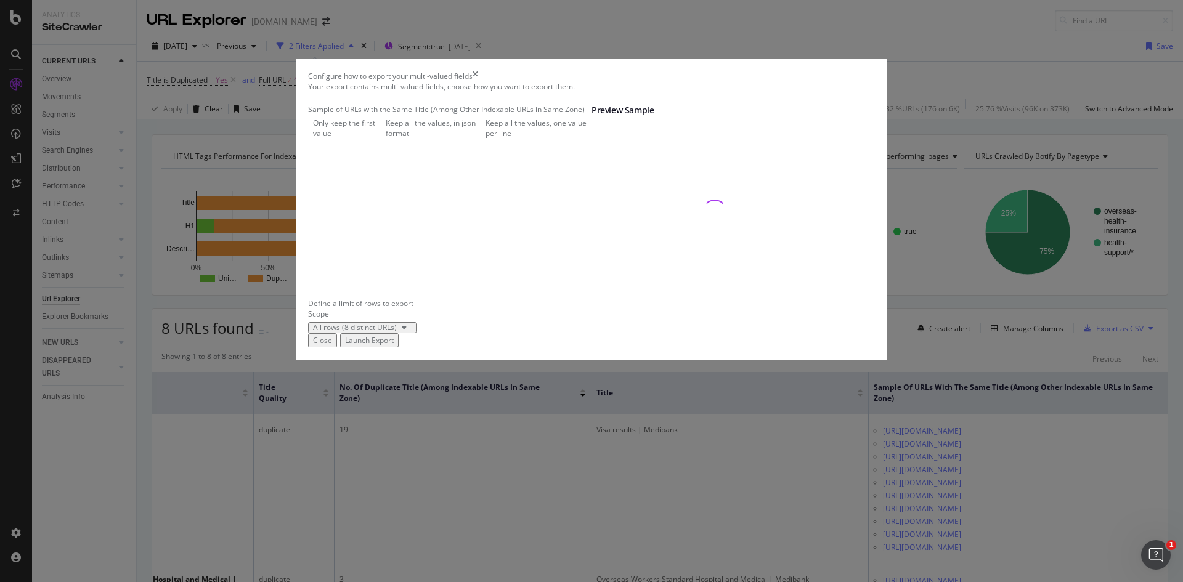
click at [485, 139] on div "Keep all the values, one value per line" at bounding box center [538, 128] width 106 height 21
click at [394, 346] on div "Launch Export" at bounding box center [369, 340] width 49 height 10
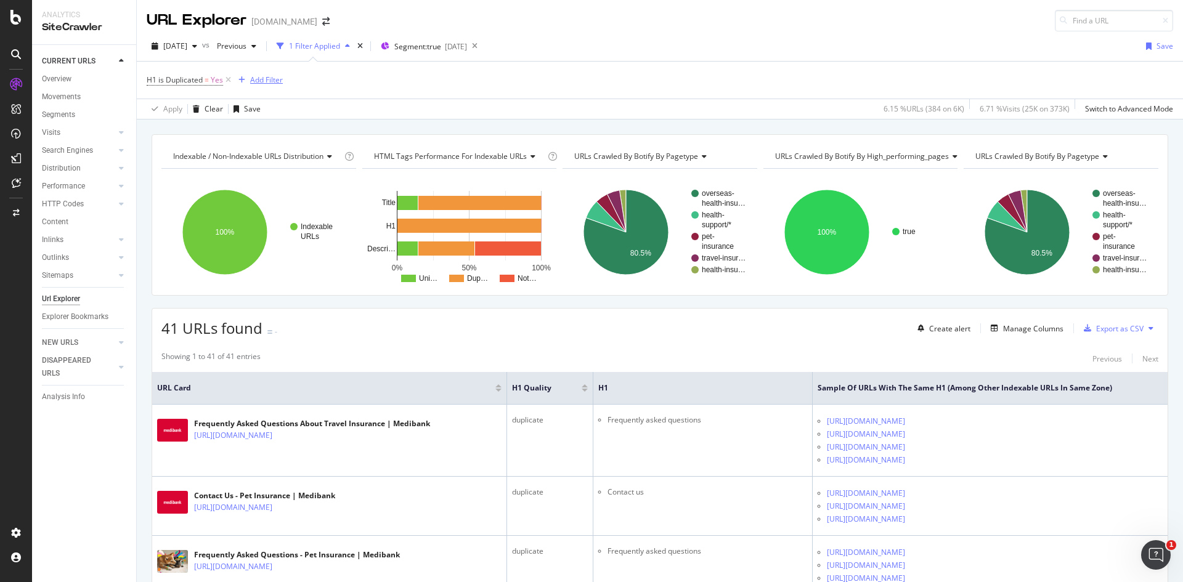
click at [261, 84] on div "Add Filter" at bounding box center [266, 80] width 33 height 10
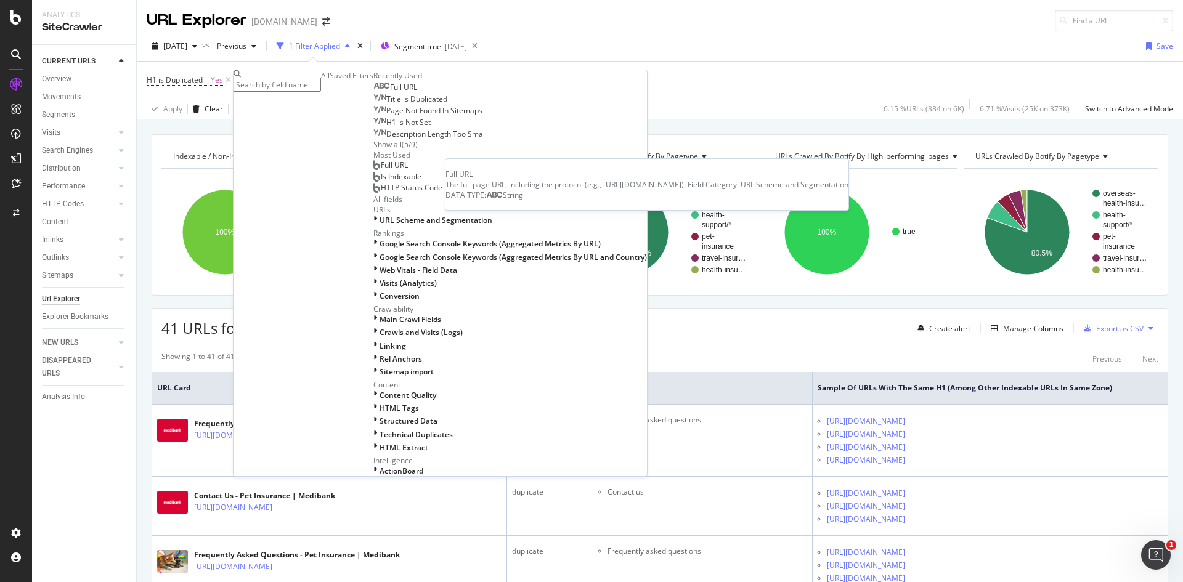
click at [373, 92] on div "Full URL" at bounding box center [395, 88] width 44 height 10
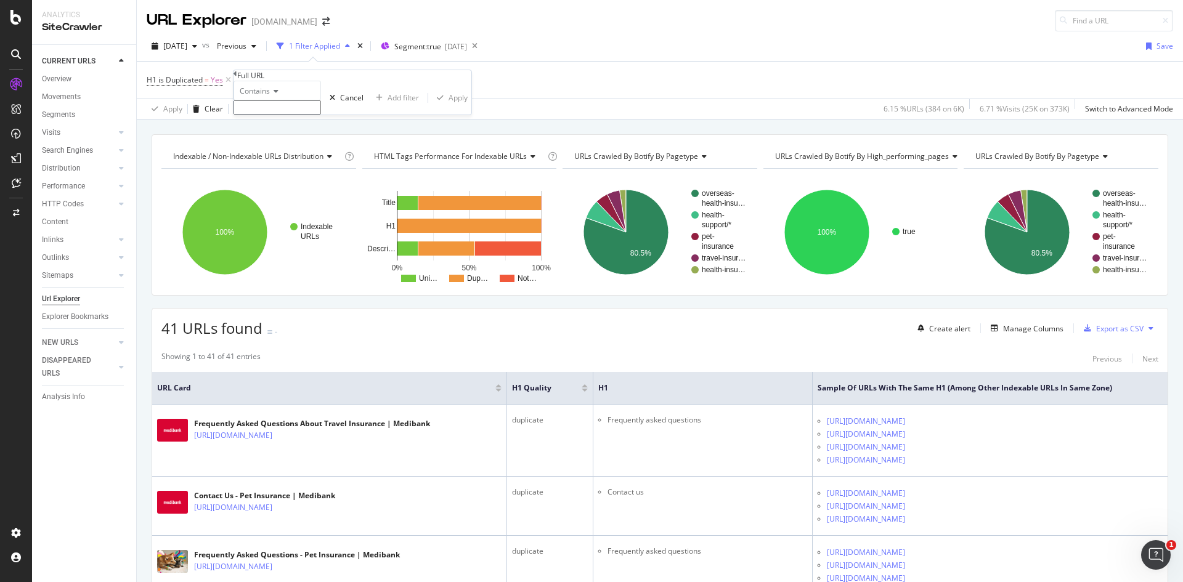
click at [275, 95] on icon at bounding box center [274, 90] width 9 height 7
click at [285, 203] on span "Doesn't contain" at bounding box center [264, 198] width 54 height 10
click at [301, 115] on input "text" at bounding box center [276, 107] width 87 height 14
type input "?"
click at [448, 107] on div "Apply" at bounding box center [457, 101] width 19 height 10
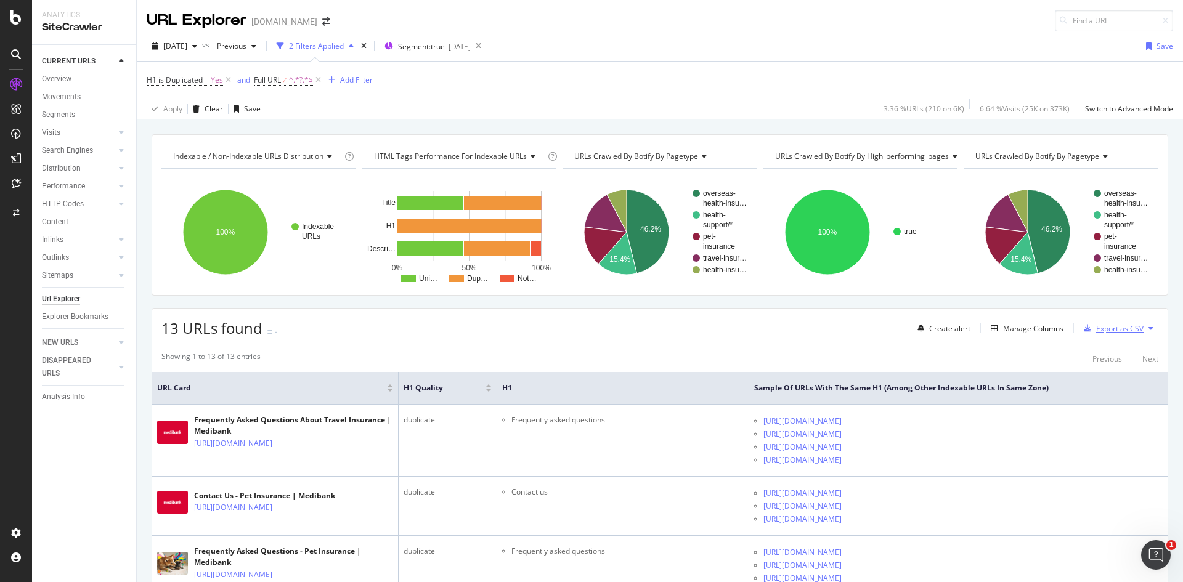
click at [1104, 329] on div "Export as CSV" at bounding box center [1119, 328] width 47 height 10
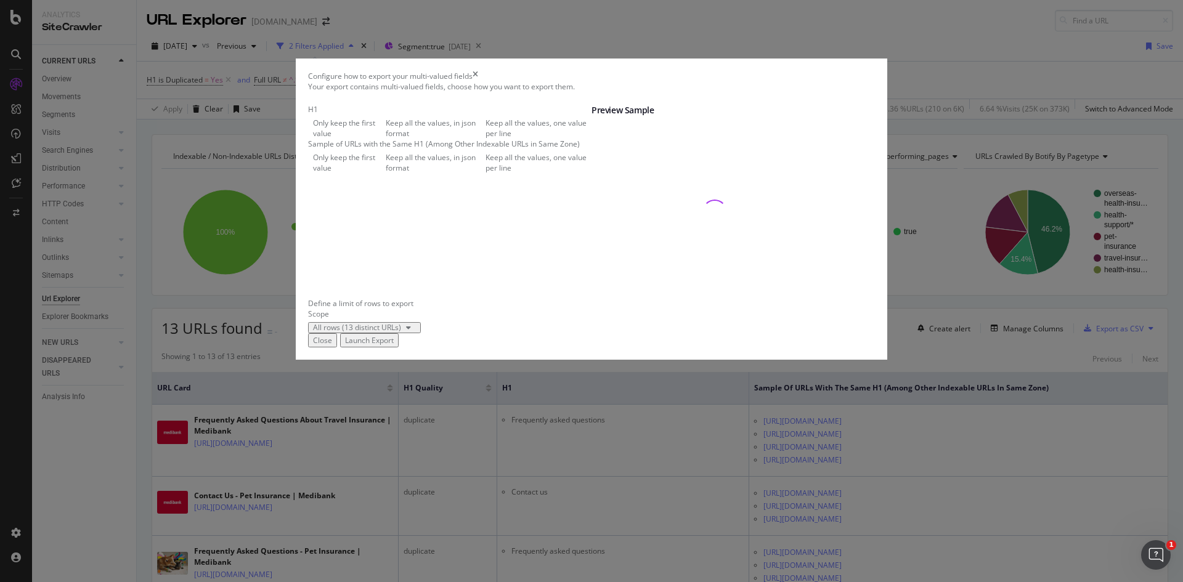
click at [394, 346] on div "Launch Export" at bounding box center [369, 340] width 49 height 10
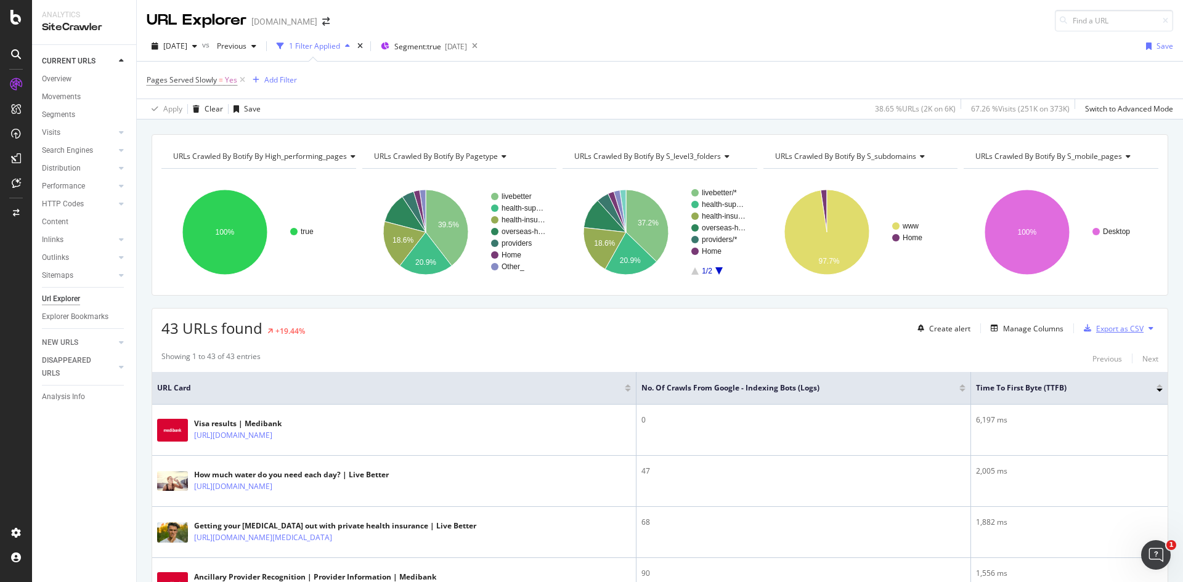
click at [1104, 330] on div "Export as CSV" at bounding box center [1119, 328] width 47 height 10
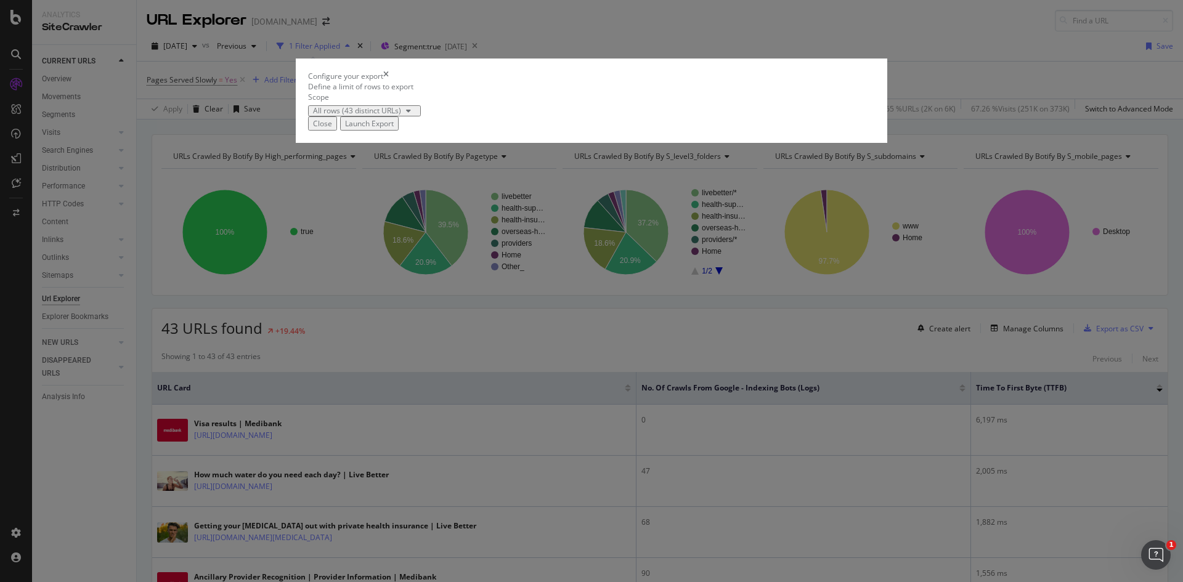
click at [394, 129] on div "Launch Export" at bounding box center [369, 123] width 49 height 10
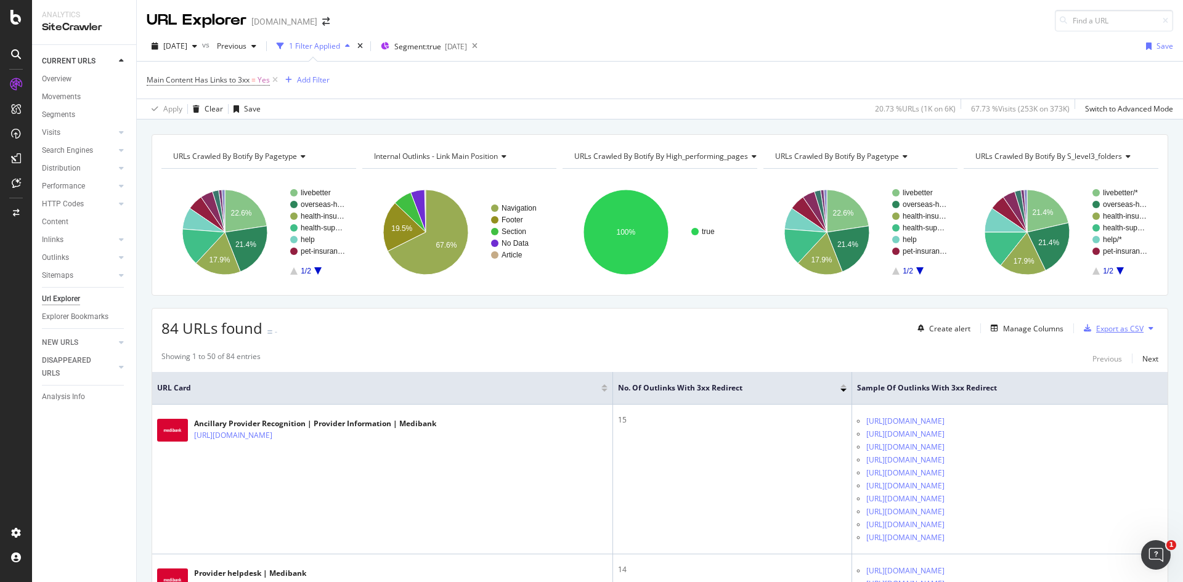
click at [1112, 327] on div "Export as CSV" at bounding box center [1119, 328] width 47 height 10
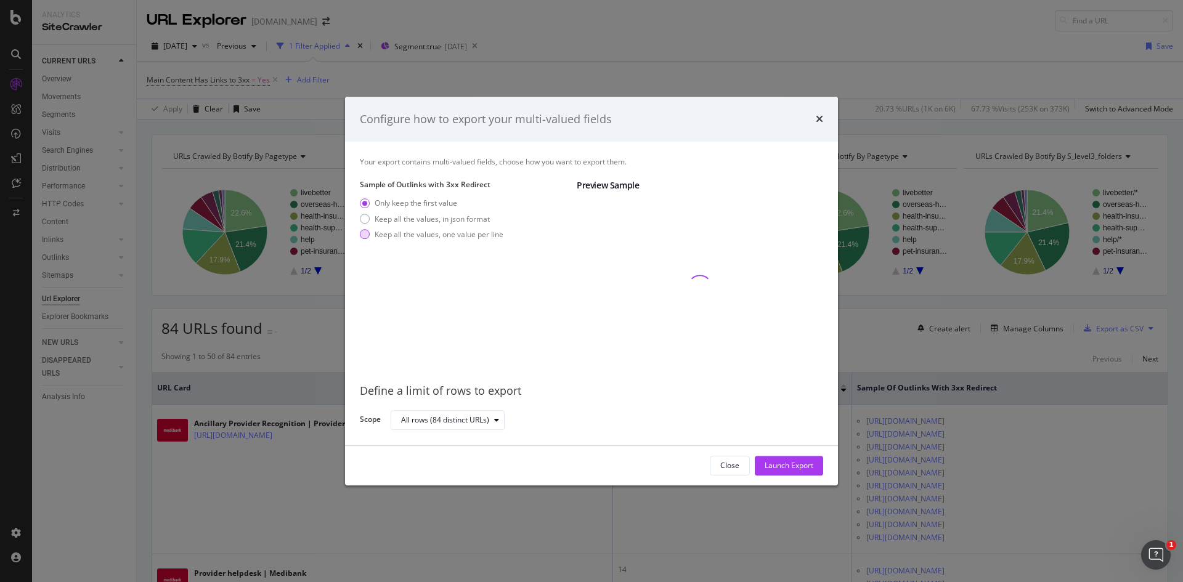
click at [465, 233] on div "Keep all the values, one value per line" at bounding box center [439, 234] width 129 height 10
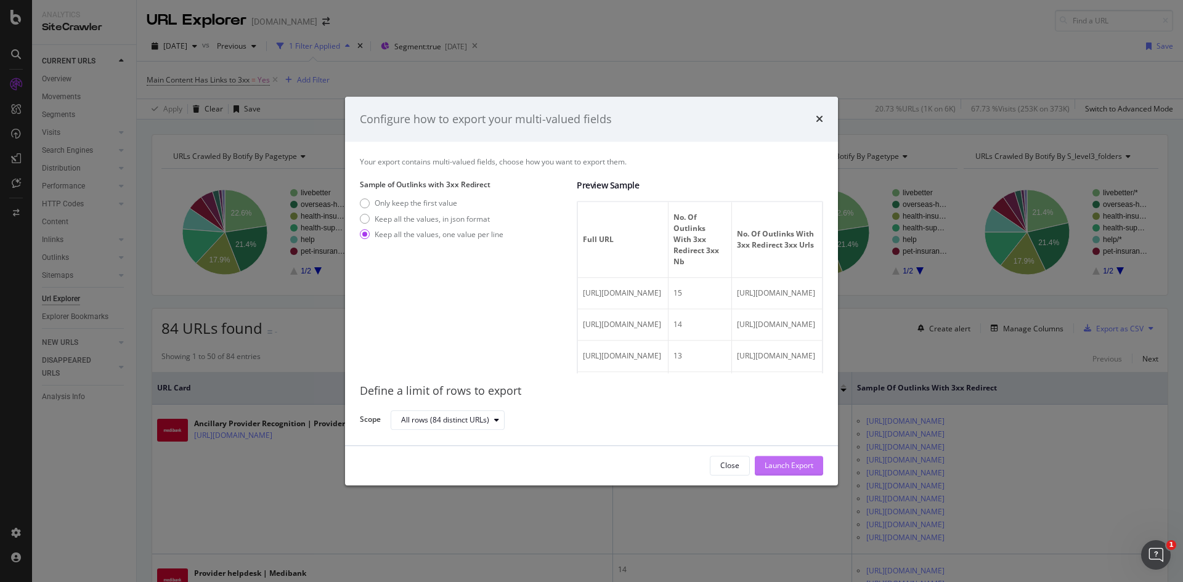
click at [804, 464] on div "Launch Export" at bounding box center [788, 466] width 49 height 10
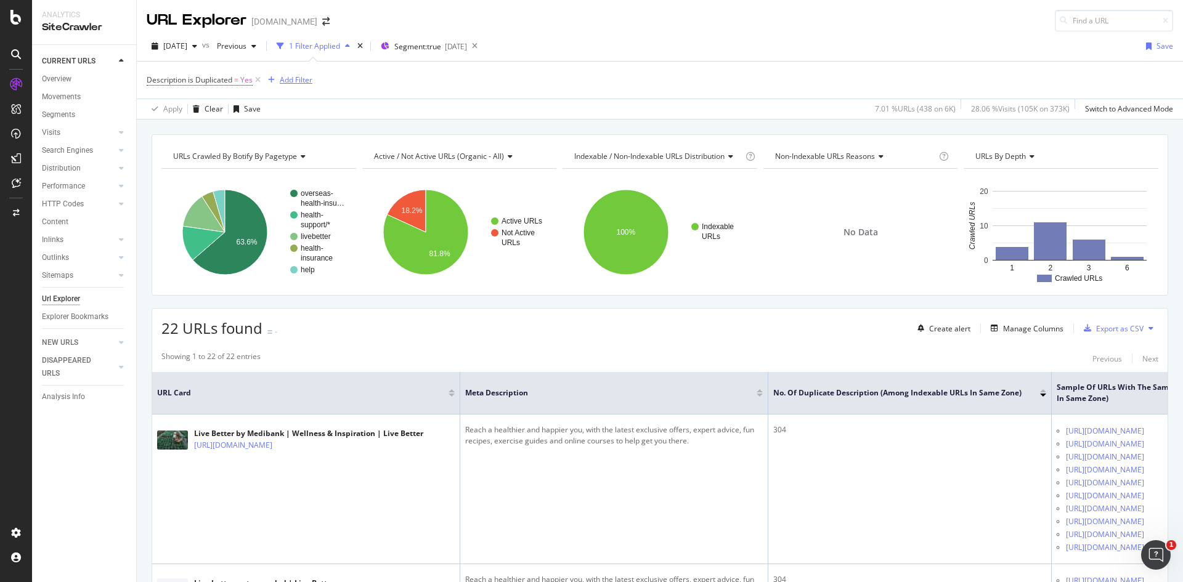
click at [303, 83] on div "Add Filter" at bounding box center [296, 80] width 33 height 10
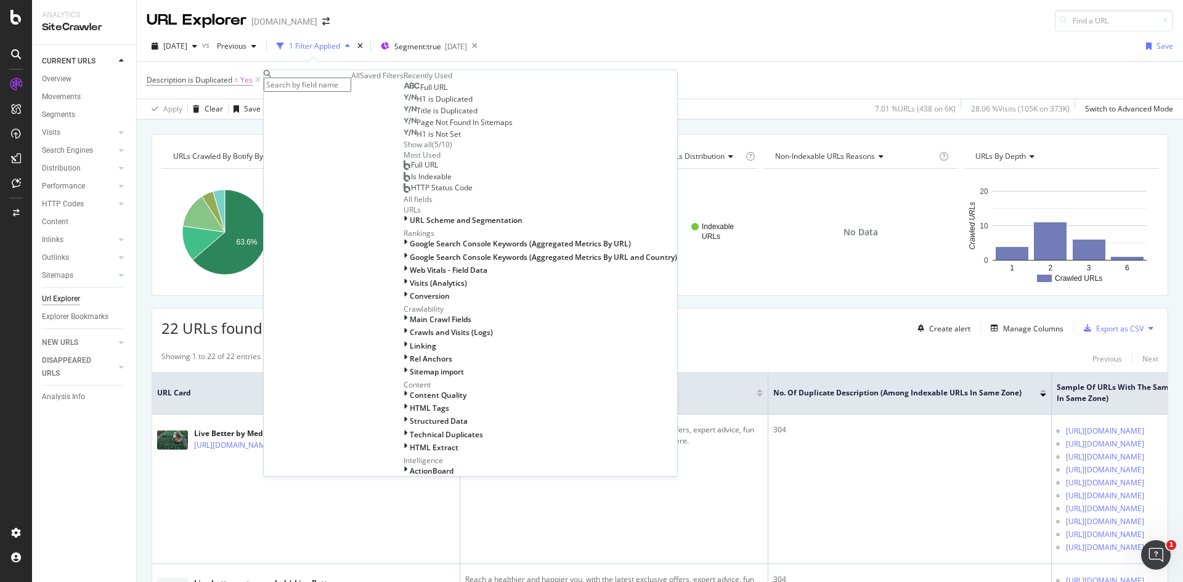
click at [420, 92] on span "Full URL" at bounding box center [433, 87] width 27 height 10
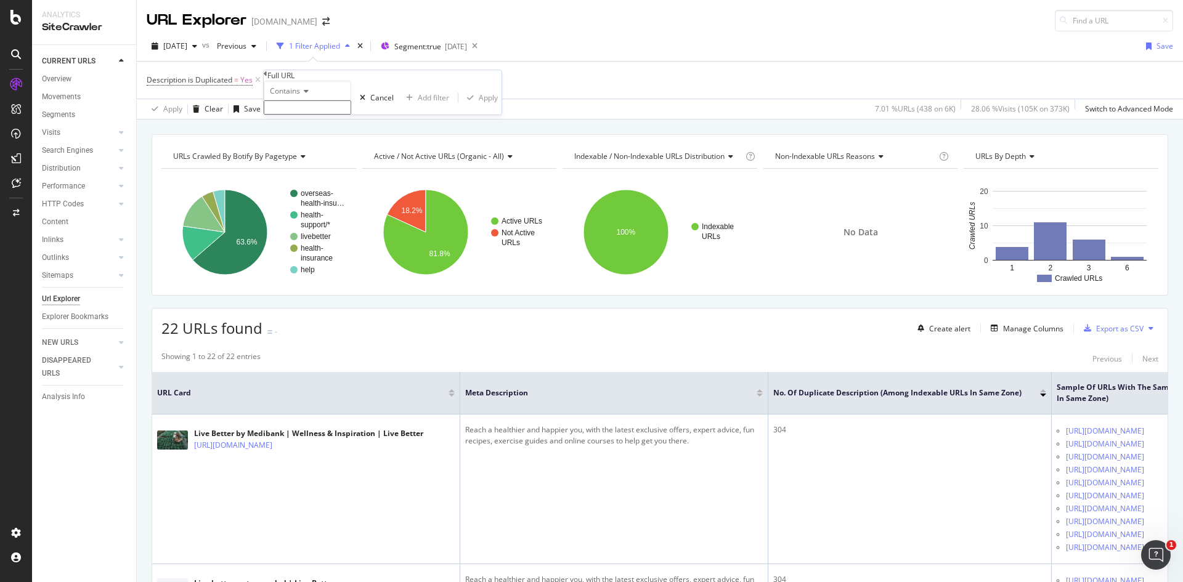
click at [292, 100] on div "Contains" at bounding box center [307, 91] width 87 height 20
click at [321, 203] on span "Doesn't contain" at bounding box center [294, 198] width 54 height 10
click at [331, 115] on input "text" at bounding box center [307, 107] width 87 height 14
type input "?"
click at [479, 107] on div "Apply" at bounding box center [488, 101] width 19 height 10
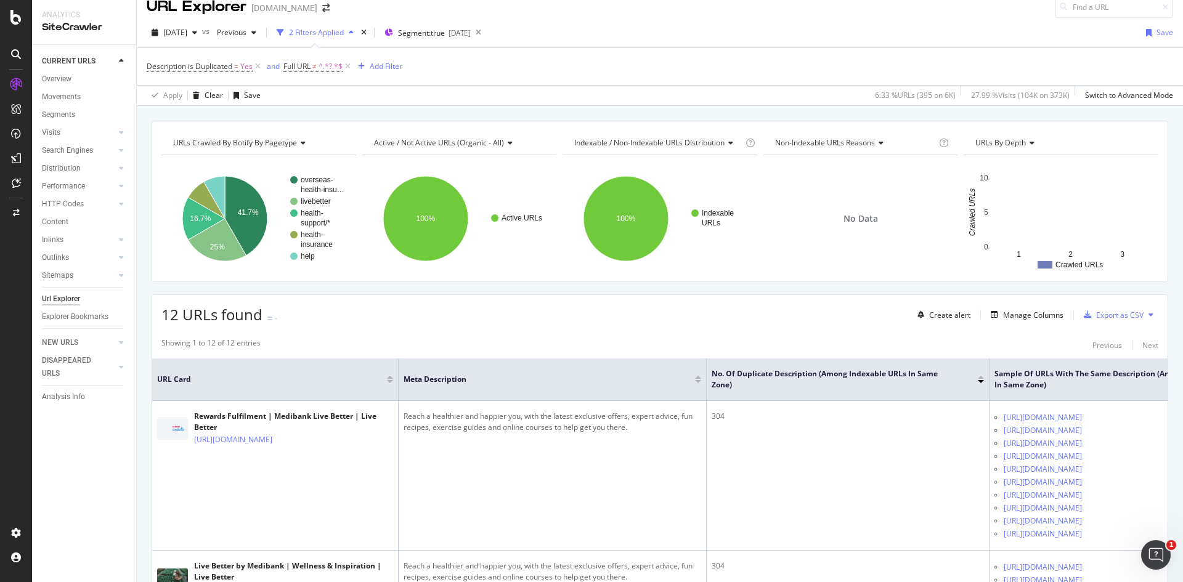
scroll to position [13, 0]
click at [1101, 321] on div "Export as CSV" at bounding box center [1111, 315] width 65 height 18
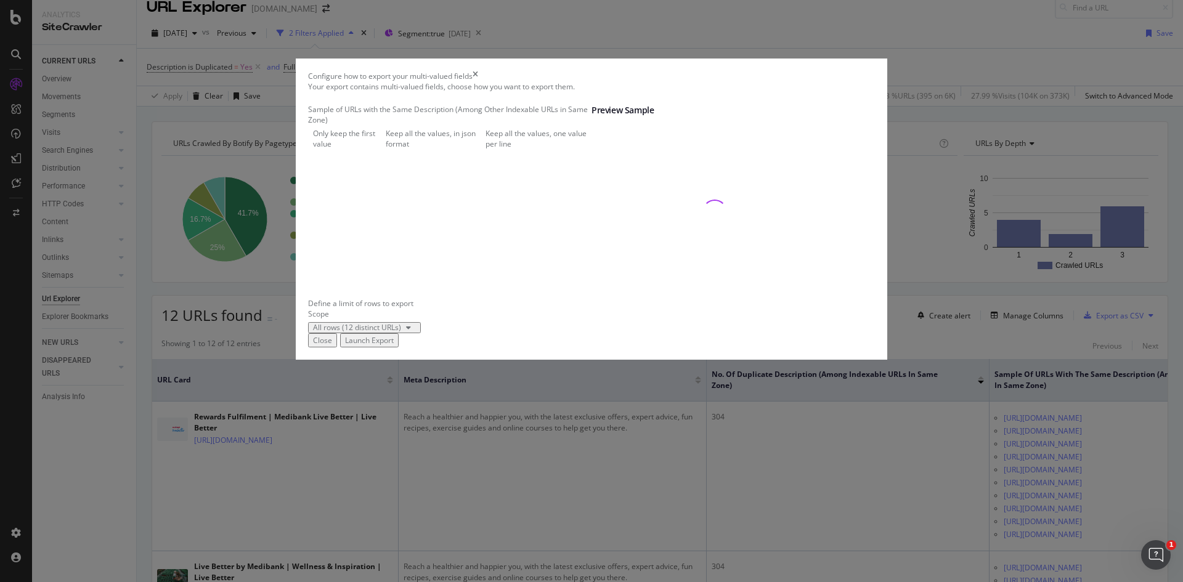
click at [485, 149] on div "Keep all the values, one value per line" at bounding box center [538, 138] width 106 height 21
click at [394, 346] on div "Launch Export" at bounding box center [369, 340] width 49 height 10
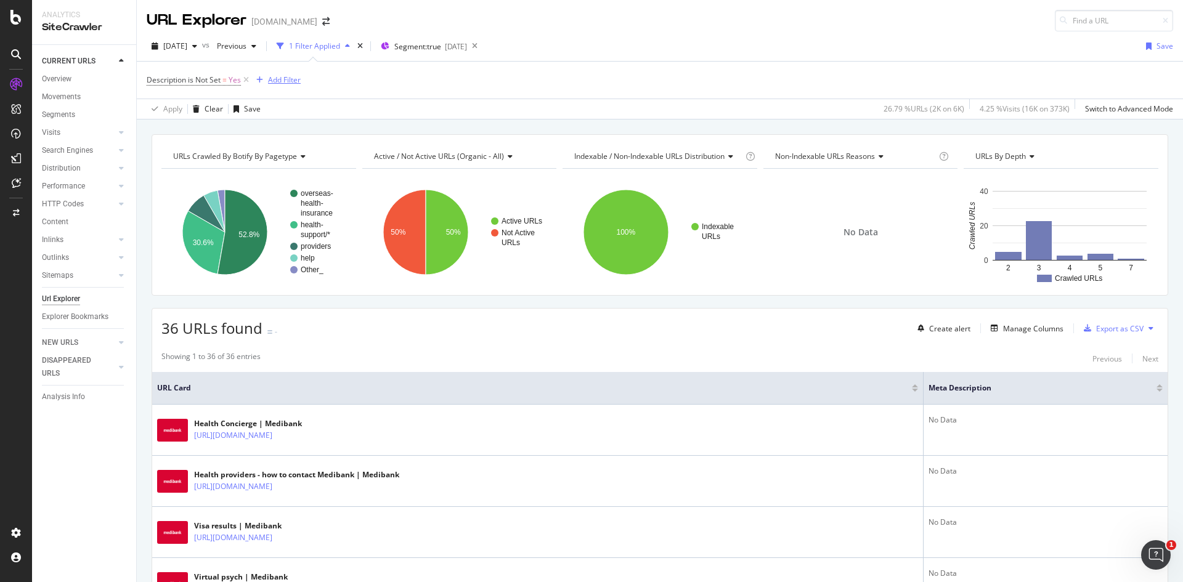
click at [283, 79] on div "Add Filter" at bounding box center [284, 80] width 33 height 10
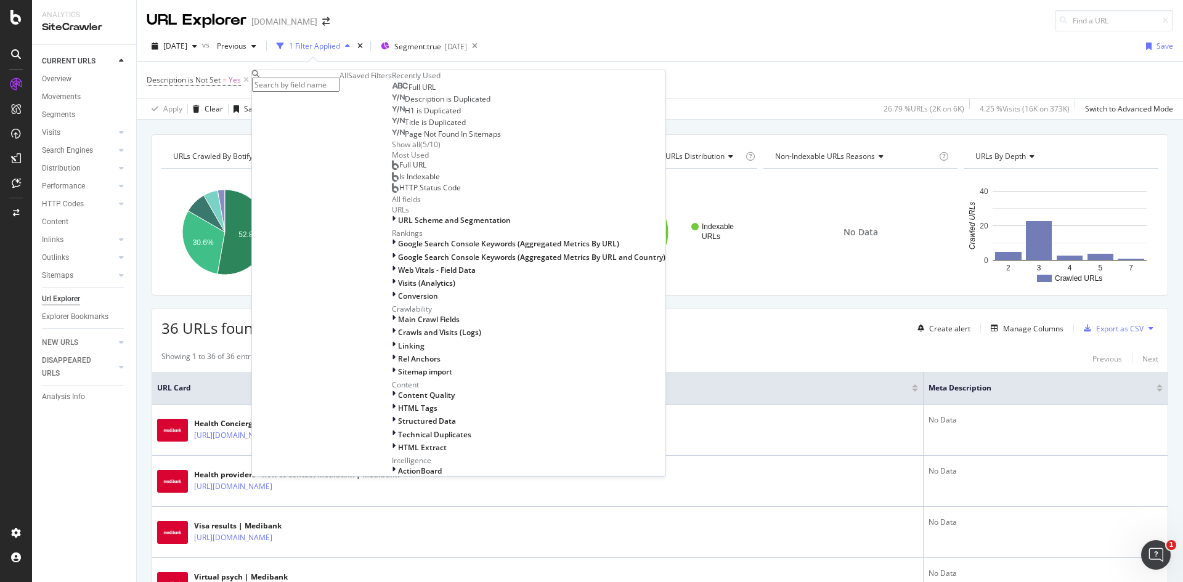
click at [392, 92] on div "Full URL" at bounding box center [414, 88] width 44 height 10
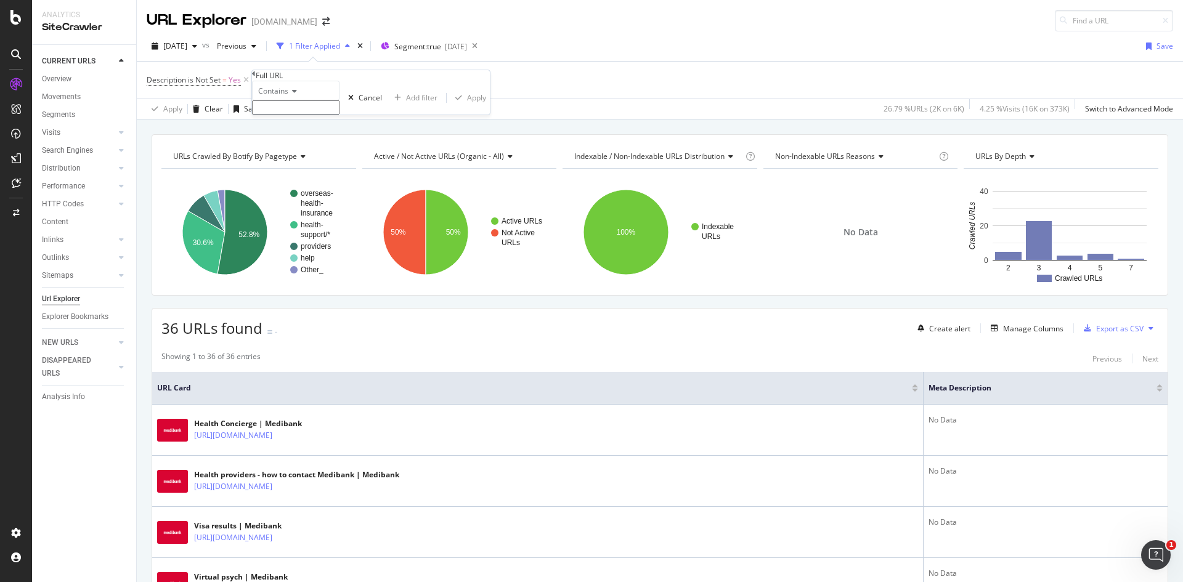
click at [294, 95] on icon at bounding box center [292, 90] width 9 height 7
click at [309, 203] on span "Doesn't contain" at bounding box center [283, 198] width 54 height 10
click at [336, 115] on input "text" at bounding box center [295, 107] width 87 height 14
type input "?"
click at [467, 107] on div "Apply" at bounding box center [476, 101] width 19 height 10
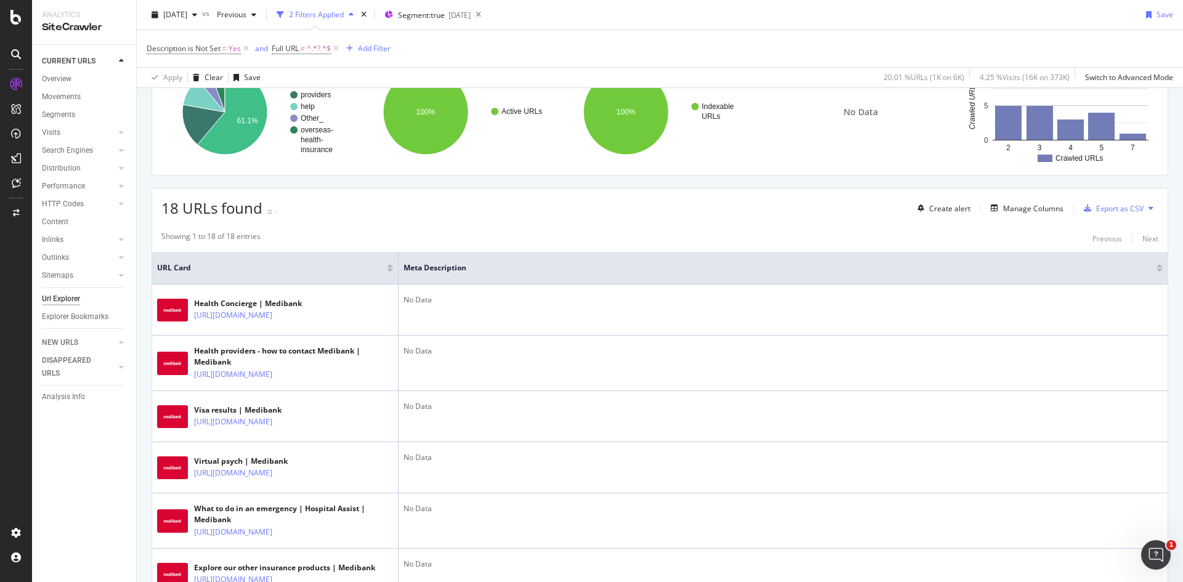
scroll to position [120, 0]
click at [1018, 208] on div "Manage Columns" at bounding box center [1033, 209] width 60 height 10
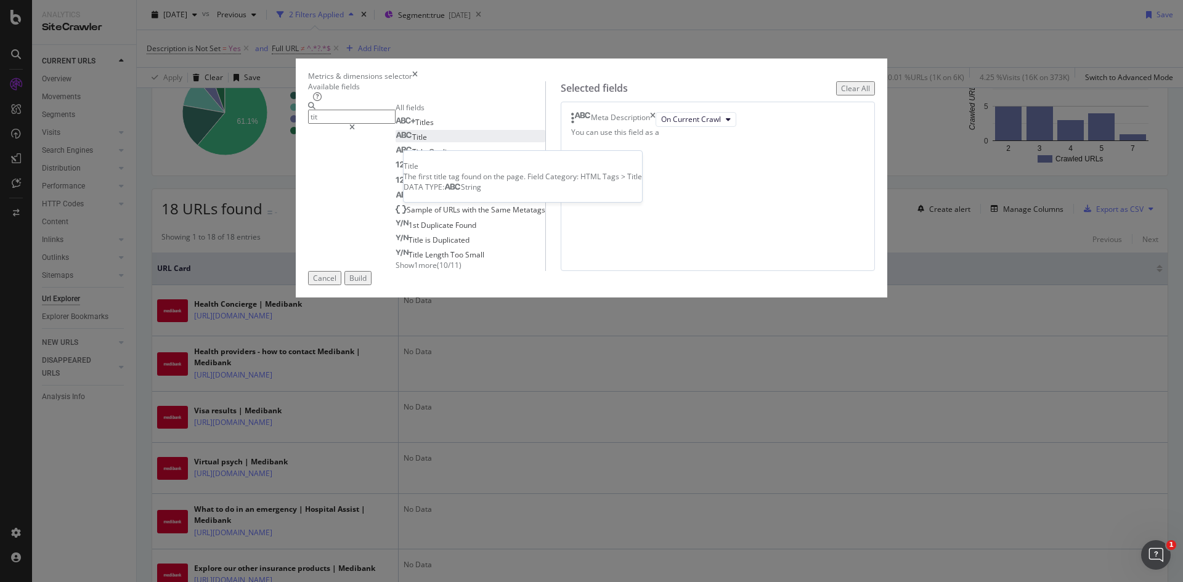
click at [402, 142] on div "Title" at bounding box center [410, 137] width 31 height 10
drag, startPoint x: 721, startPoint y: 197, endPoint x: 715, endPoint y: 157, distance: 40.4
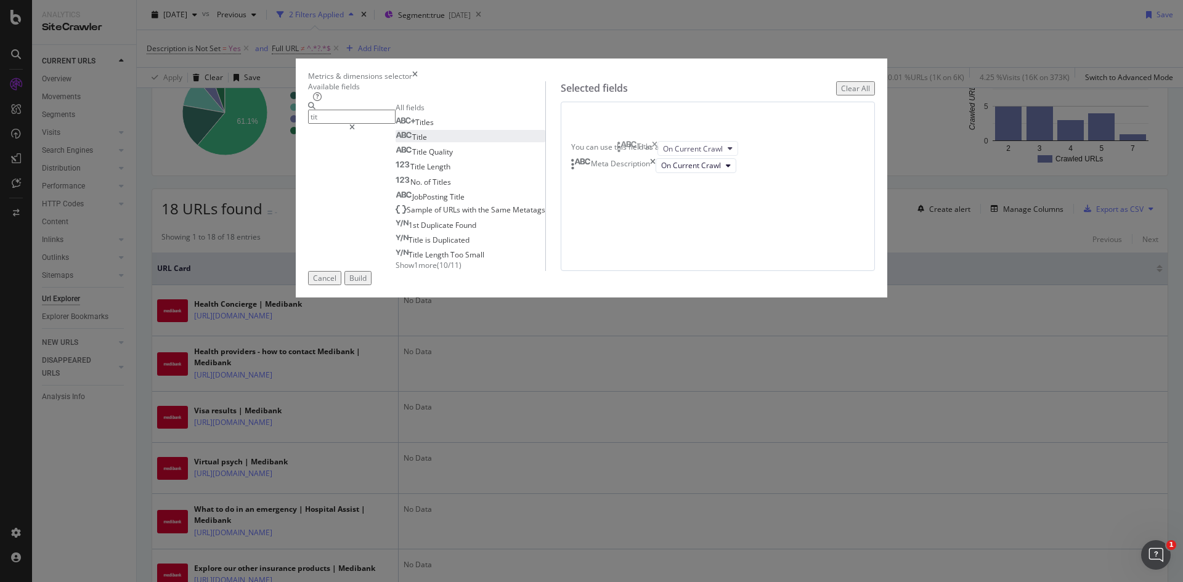
click at [715, 157] on body "Analytics SiteCrawler CURRENT URLS Overview Movements Segments Visits Analysis …" at bounding box center [591, 291] width 1183 height 582
click at [395, 124] on input "tit" at bounding box center [351, 117] width 87 height 14
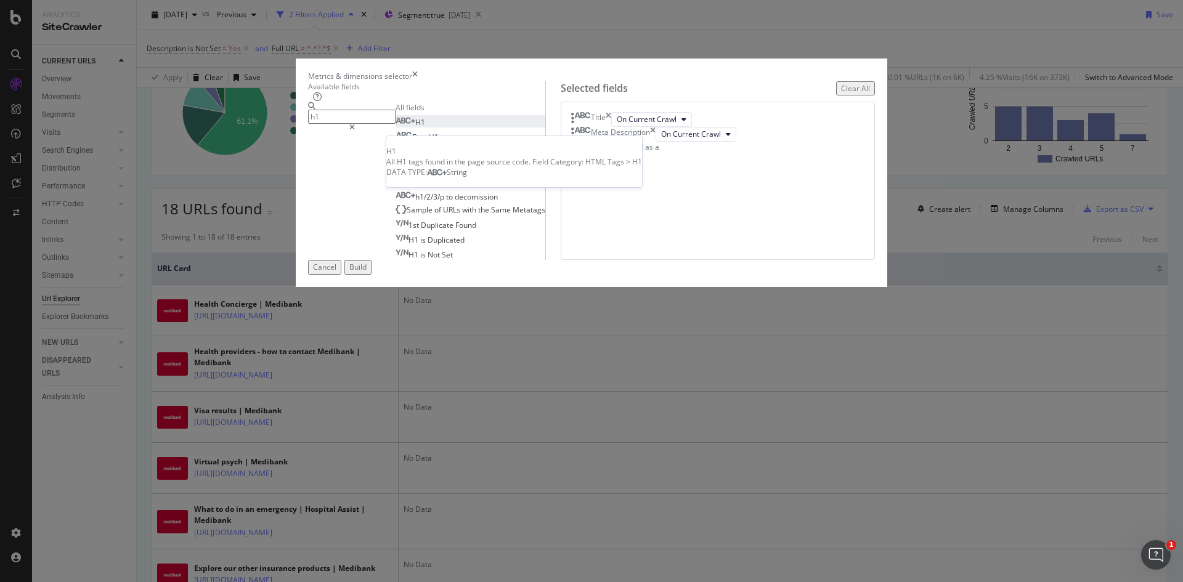
type input "h1"
click at [425, 128] on div "H1" at bounding box center [410, 122] width 30 height 10
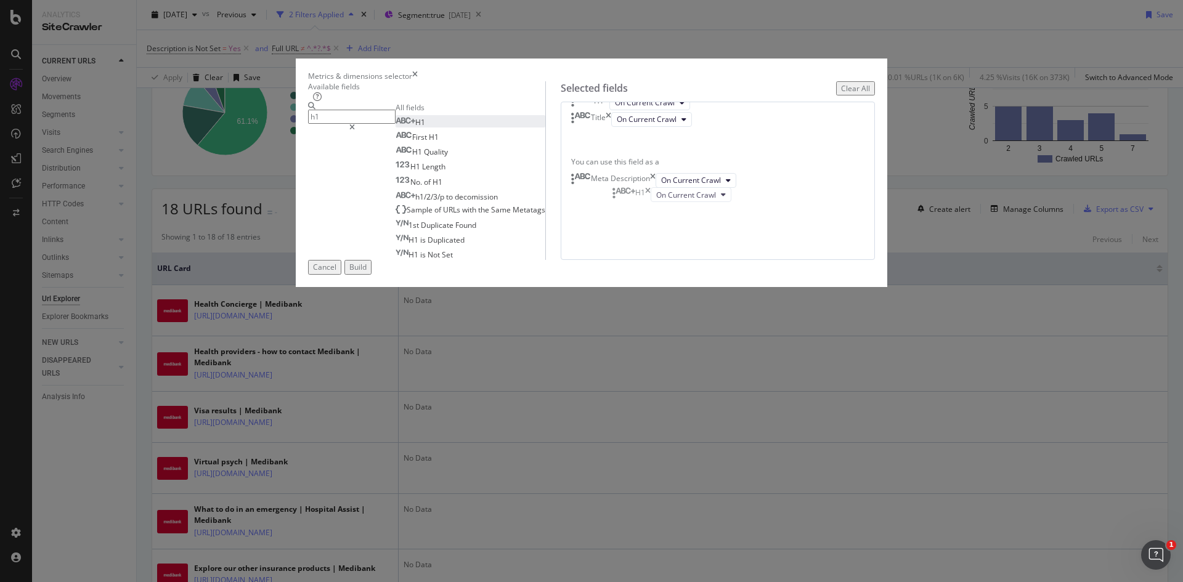
drag, startPoint x: 744, startPoint y: 242, endPoint x: 739, endPoint y: 195, distance: 47.7
click at [739, 195] on body "Analytics SiteCrawler CURRENT URLS Overview Movements Segments Visits Analysis …" at bounding box center [591, 291] width 1183 height 582
click at [367, 272] on div "Build" at bounding box center [357, 267] width 17 height 10
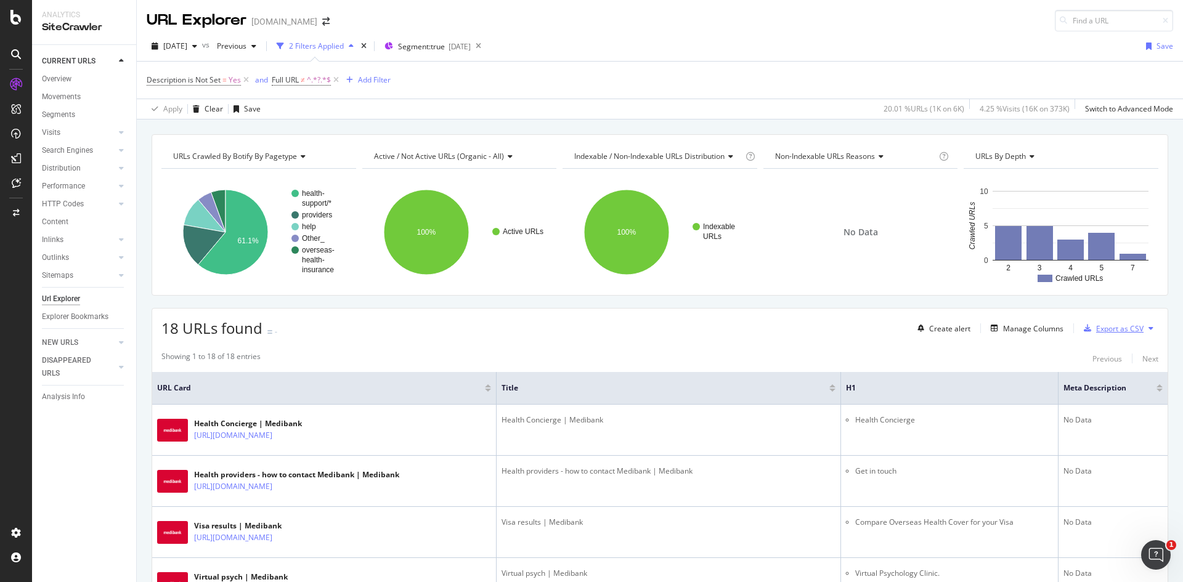
click at [1118, 327] on div "Export as CSV" at bounding box center [1119, 328] width 47 height 10
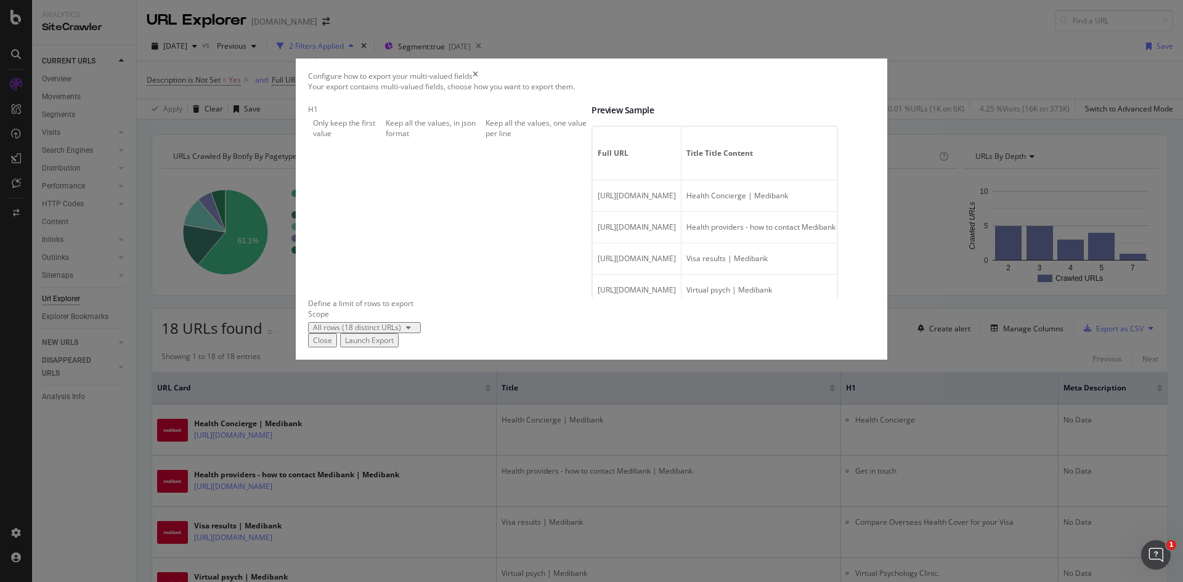
click at [332, 346] on div "Close" at bounding box center [322, 340] width 19 height 10
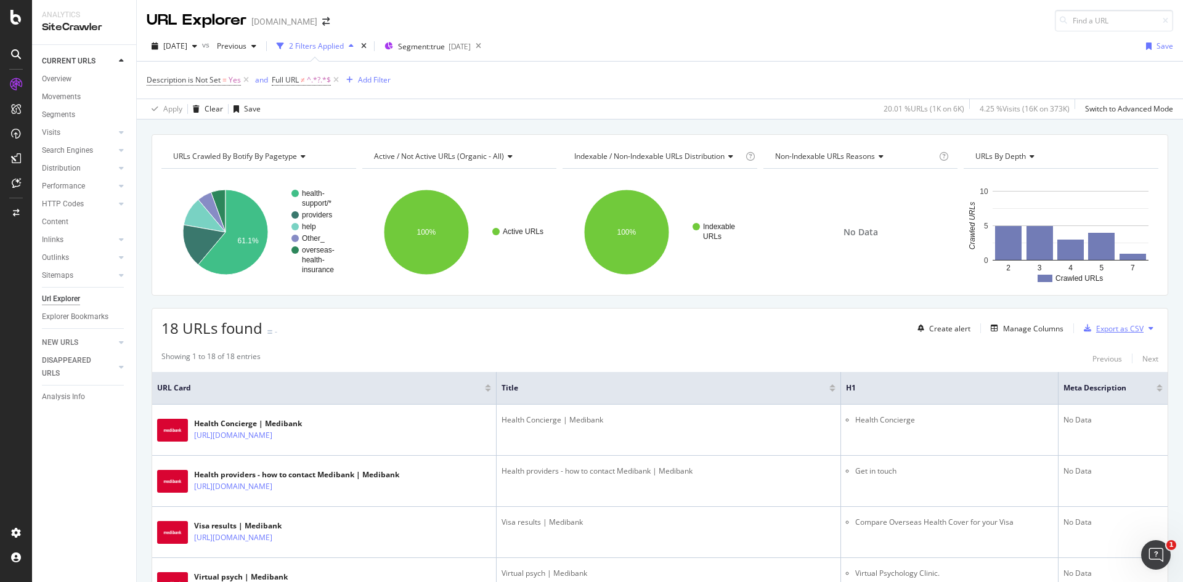
click at [1104, 328] on div "Export as CSV" at bounding box center [1119, 328] width 47 height 10
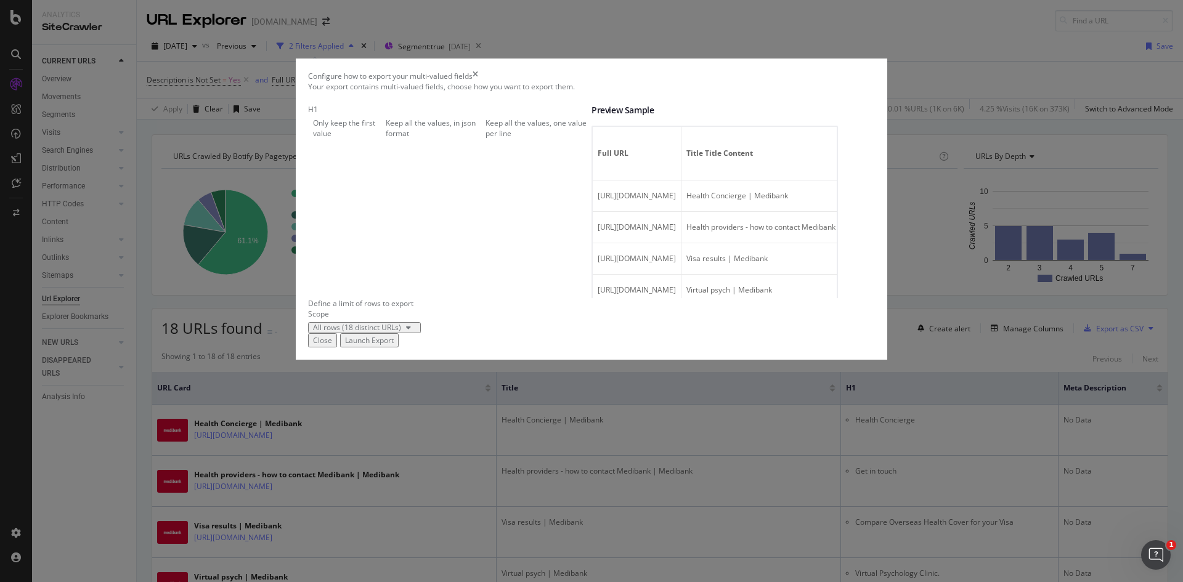
click at [394, 346] on div "Launch Export" at bounding box center [369, 340] width 49 height 10
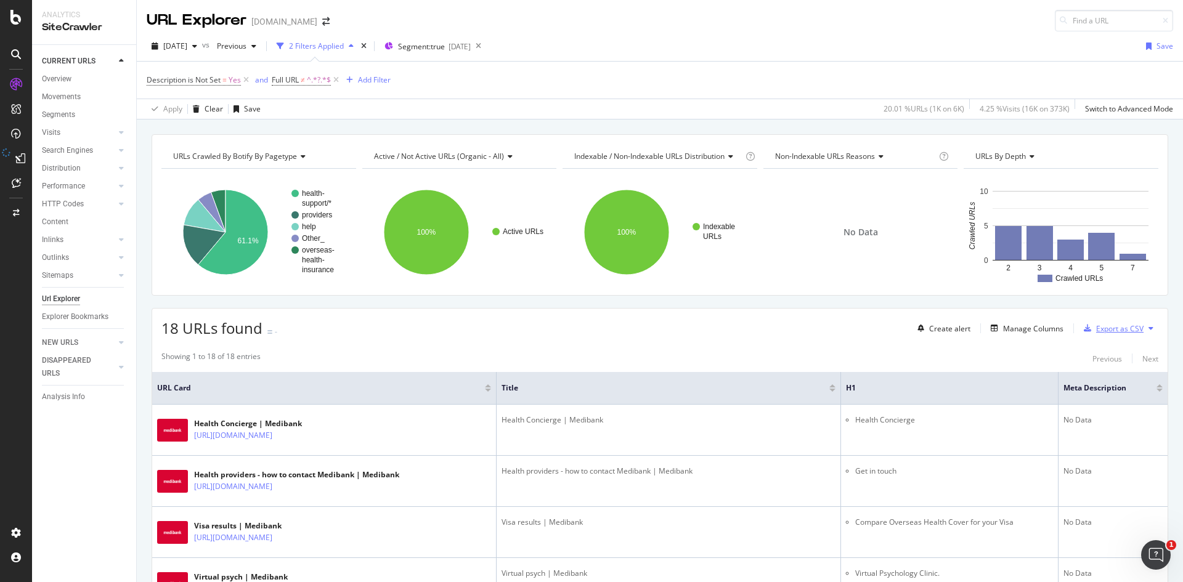
click at [1098, 332] on div "Export as CSV" at bounding box center [1119, 328] width 47 height 10
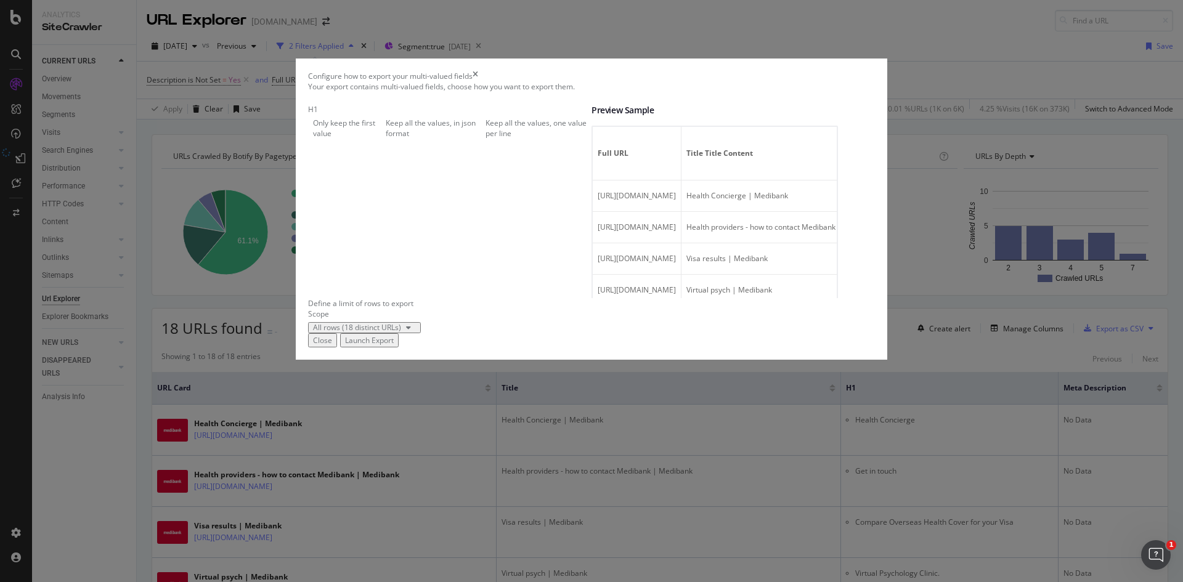
click at [332, 346] on div "Close" at bounding box center [322, 340] width 19 height 10
